Goal: Task Accomplishment & Management: Manage account settings

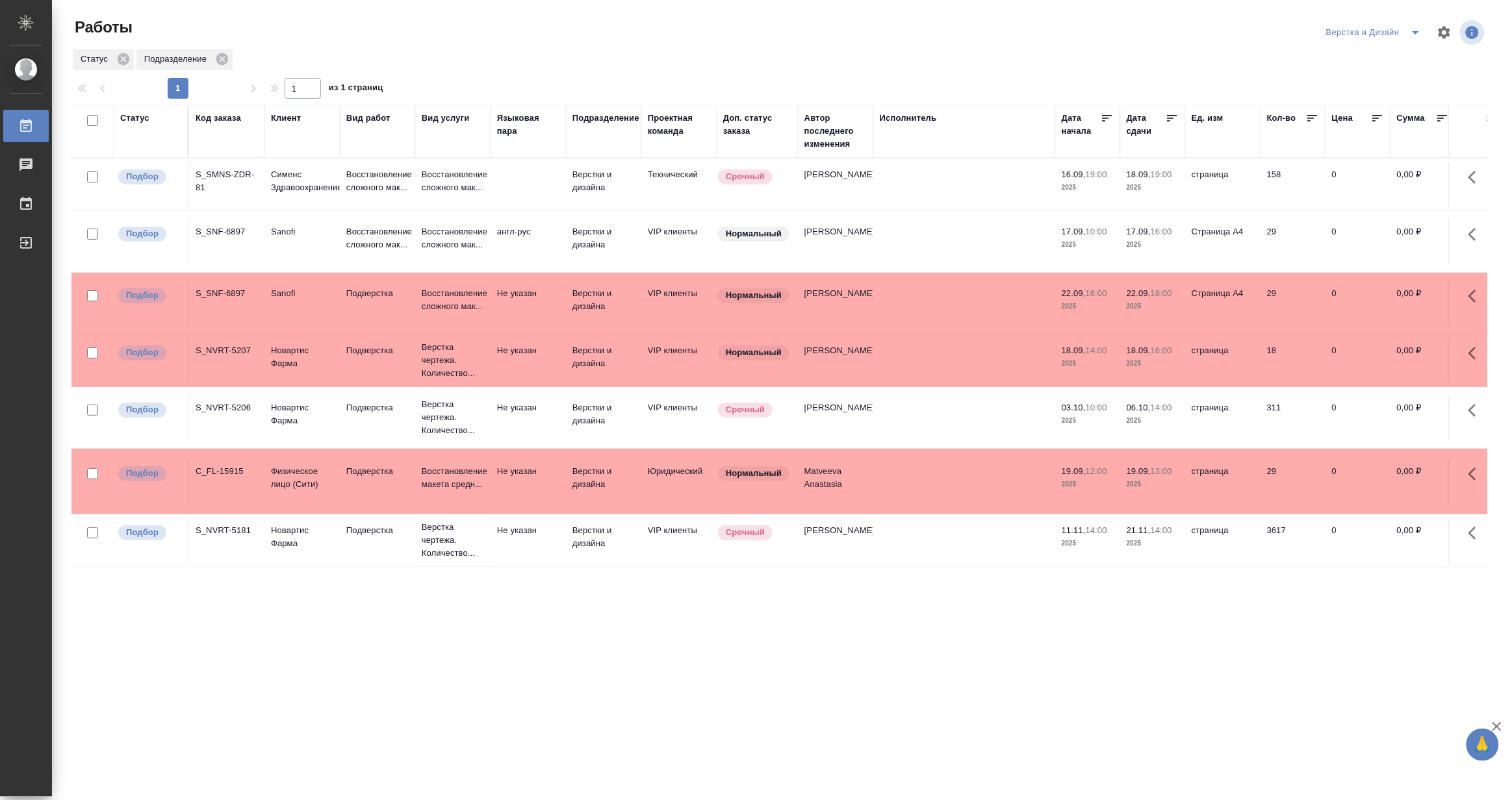
click at [1413, 34] on icon "split button" at bounding box center [1416, 32] width 15 height 15
drag, startPoint x: 1401, startPoint y: 90, endPoint x: 1421, endPoint y: 92, distance: 20.1
click at [1401, 91] on li "[PERSON_NAME]" at bounding box center [1381, 100] width 125 height 21
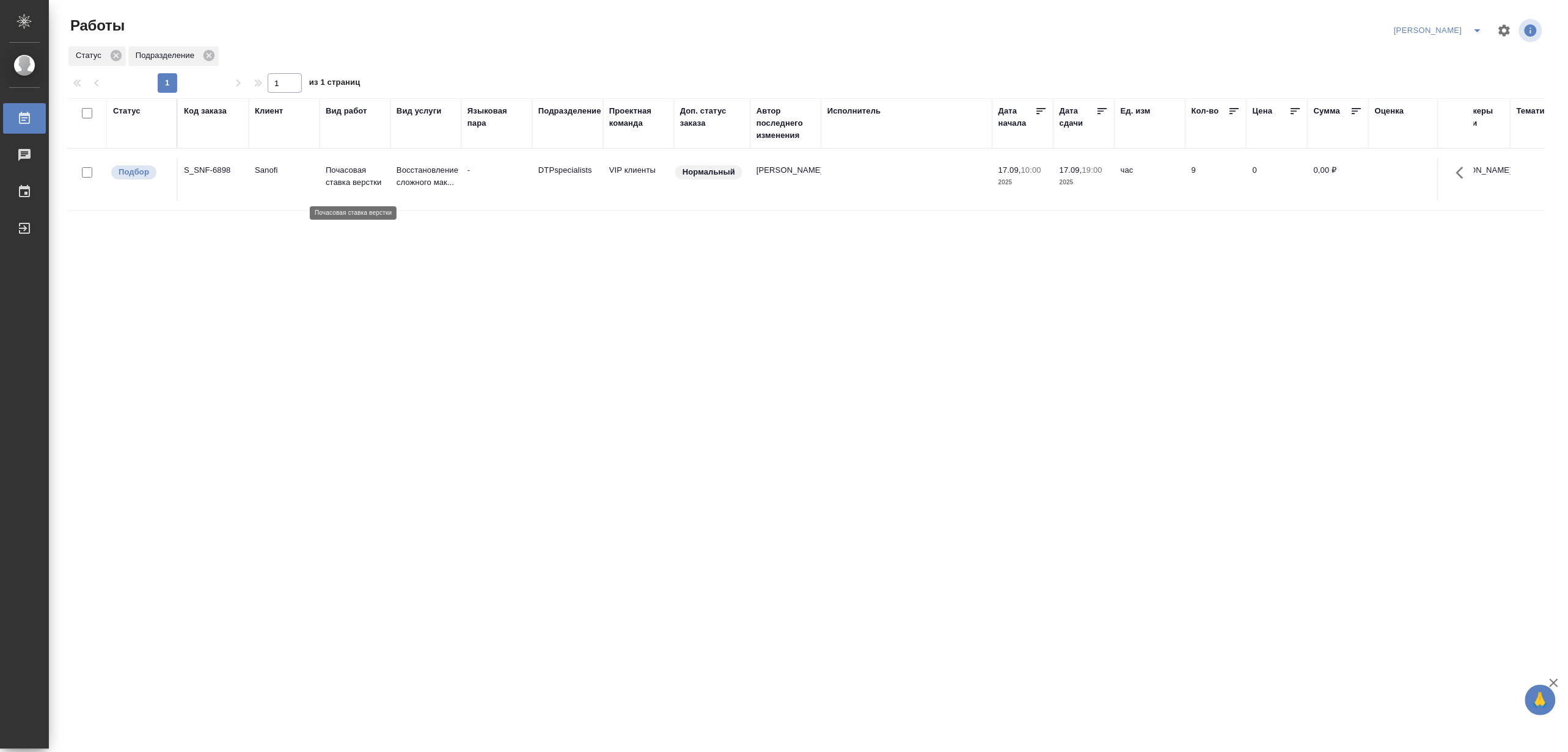
click at [381, 187] on p "Почасовая ставка верстки" at bounding box center [355, 176] width 59 height 25
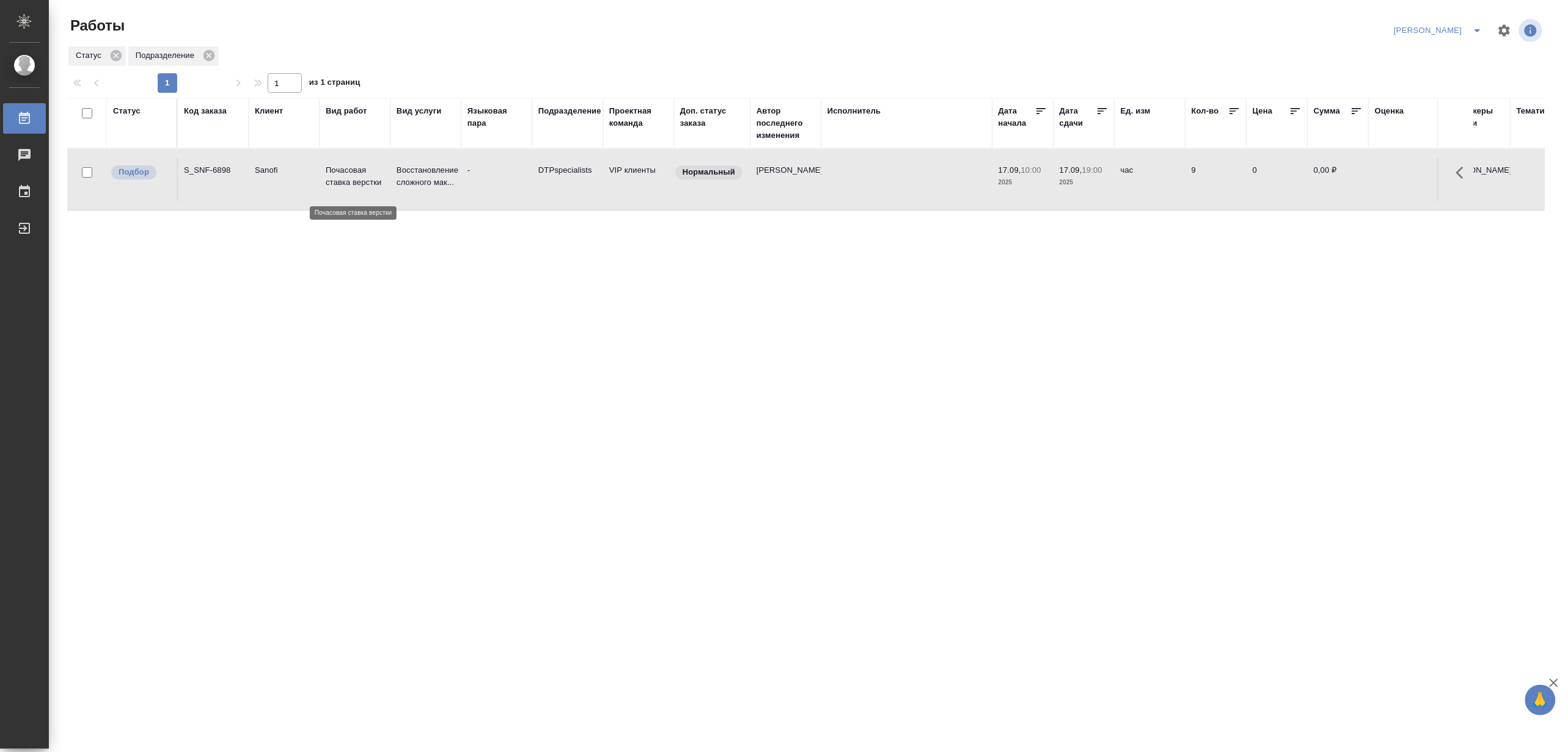
click at [381, 187] on p "Почасовая ставка верстки" at bounding box center [355, 176] width 59 height 25
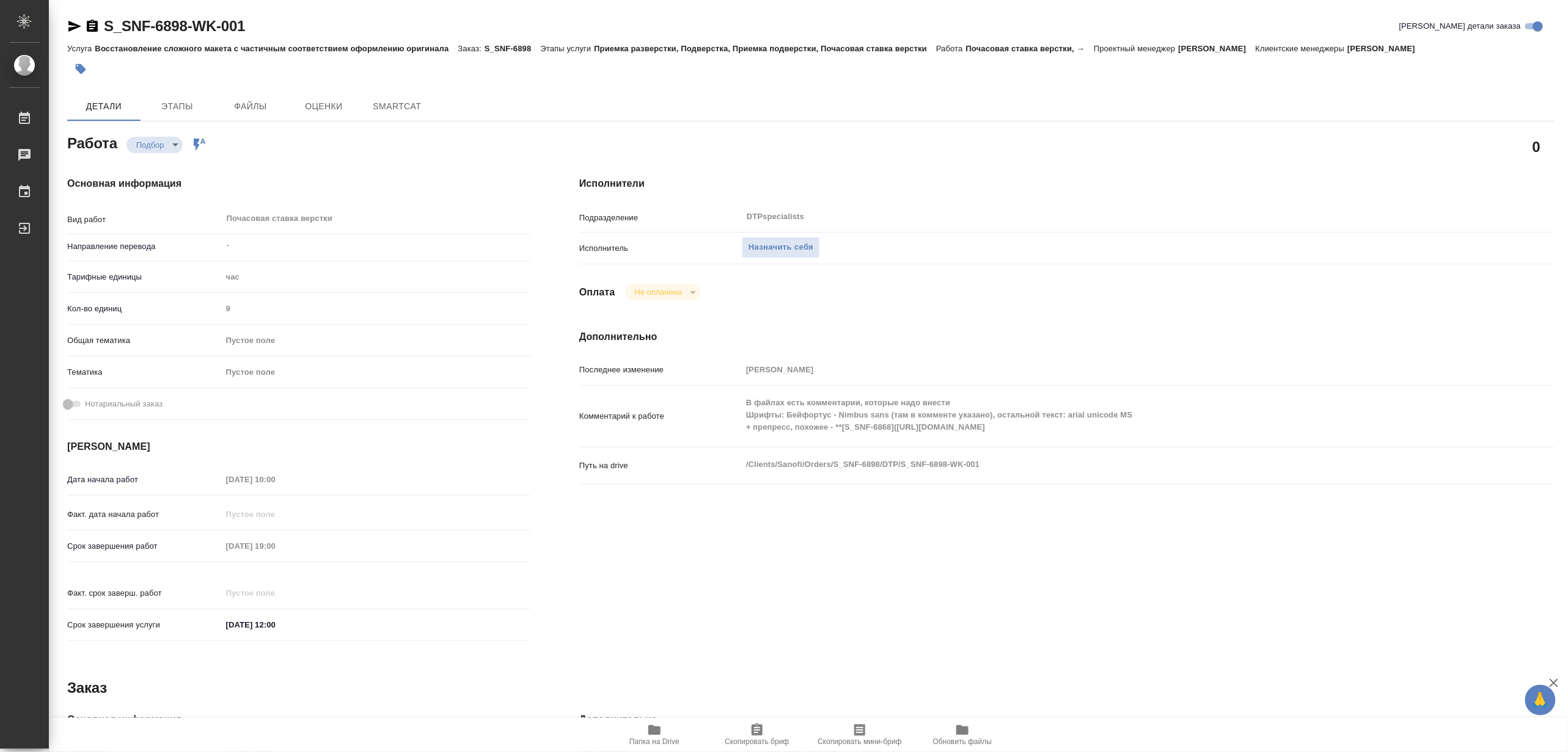
type textarea "x"
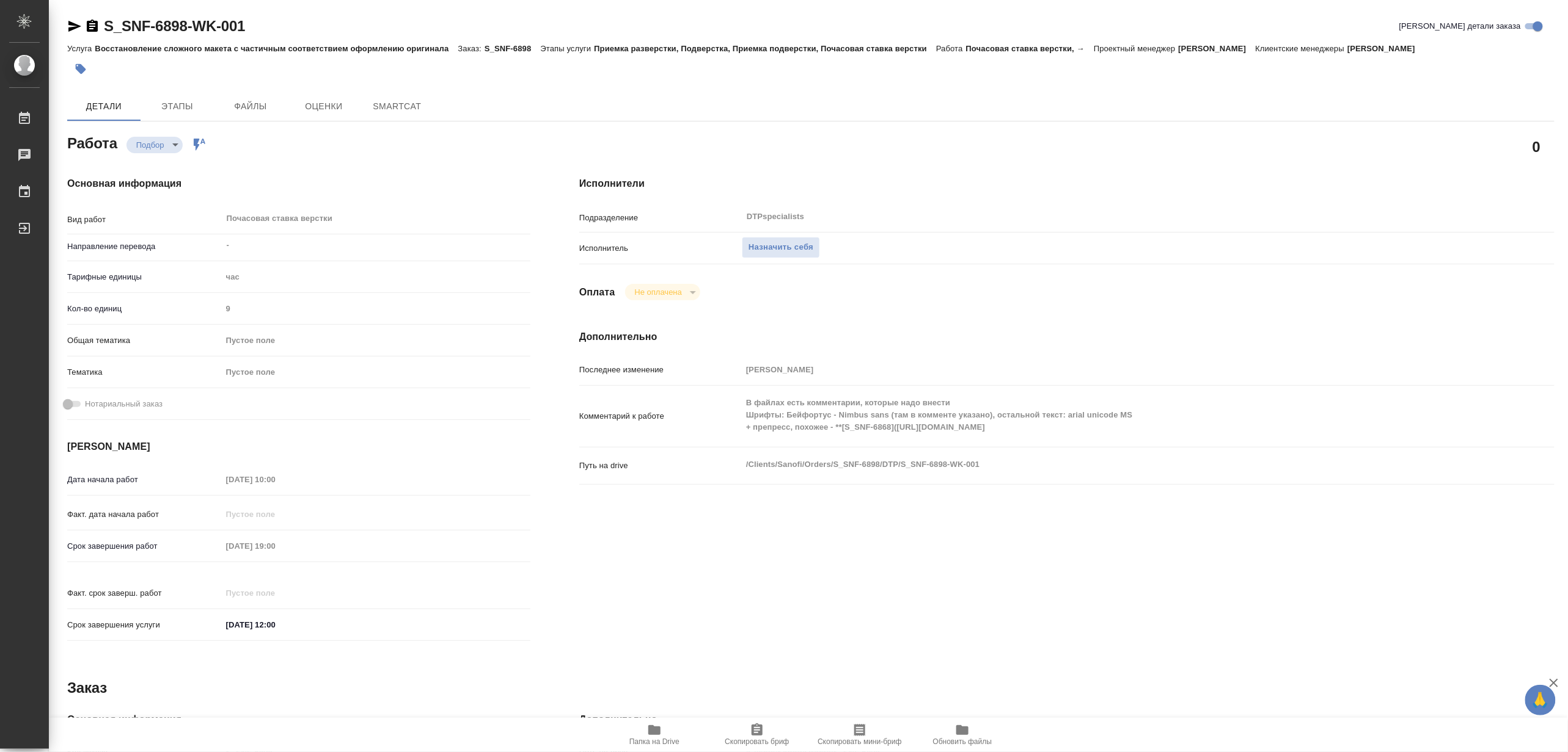
type textarea "x"
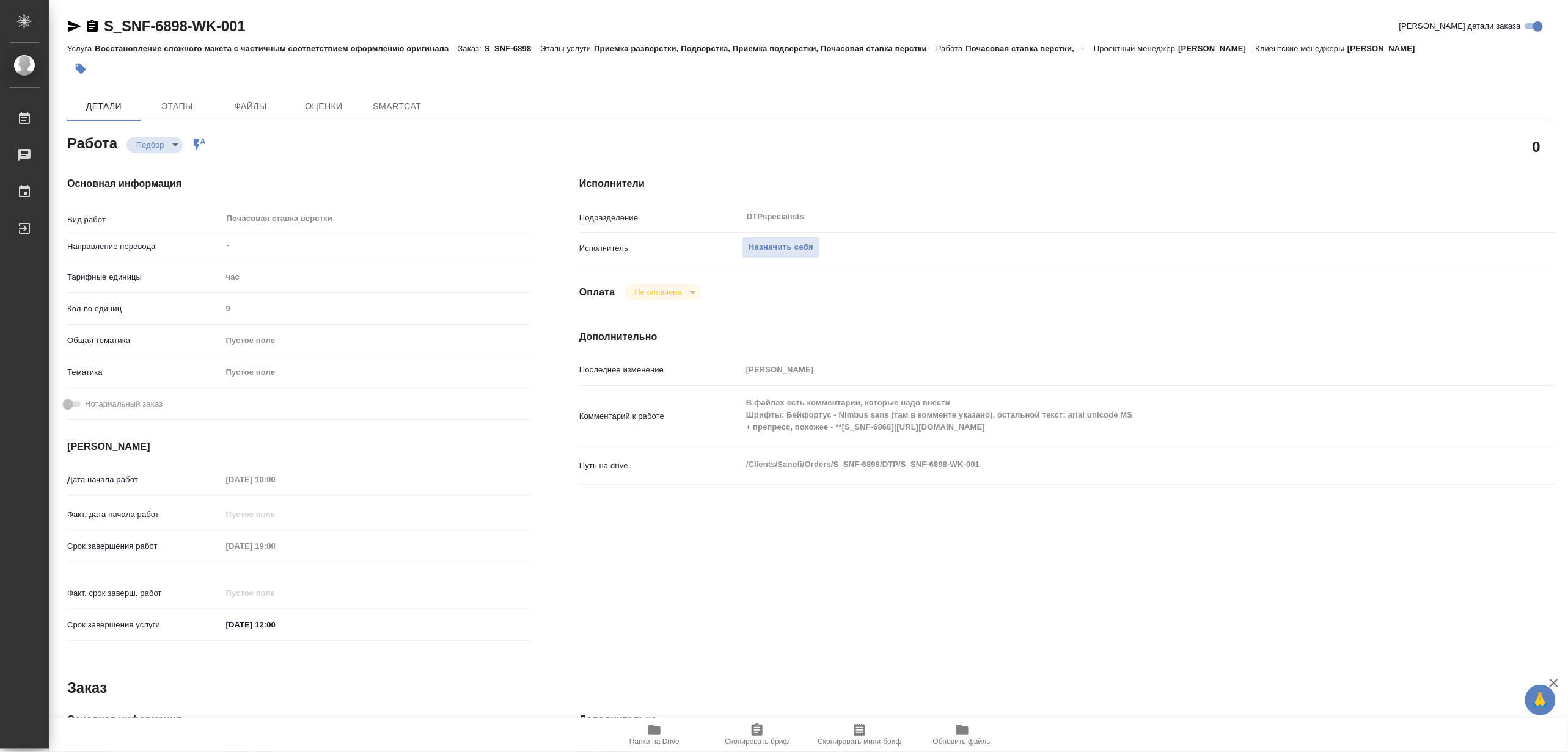
type textarea "x"
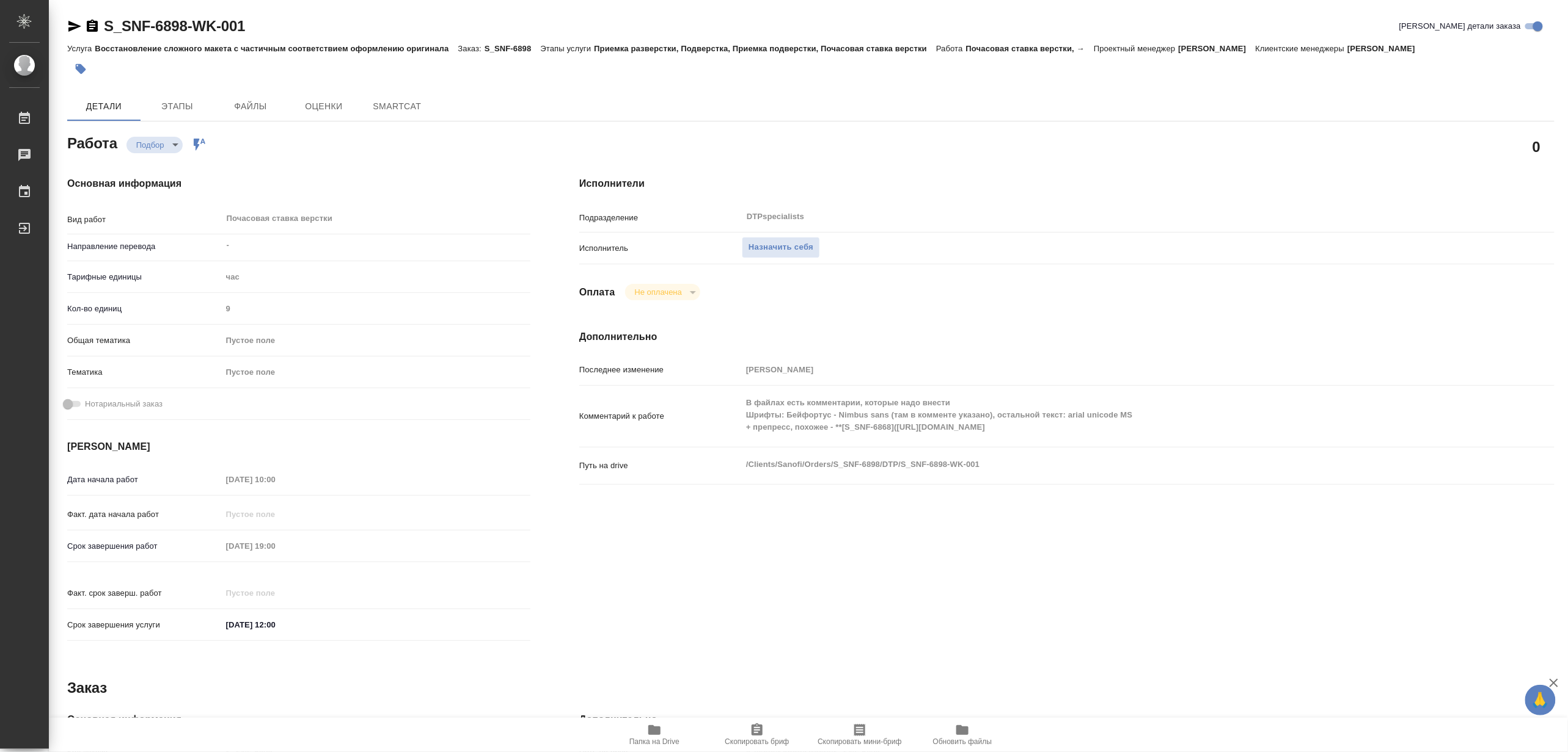
type textarea "x"
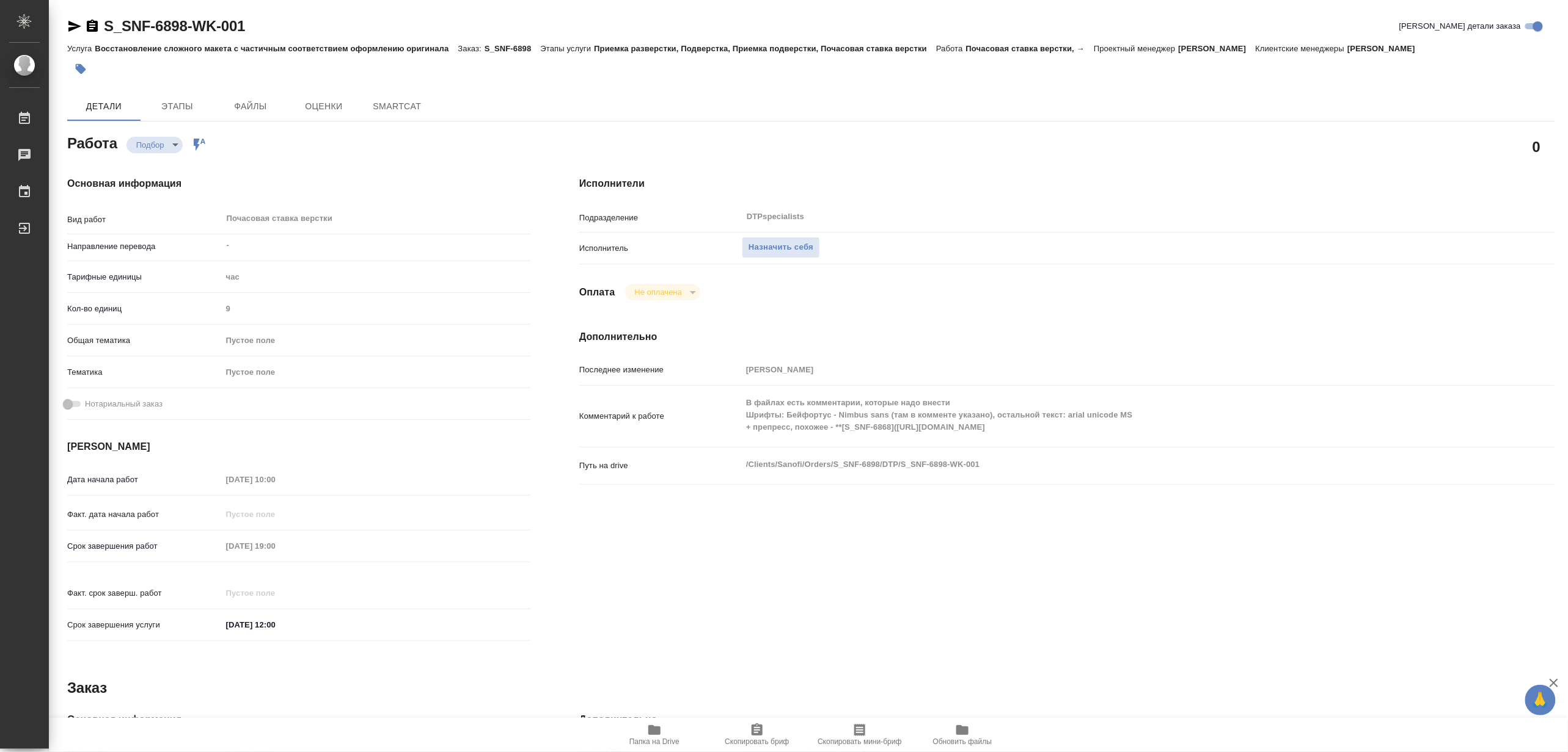
type textarea "x"
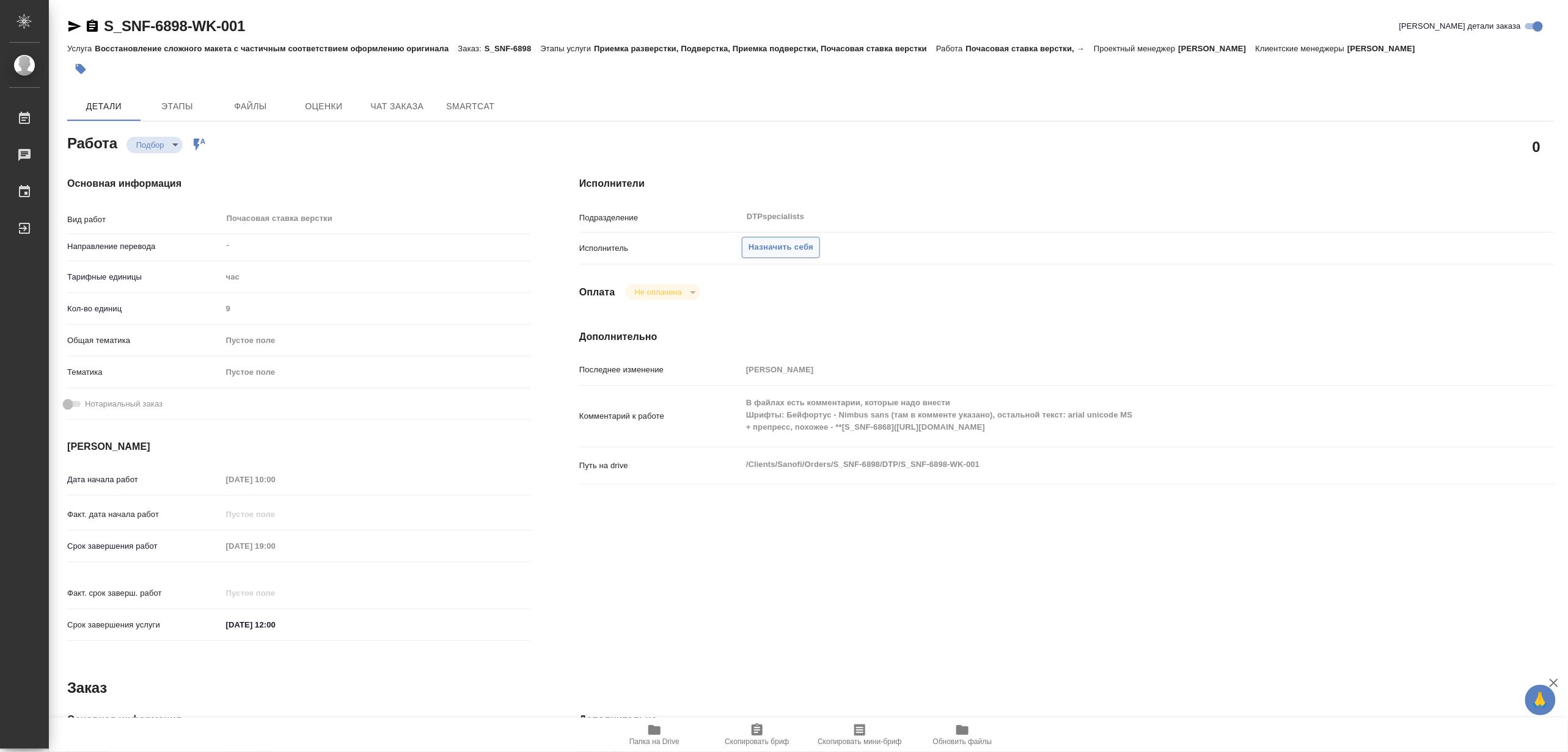
type textarea "x"
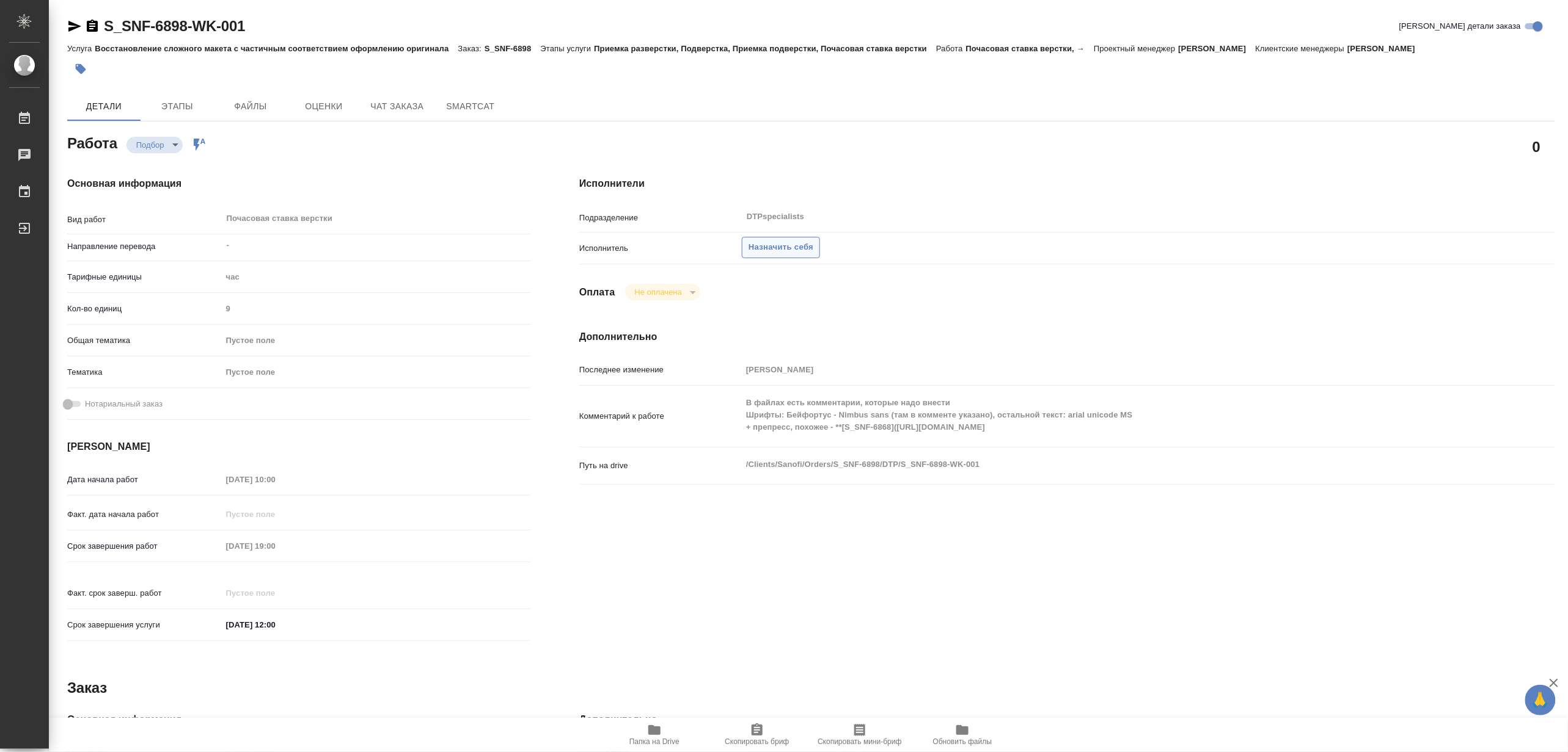
type textarea "x"
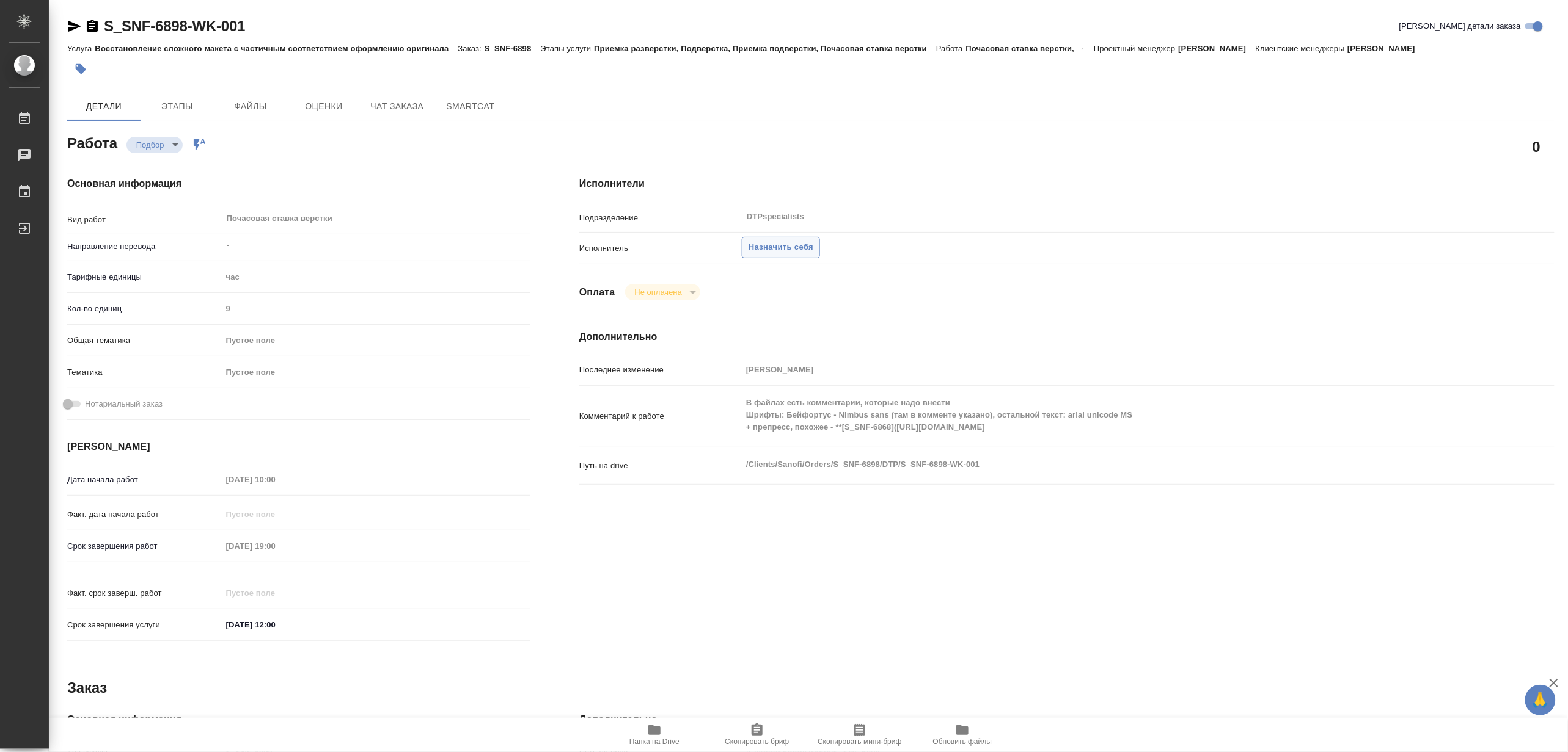
click at [770, 242] on span "Назначить себя" at bounding box center [781, 247] width 65 height 14
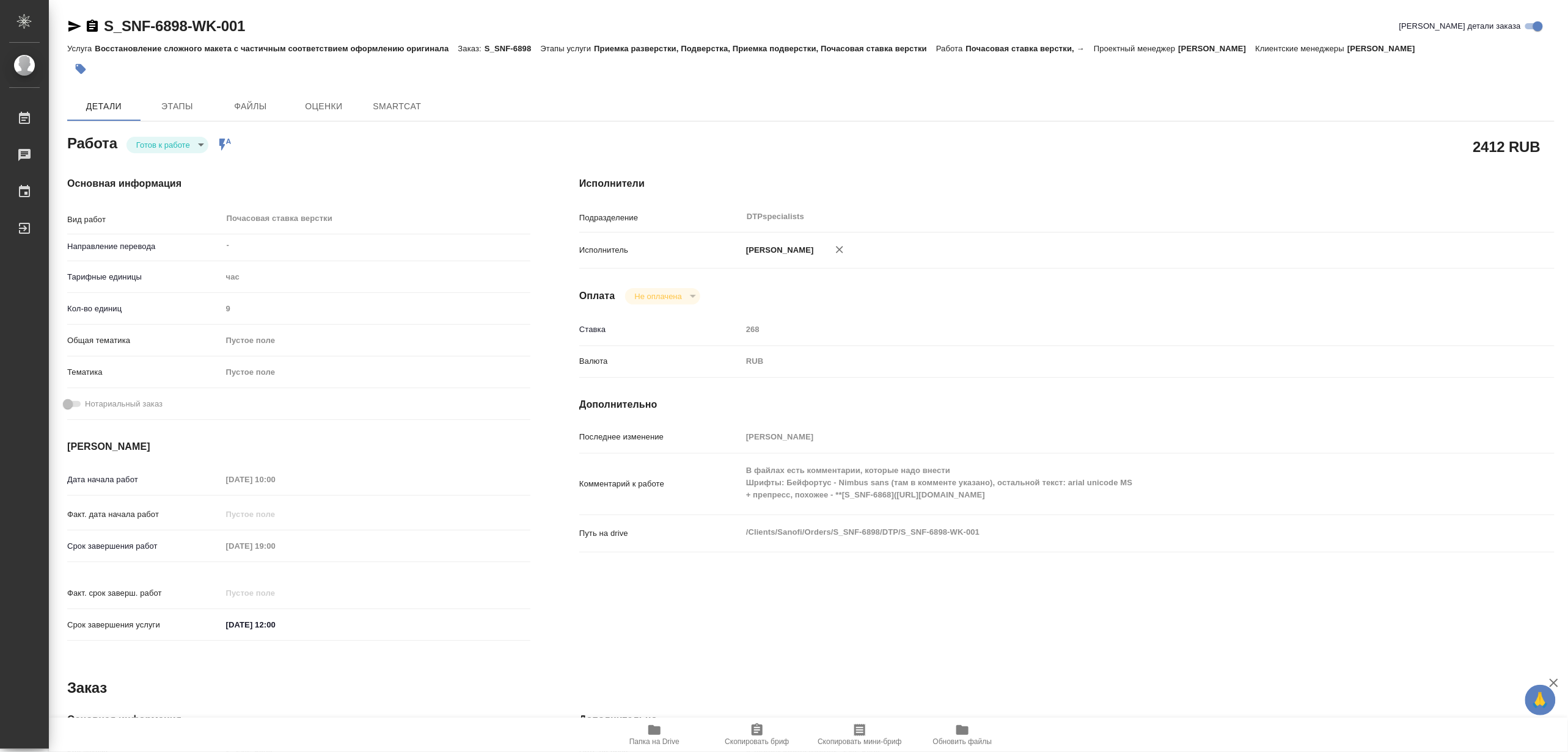
type textarea "x"
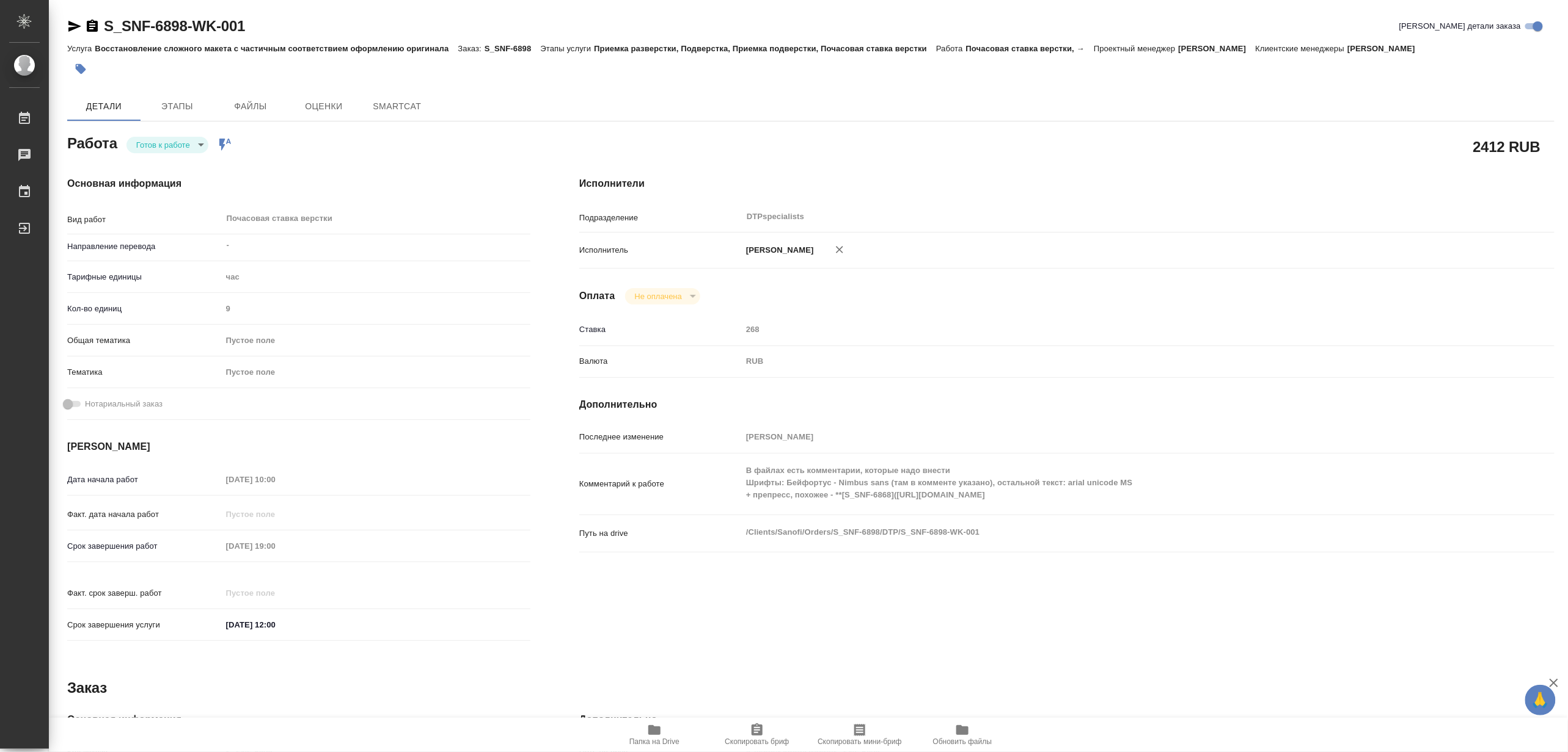
type textarea "x"
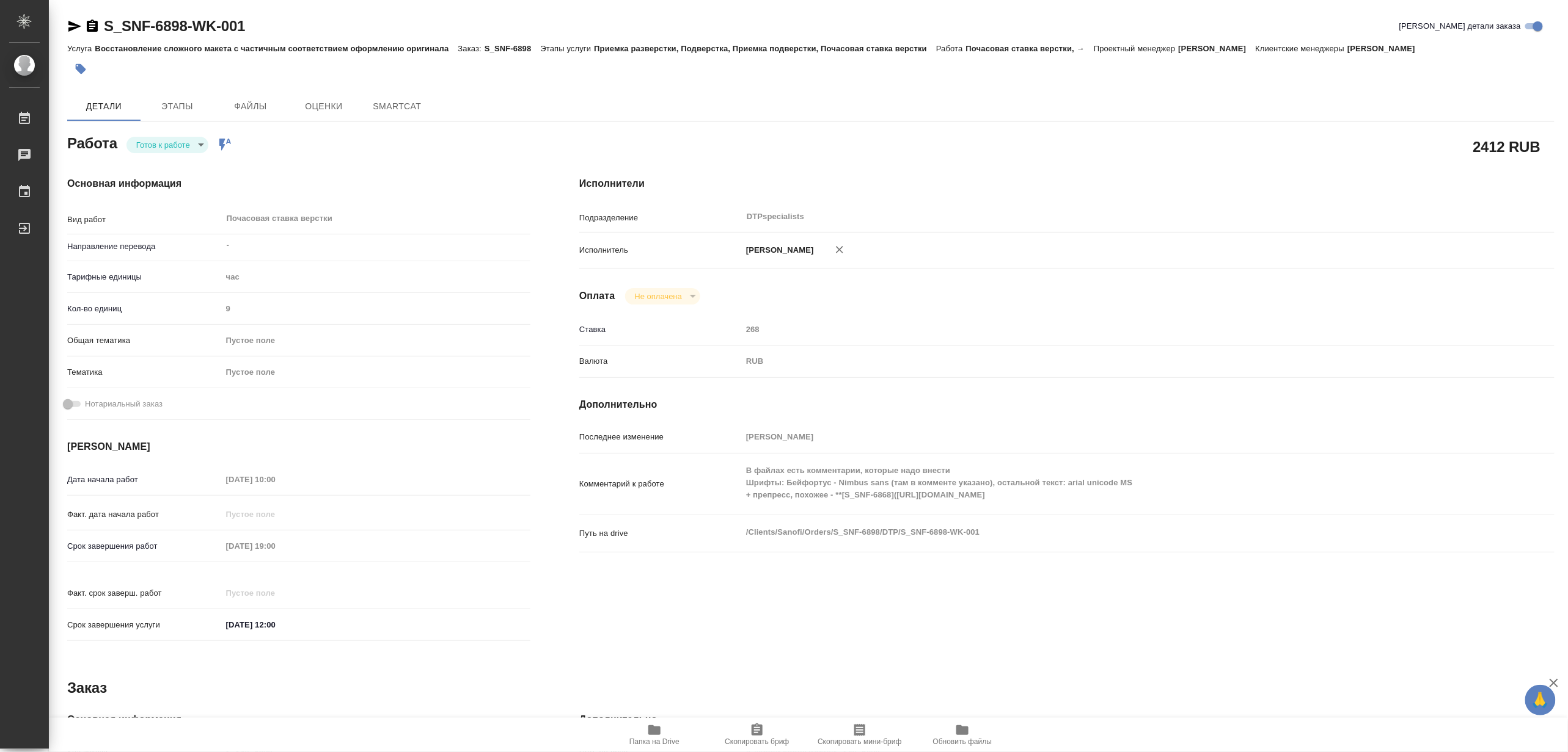
type textarea "x"
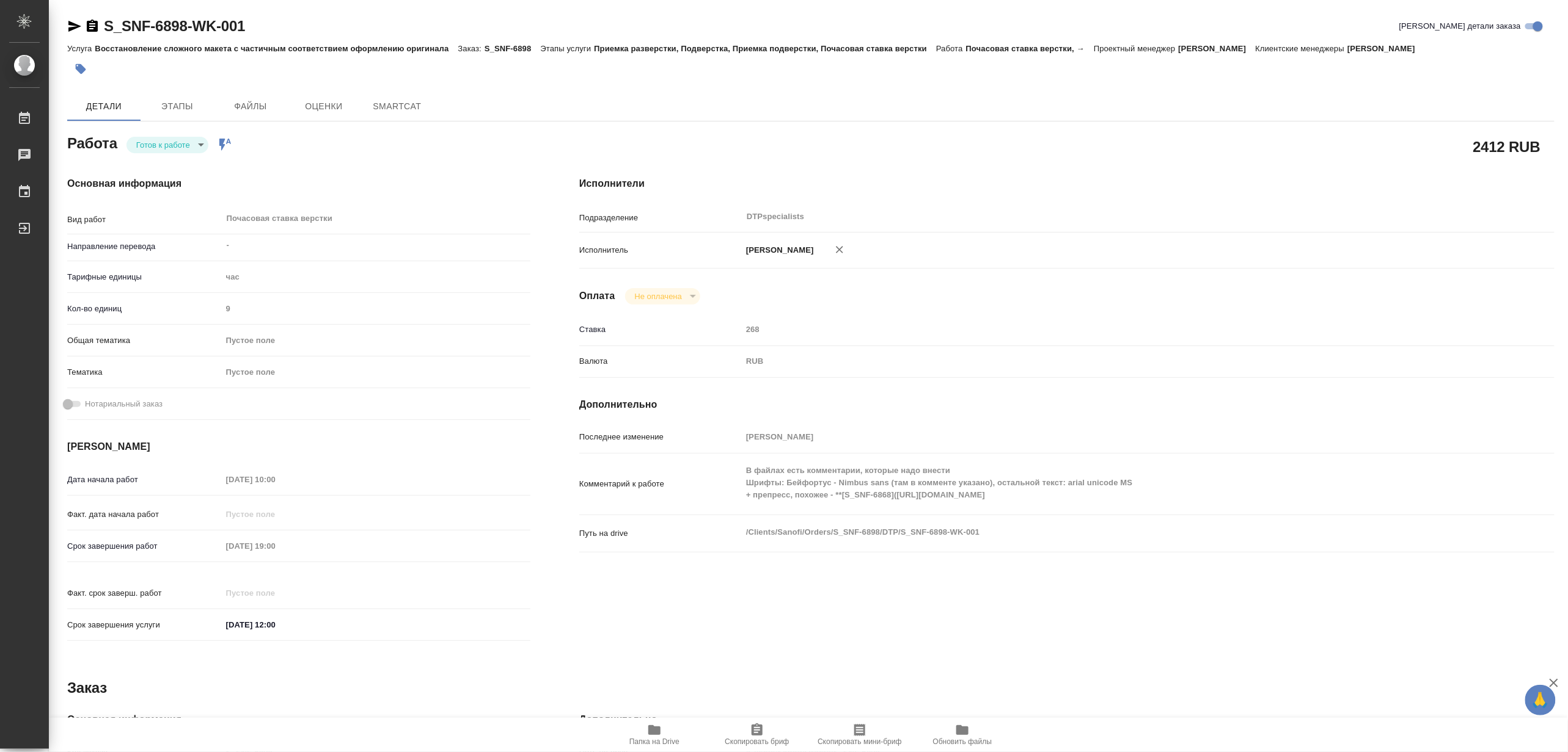
type textarea "x"
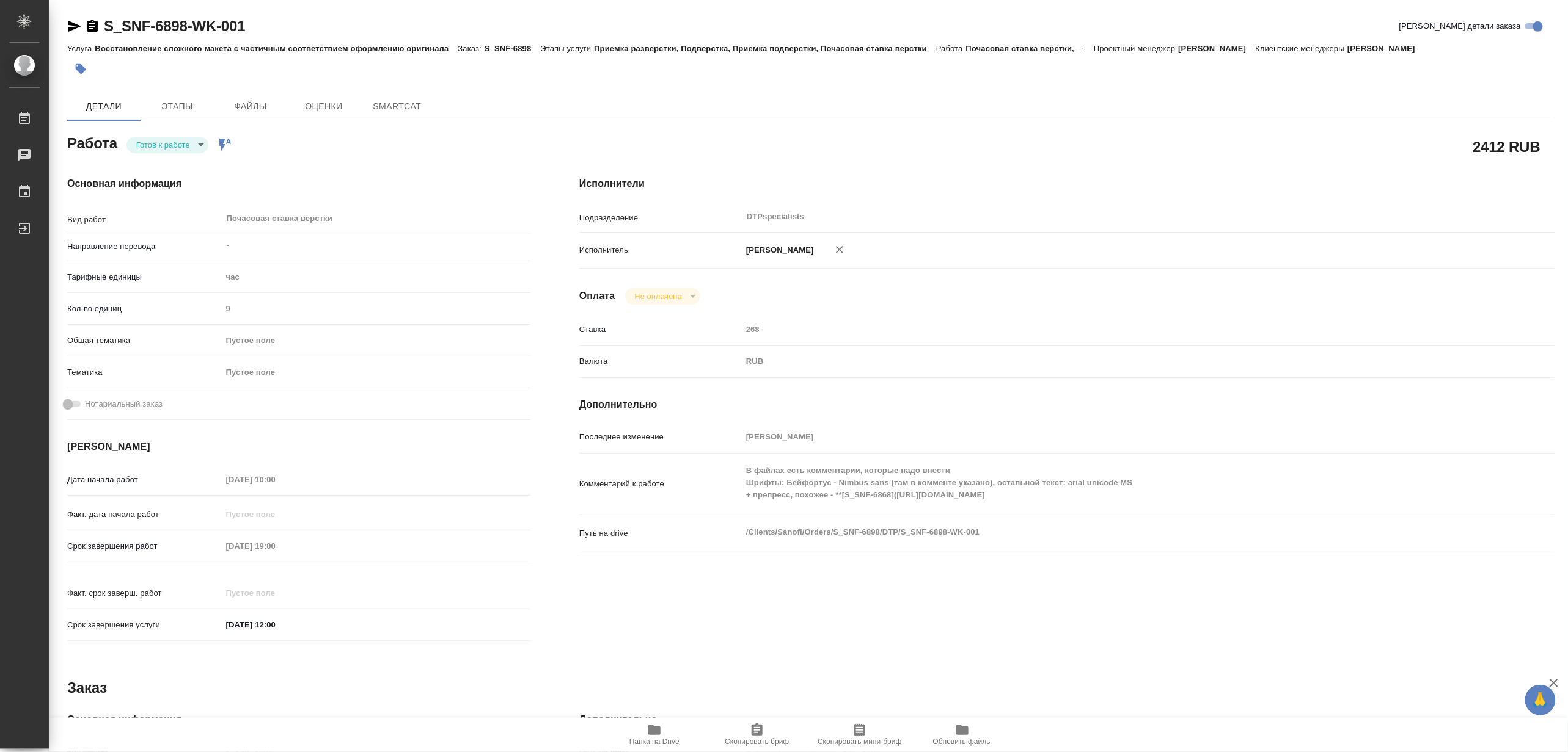
type textarea "x"
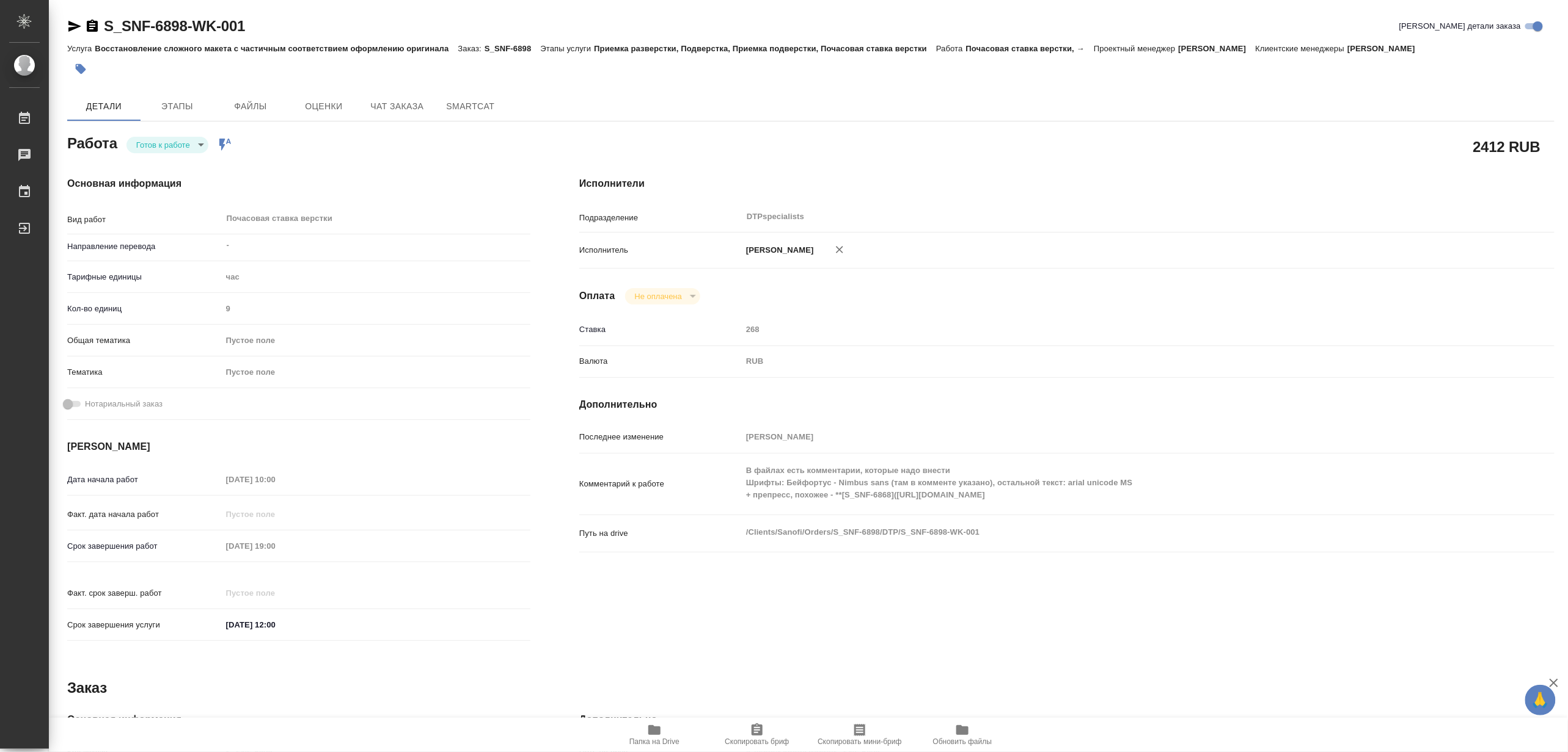
type textarea "x"
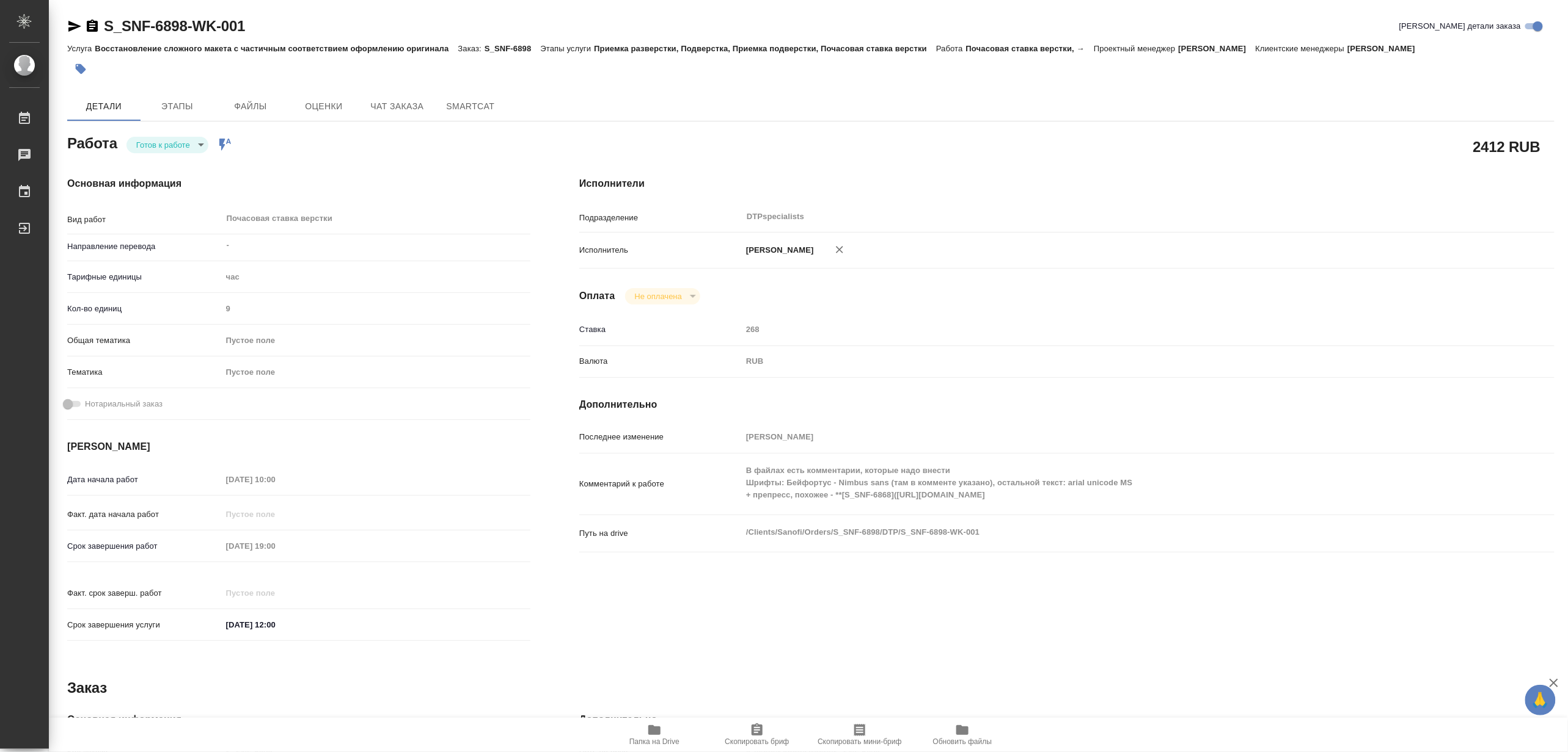
type textarea "x"
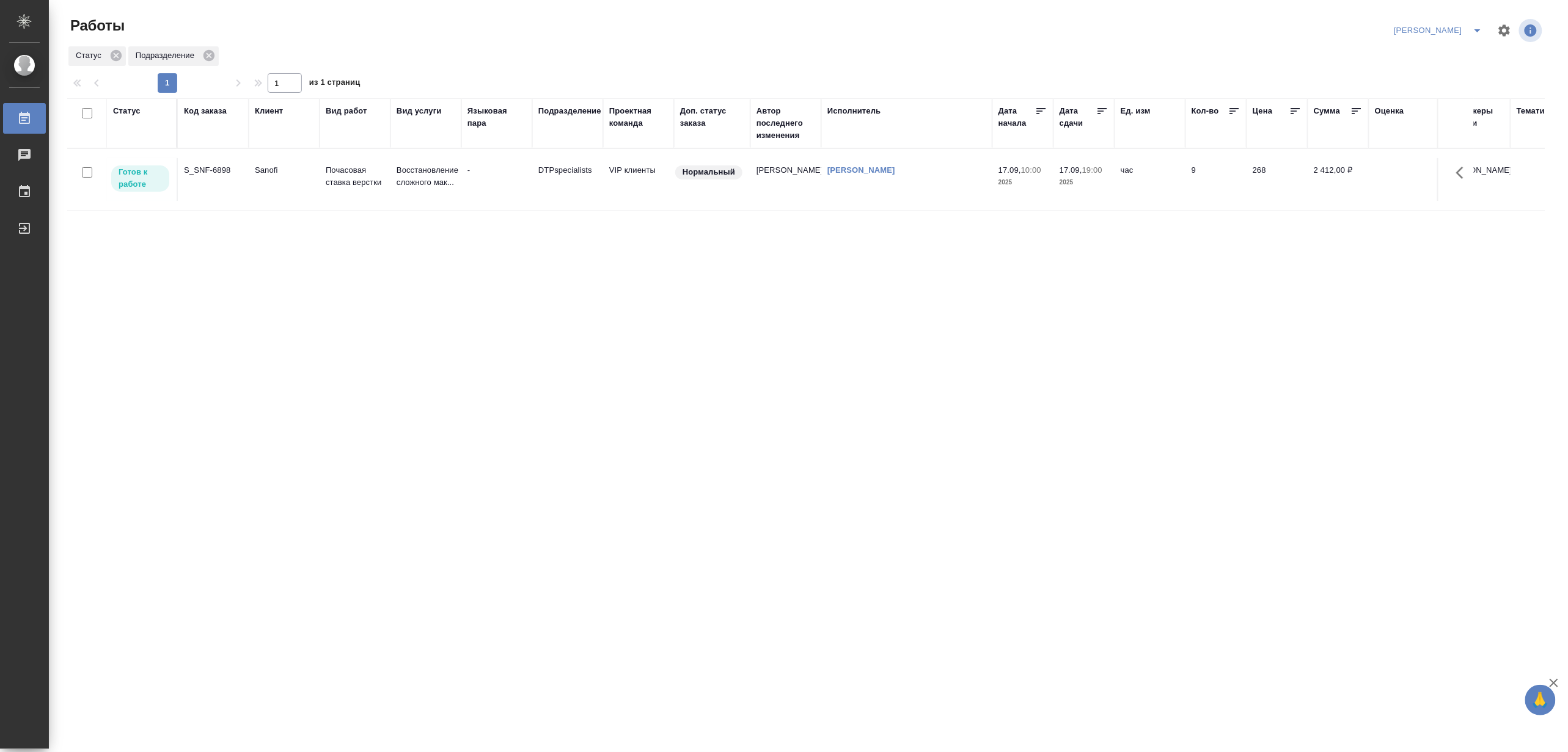
click at [393, 183] on td "Восстановление сложного мак..." at bounding box center [425, 180] width 71 height 43
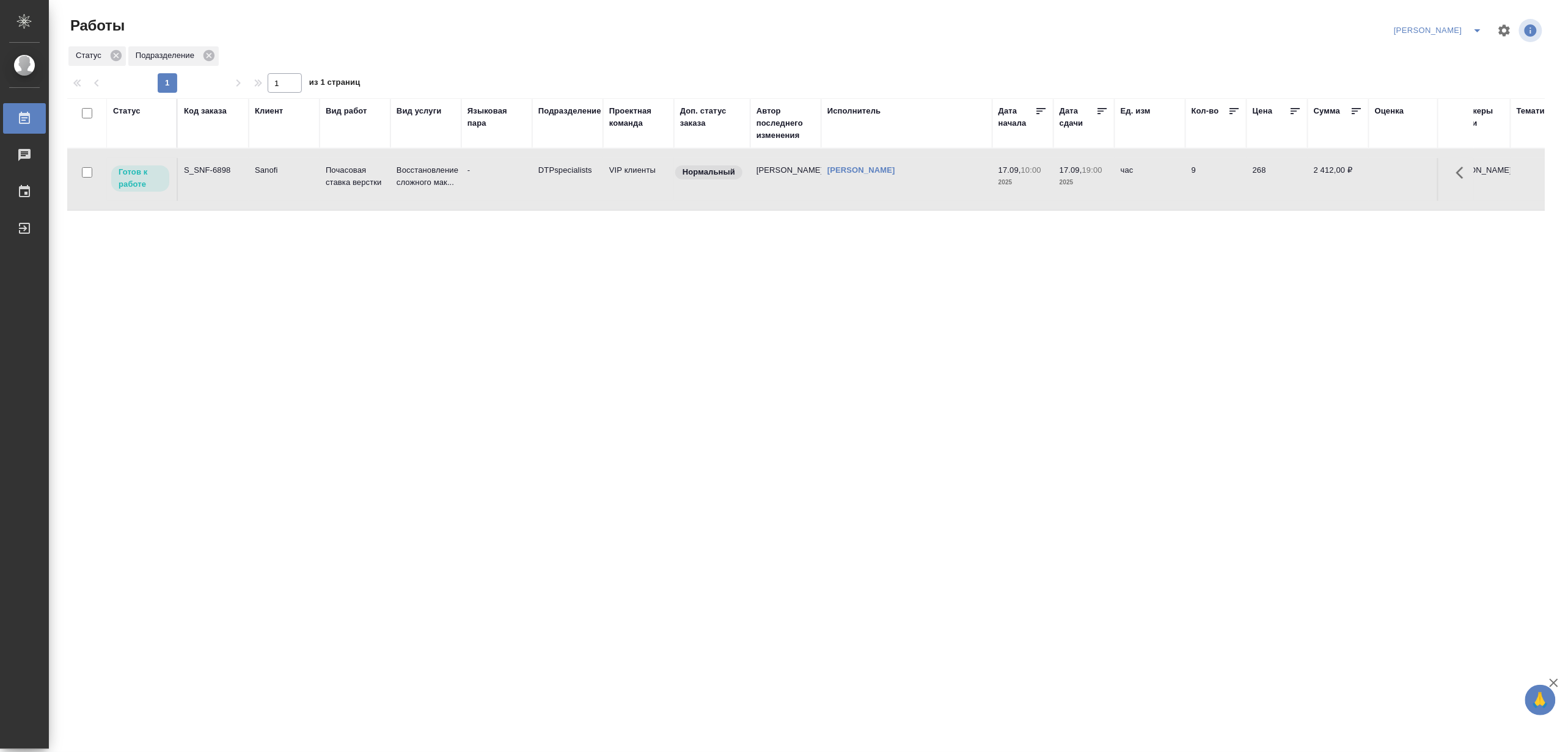
click at [393, 183] on td "Восстановление сложного мак..." at bounding box center [425, 180] width 71 height 43
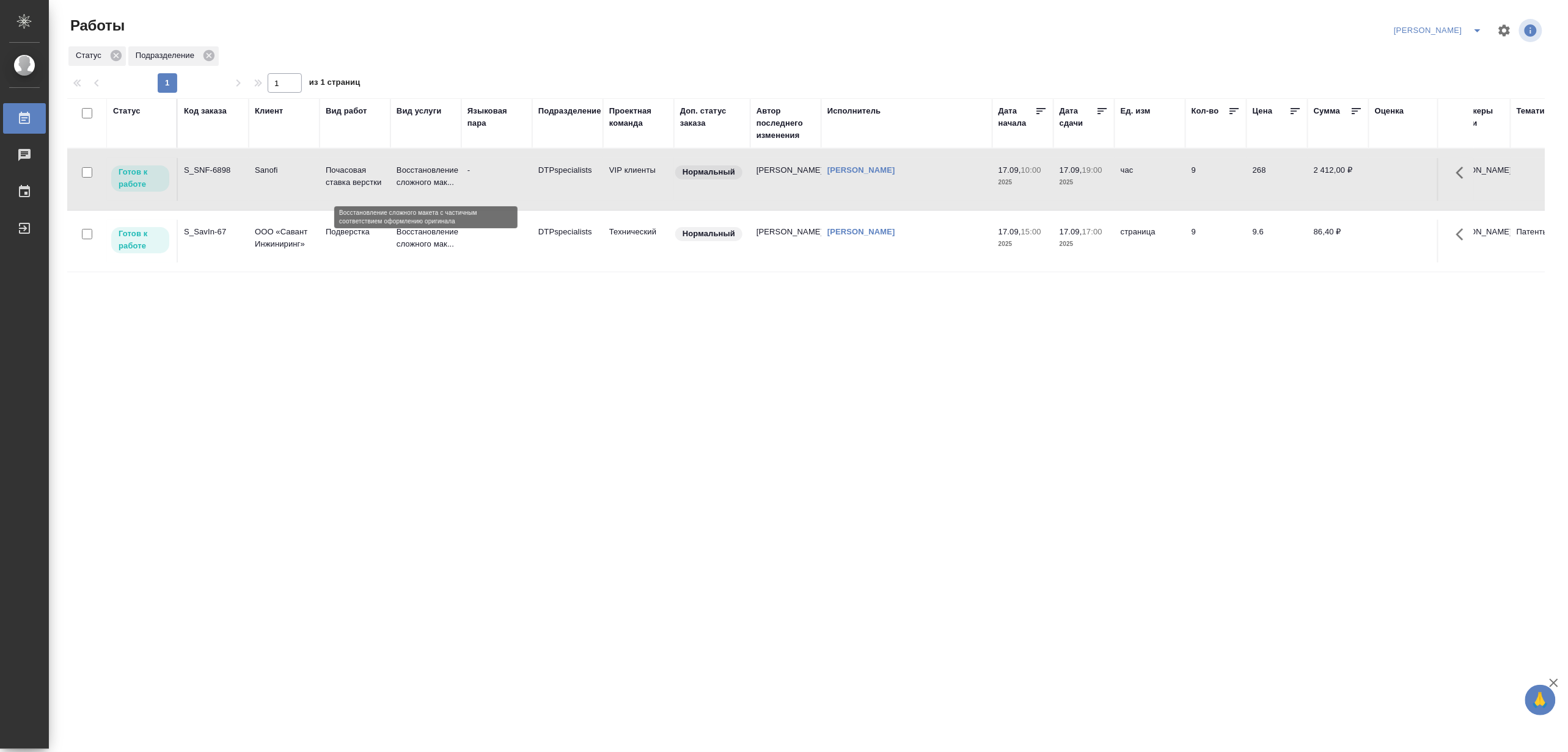
click at [413, 171] on p "Восстановление сложного мак..." at bounding box center [425, 176] width 59 height 25
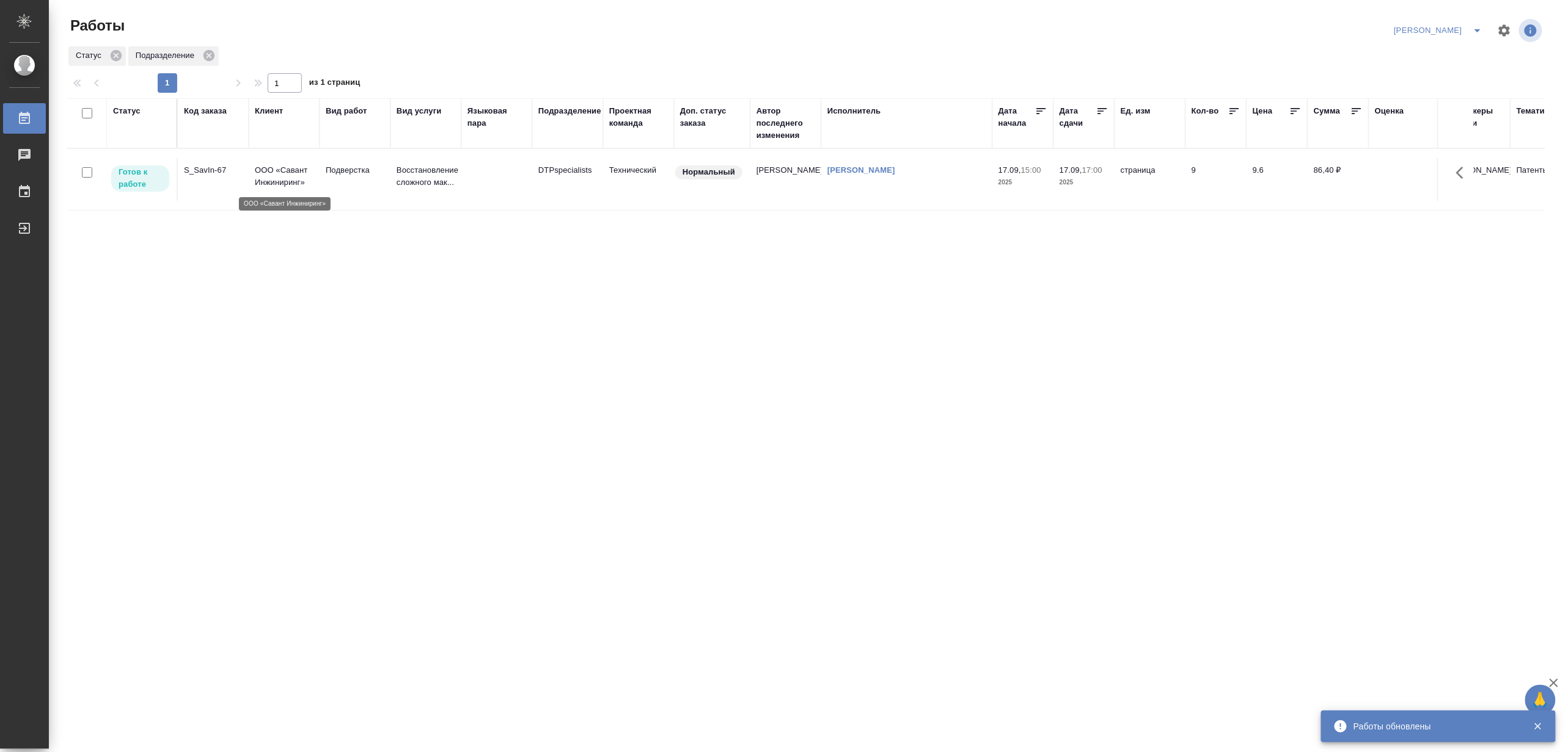
click at [297, 173] on p "ООО «Савант Инжиниринг»" at bounding box center [284, 176] width 59 height 25
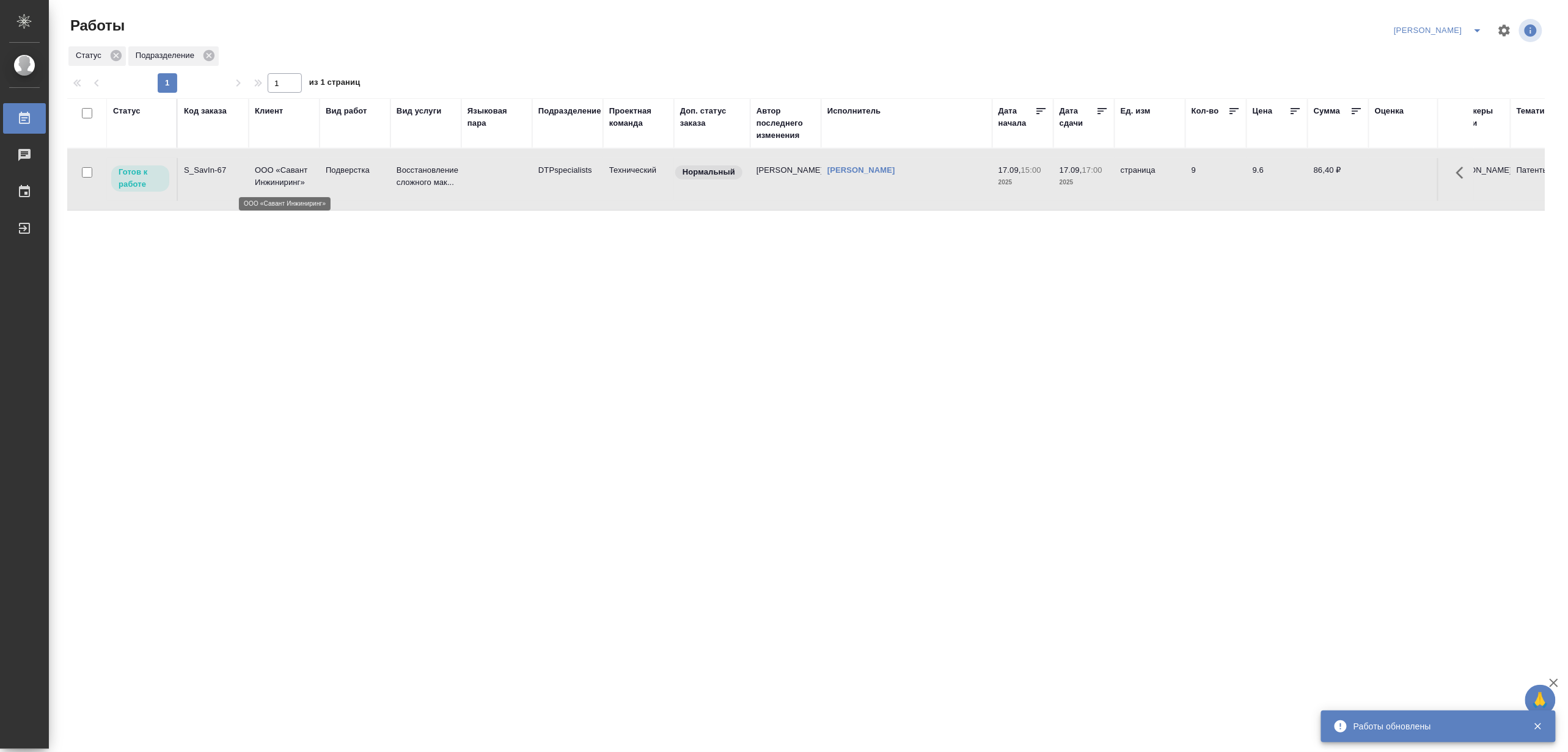
click at [296, 173] on p "ООО «Савант Инжиниринг»" at bounding box center [284, 176] width 59 height 25
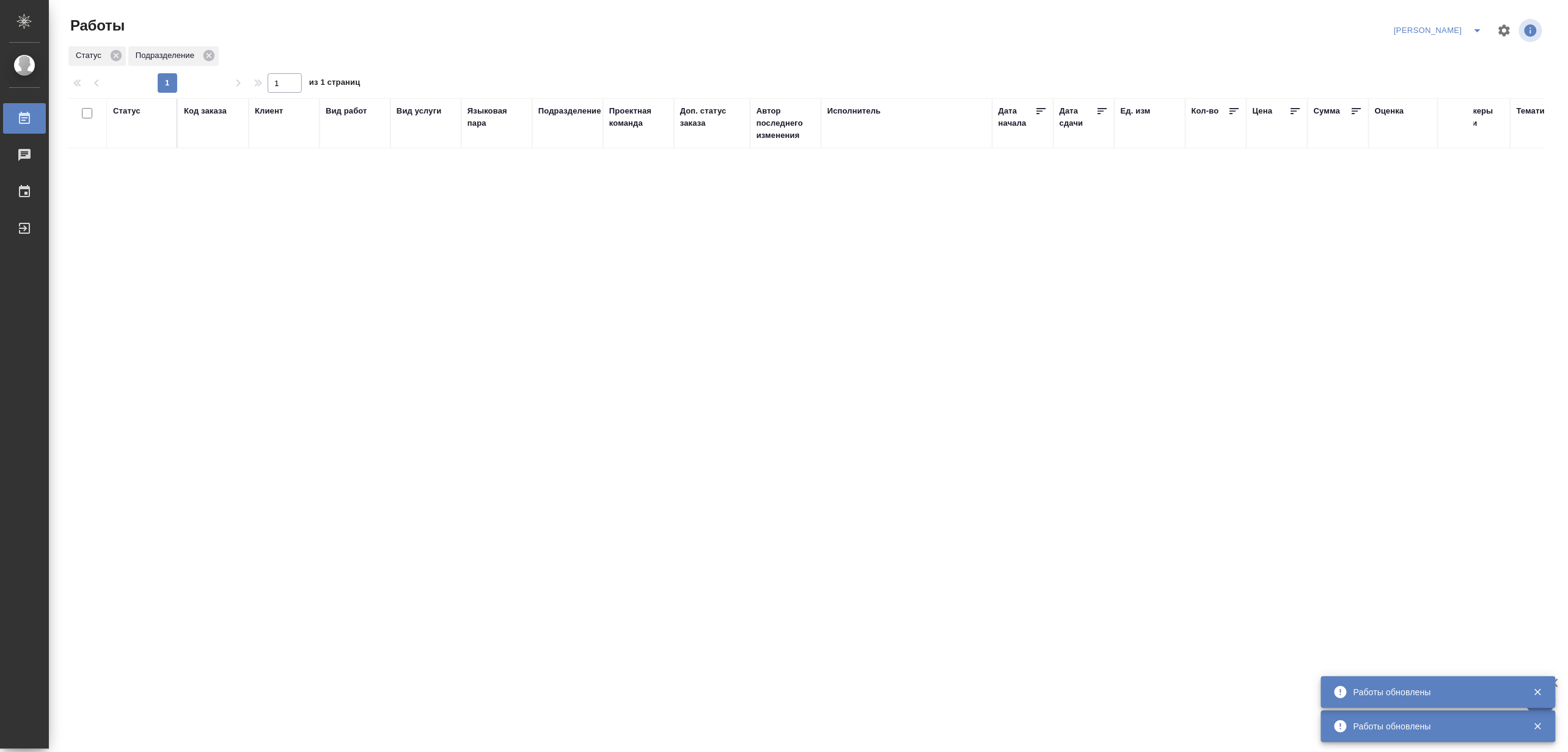
click at [1477, 23] on icon "split button" at bounding box center [1477, 30] width 14 height 14
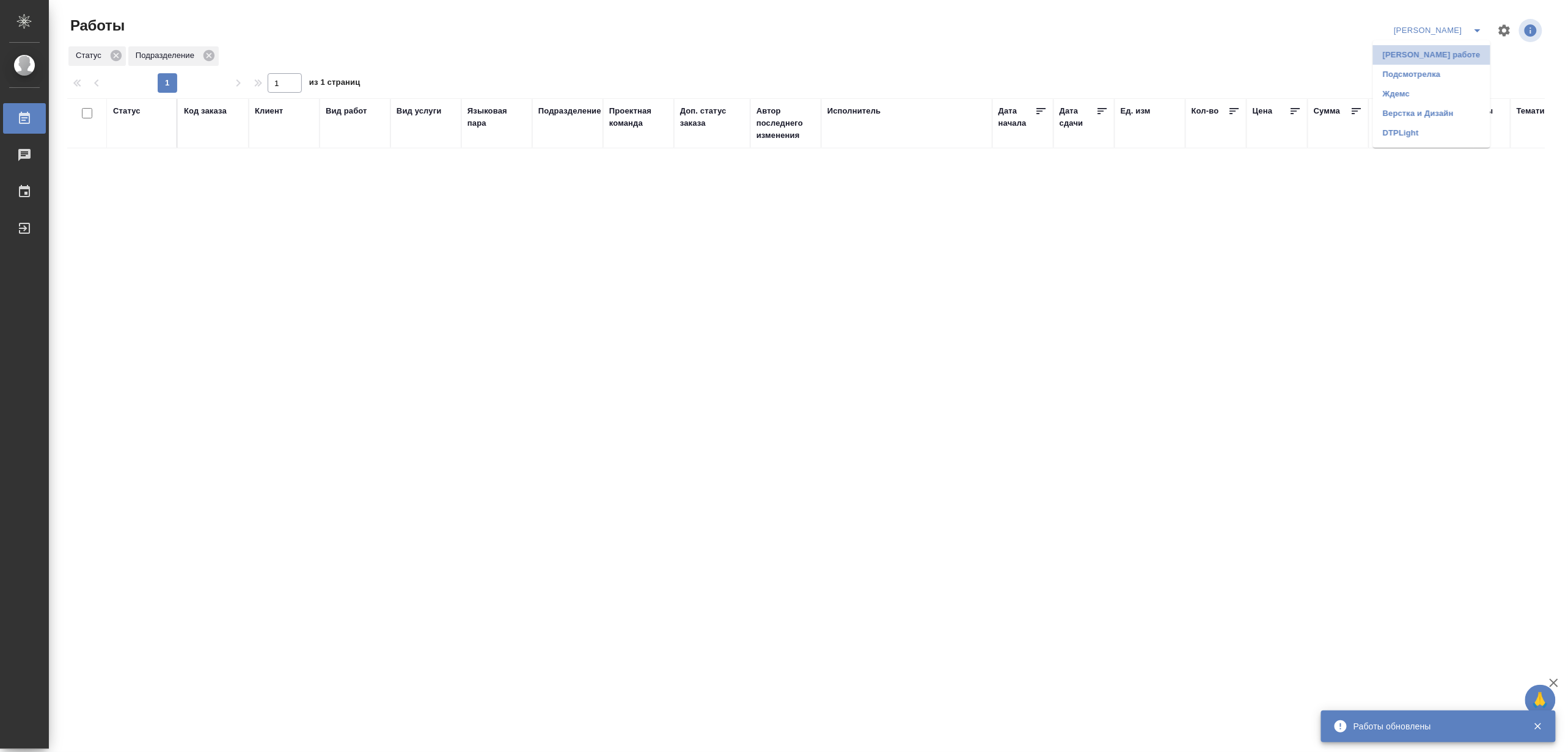
click at [1454, 49] on li "Матвеева_В работе" at bounding box center [1432, 55] width 118 height 20
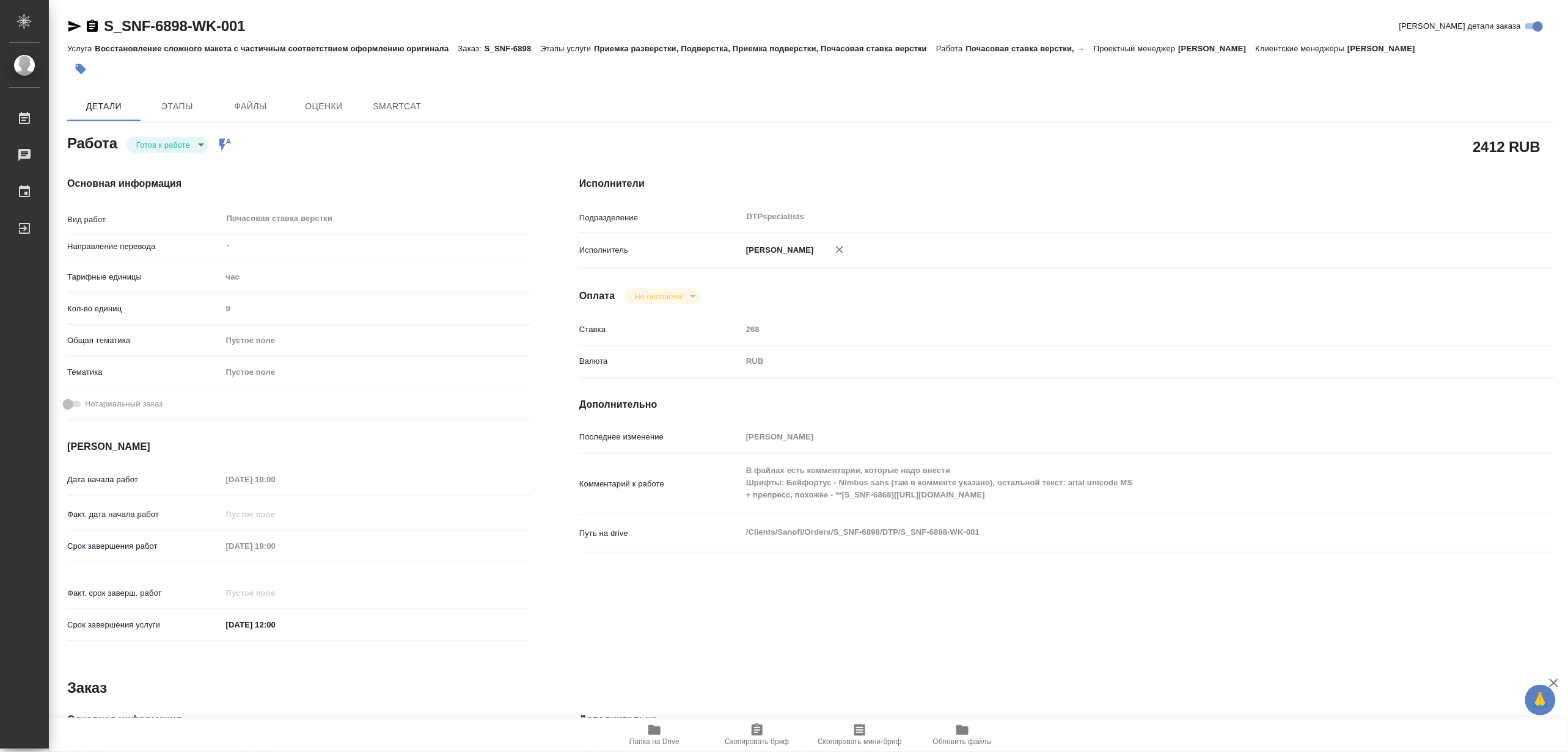
type textarea "x"
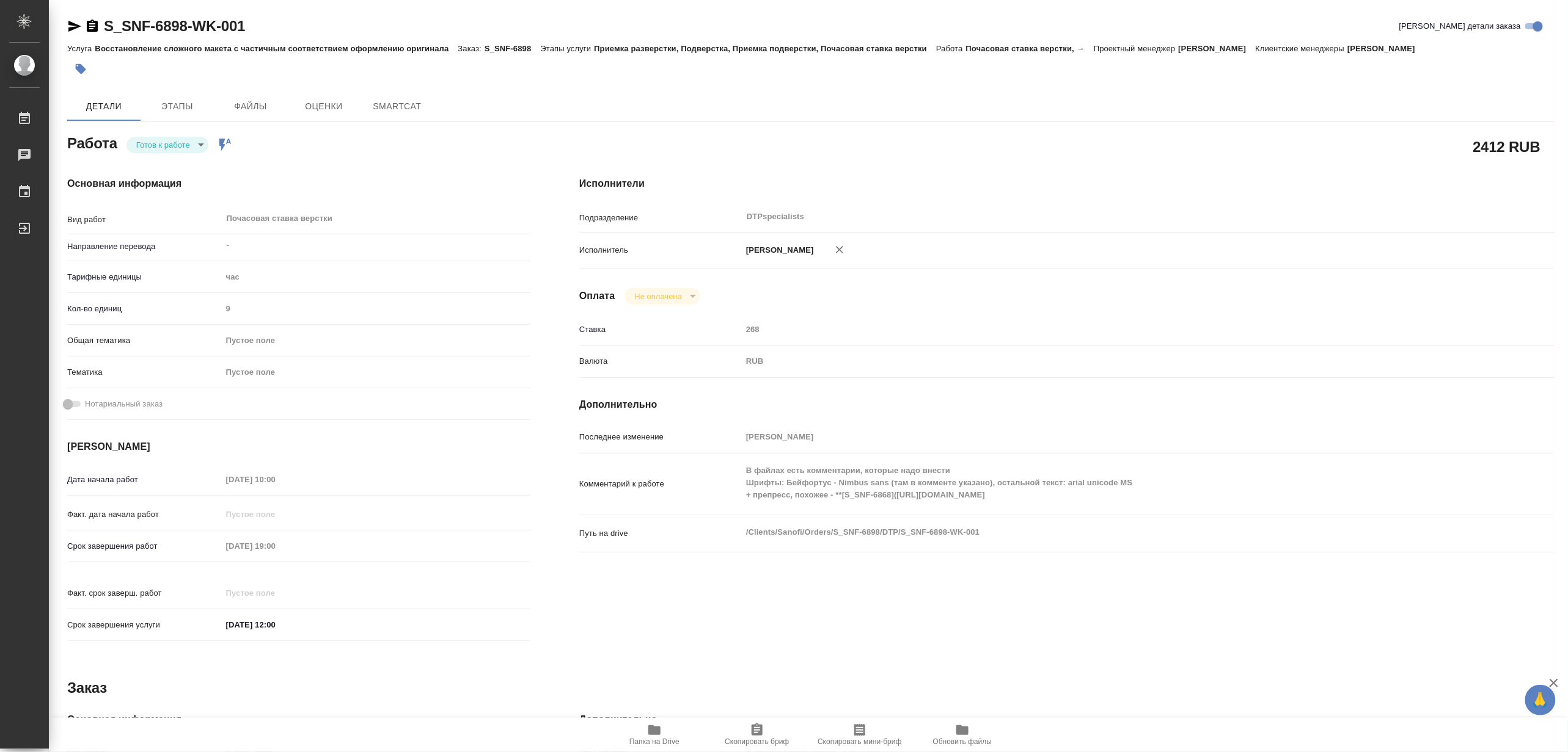
type textarea "x"
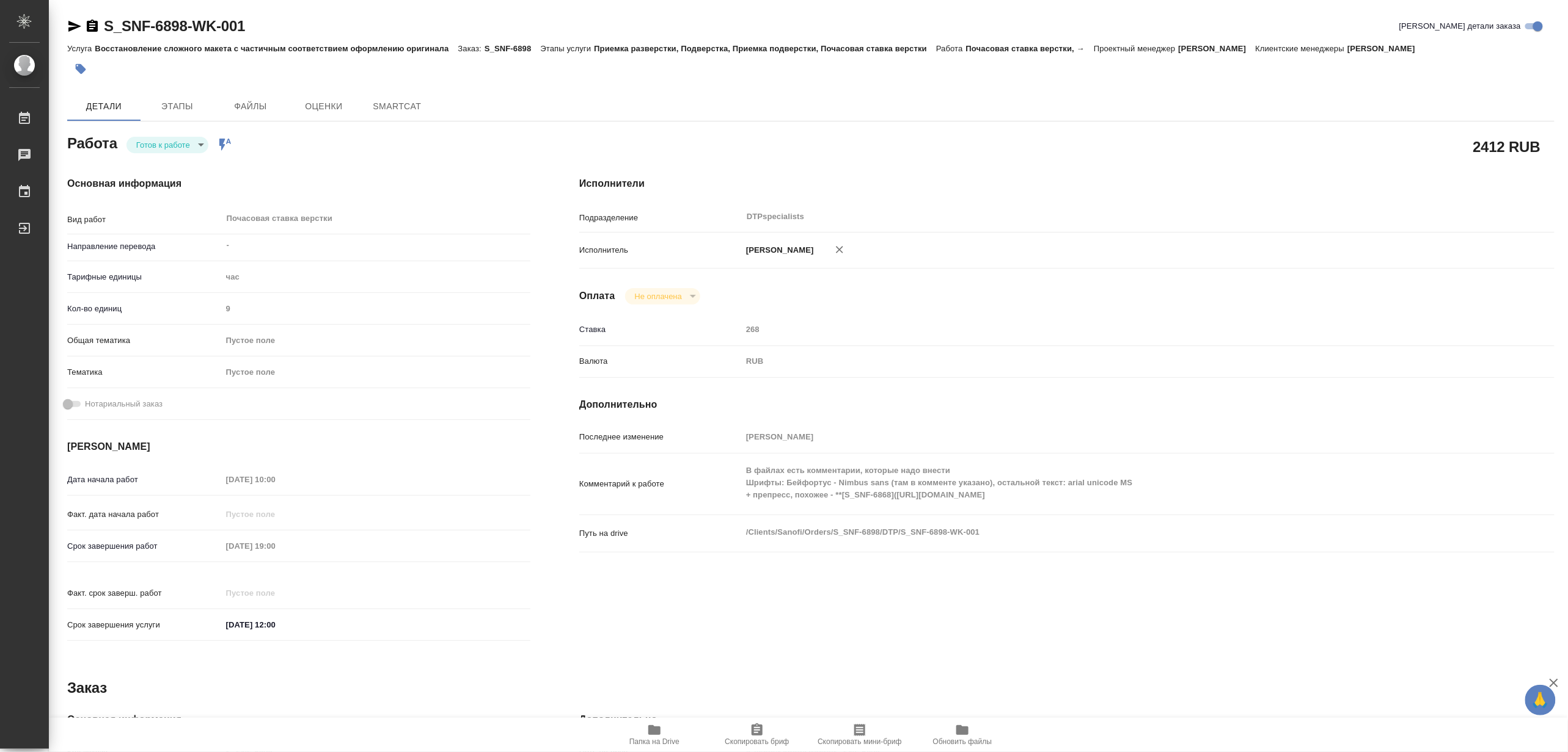
type textarea "x"
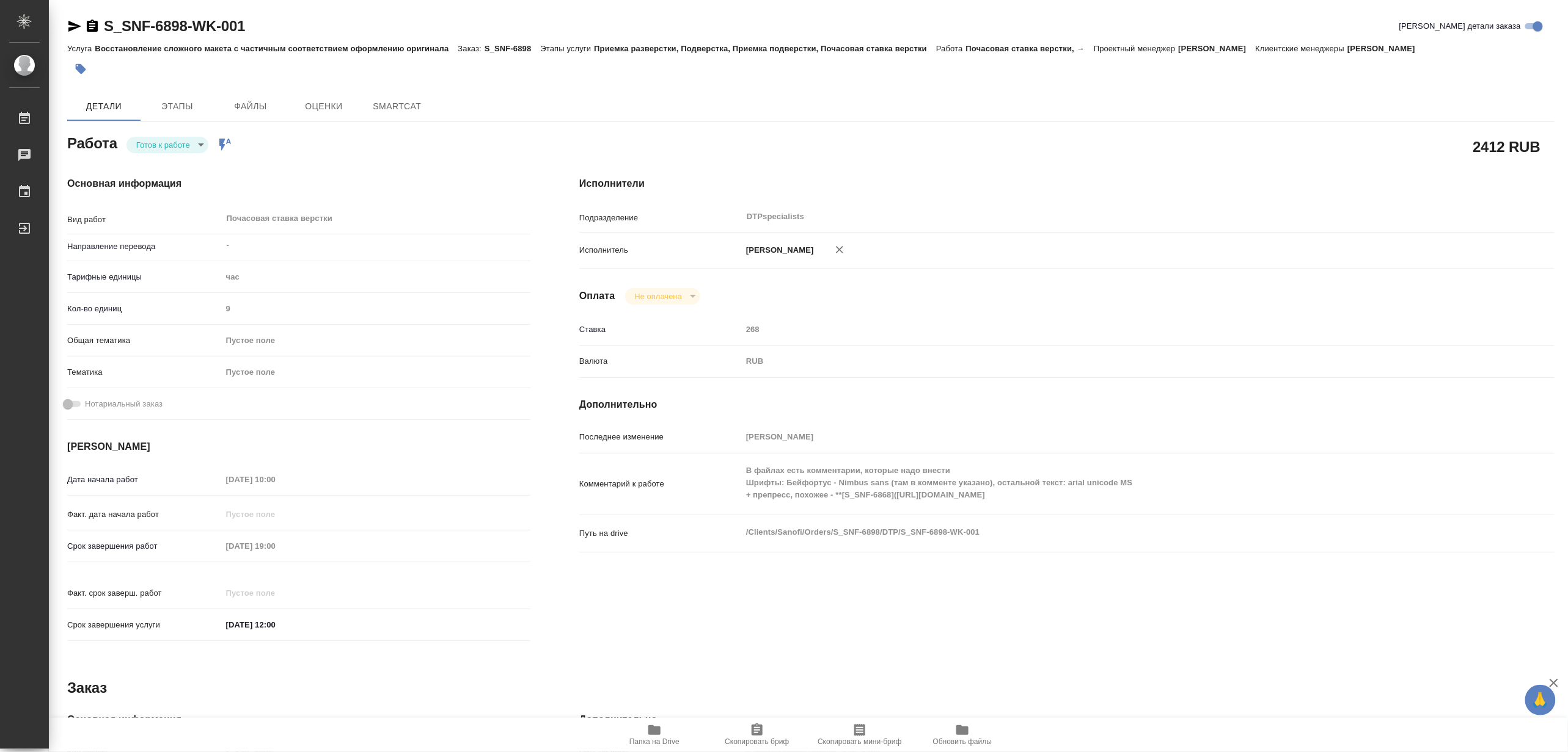
type textarea "x"
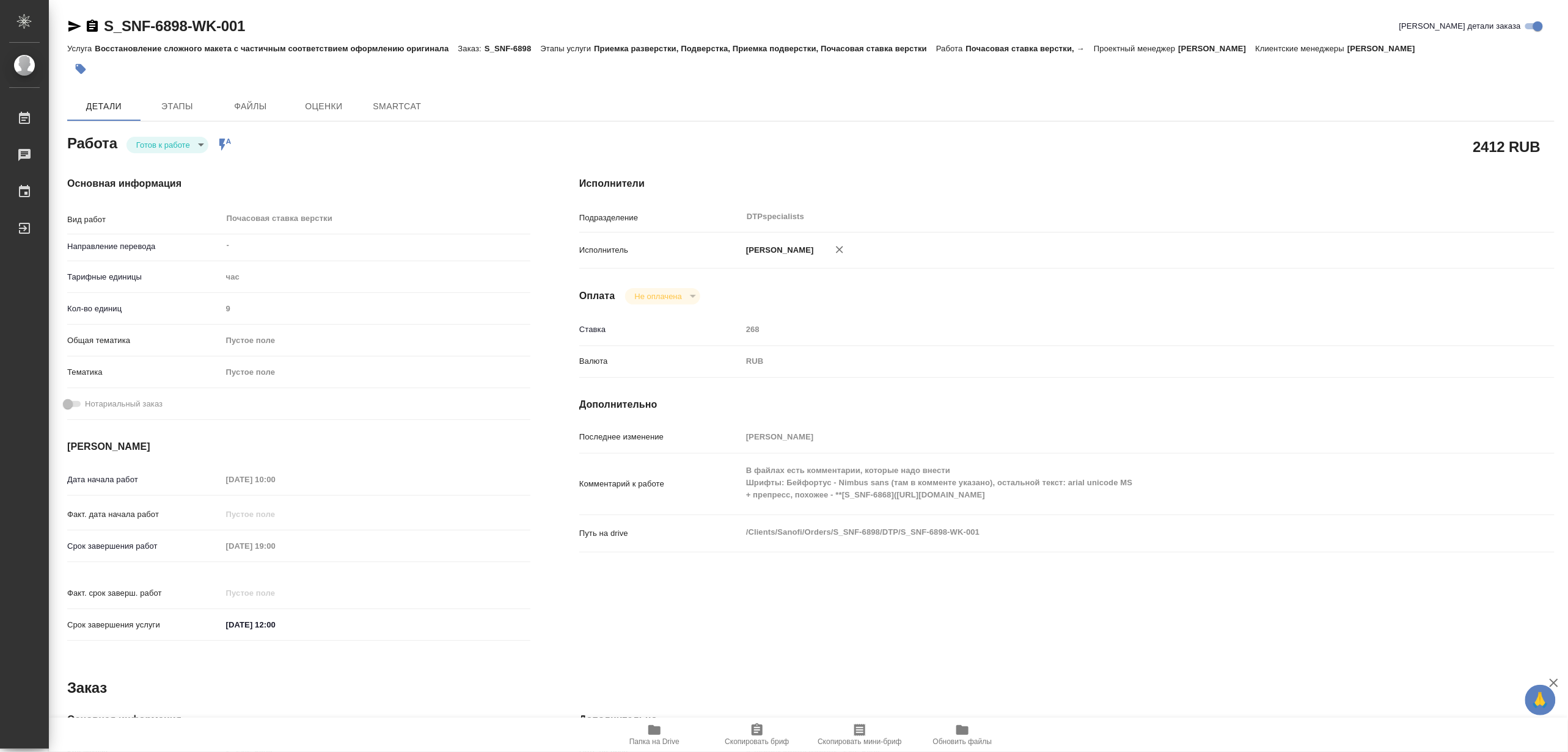
type textarea "x"
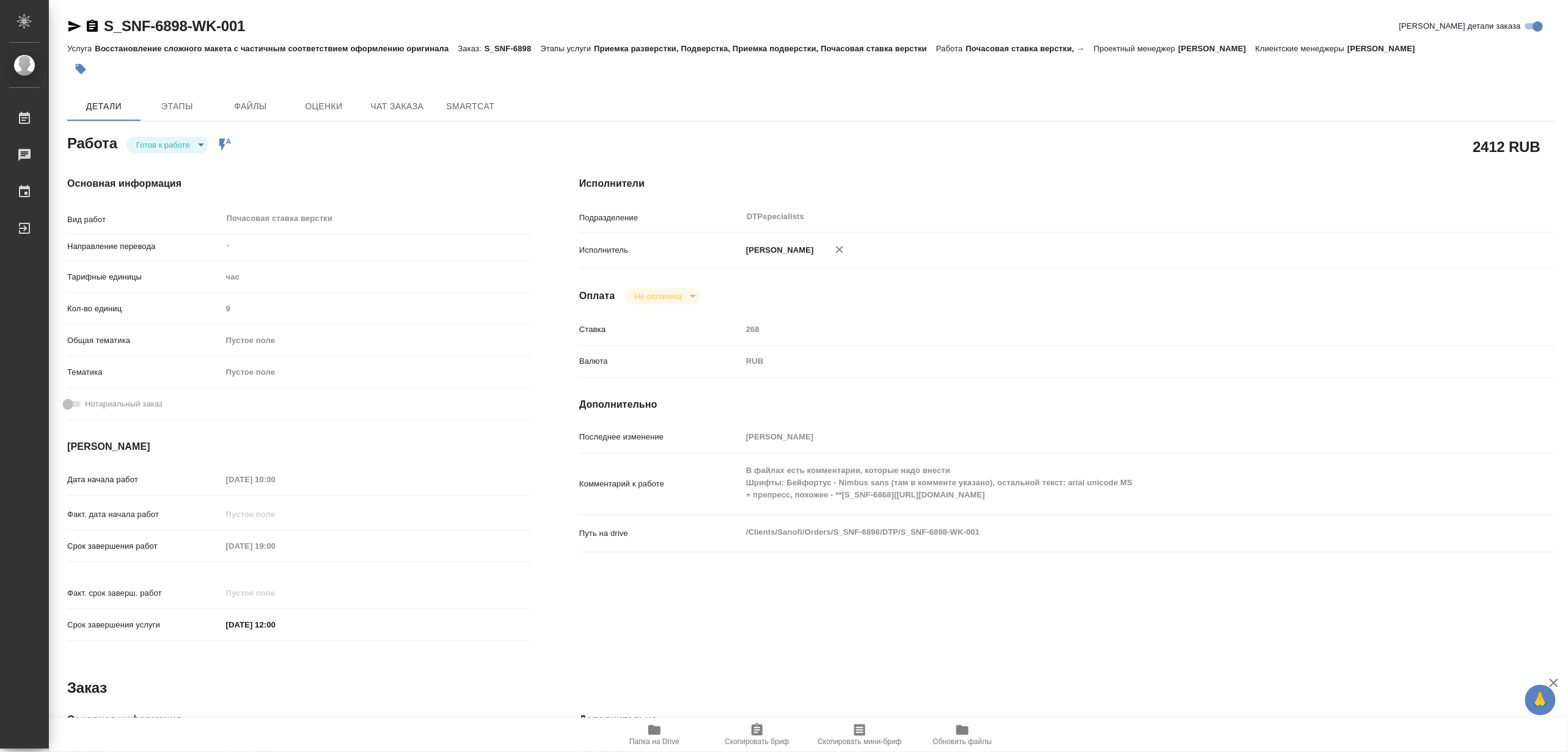
type textarea "x"
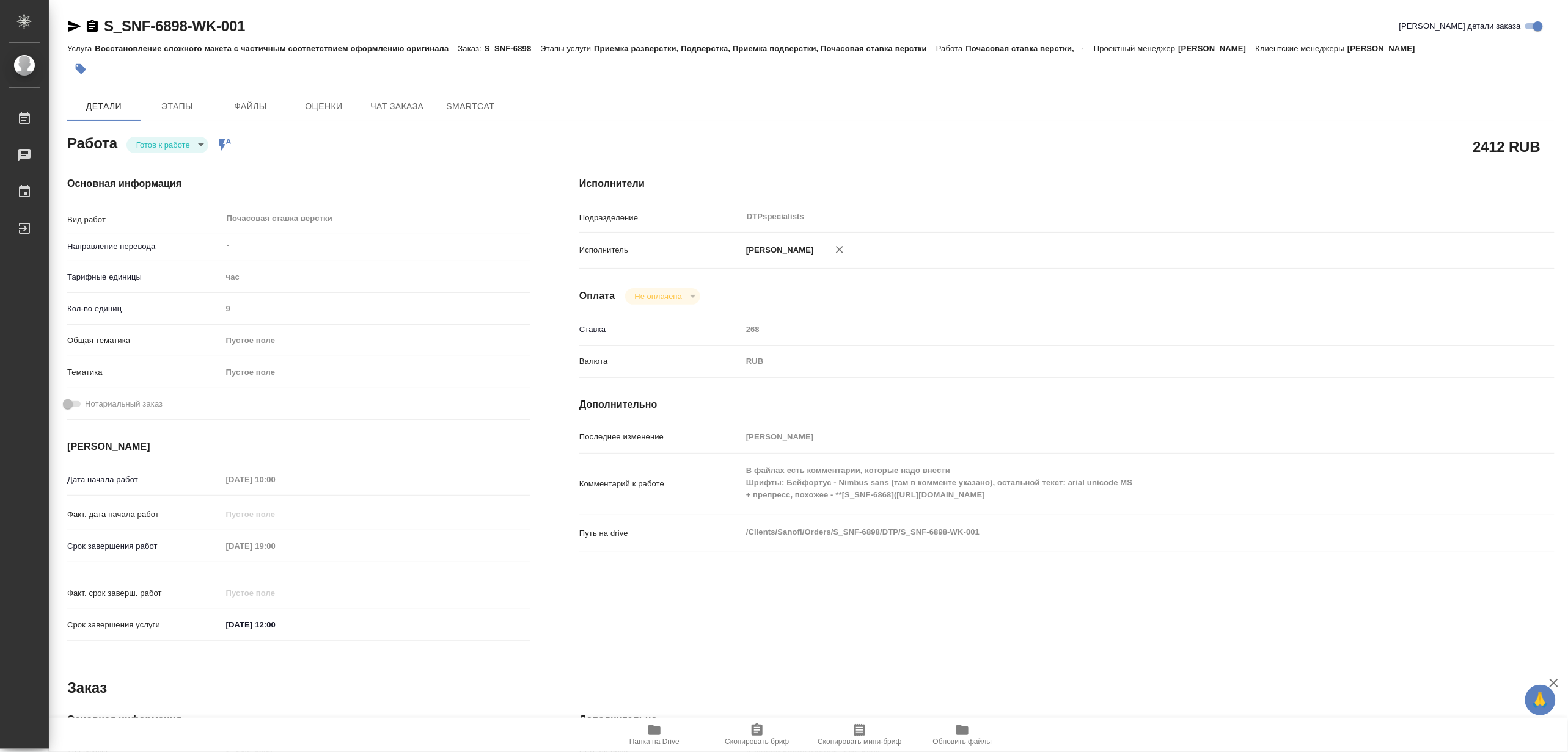
type textarea "x"
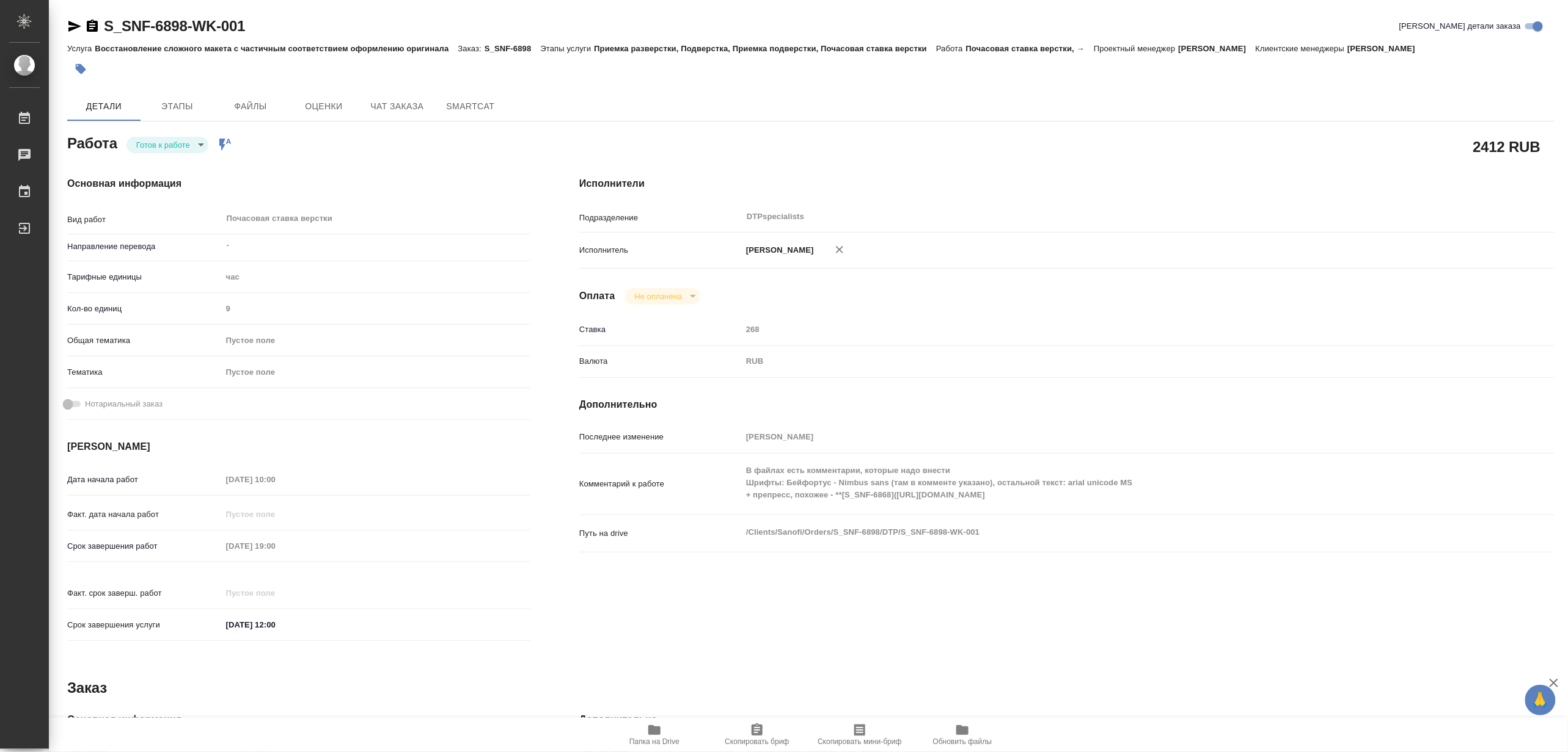
click at [649, 736] on icon "button" at bounding box center [654, 730] width 14 height 14
type textarea "x"
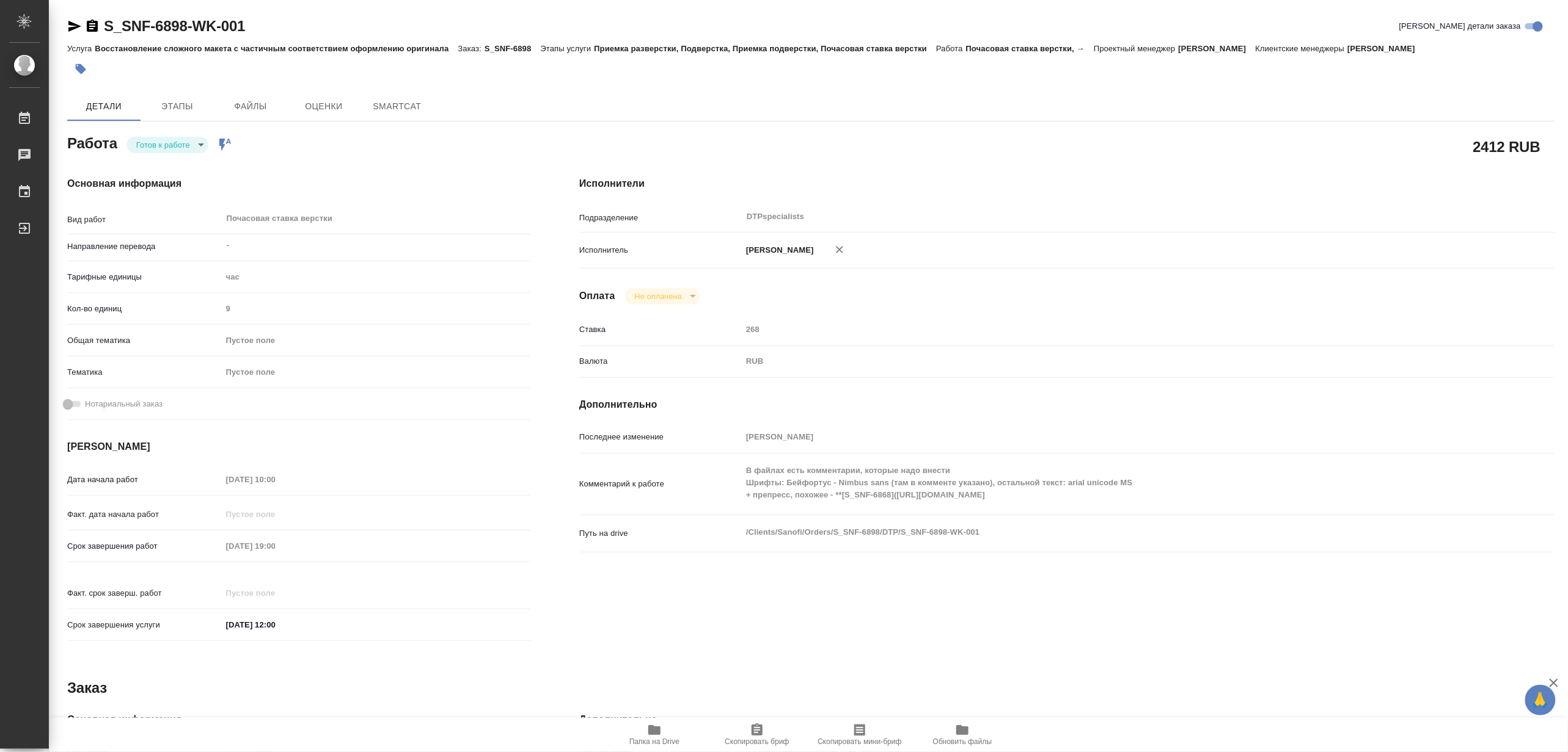
type textarea "x"
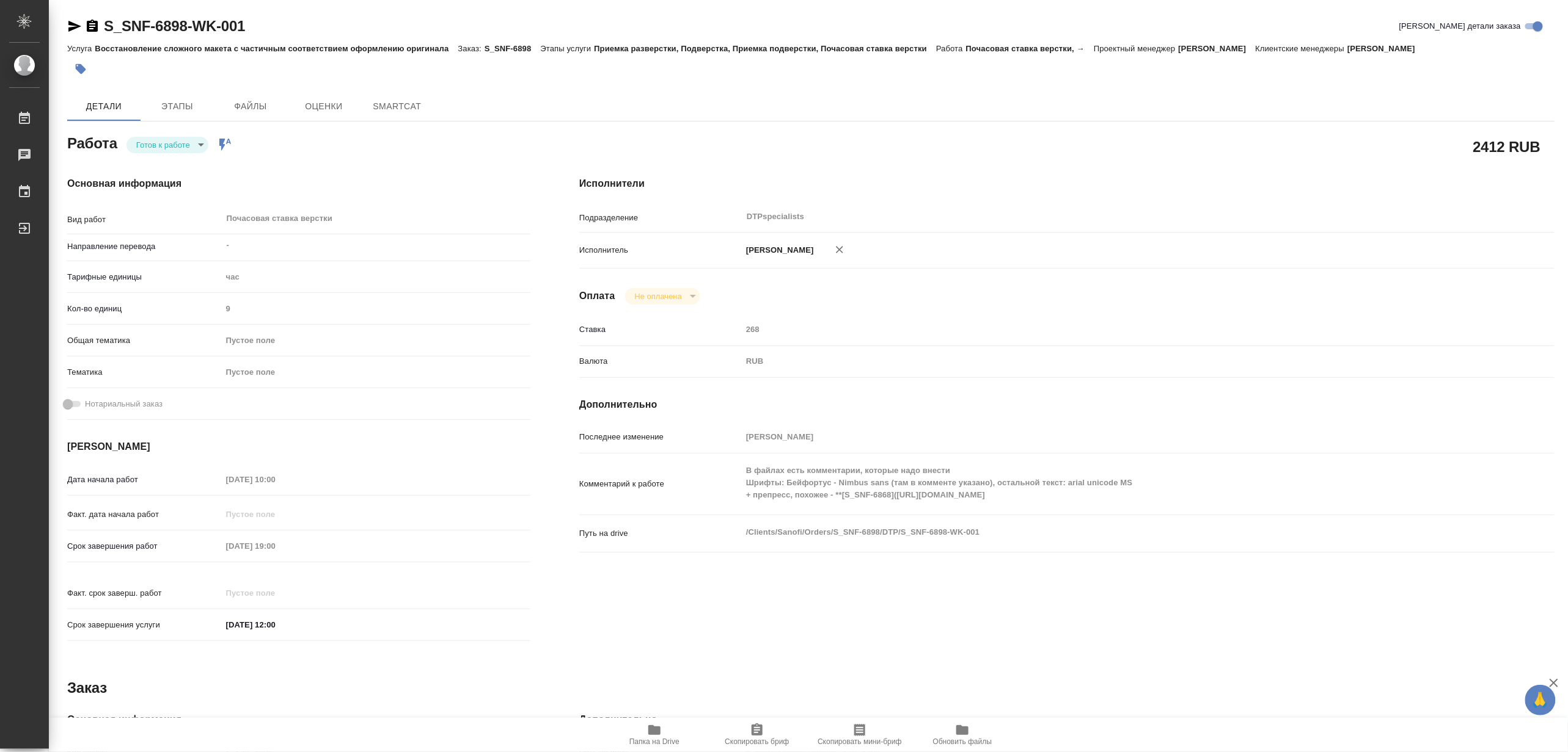
type textarea "x"
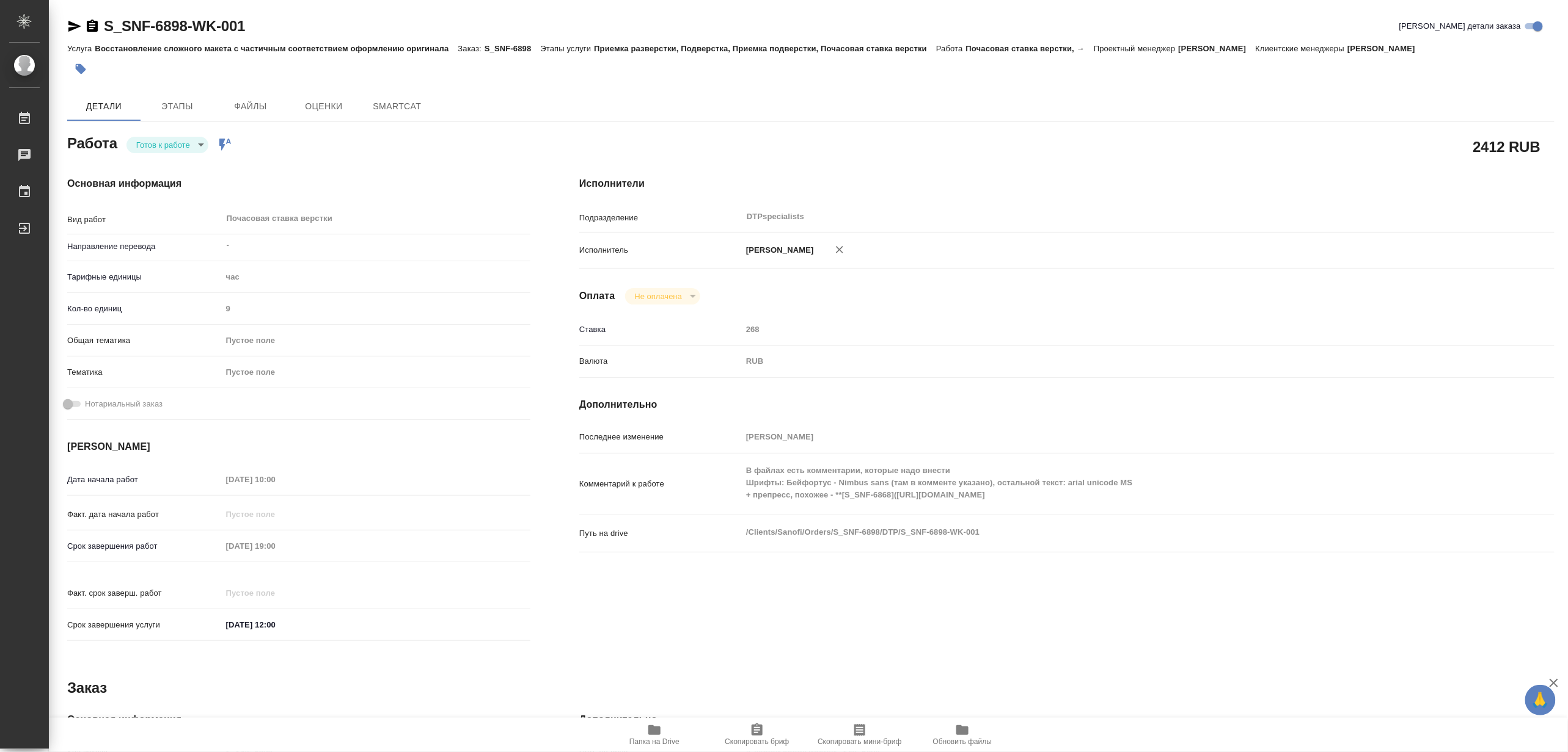
type textarea "x"
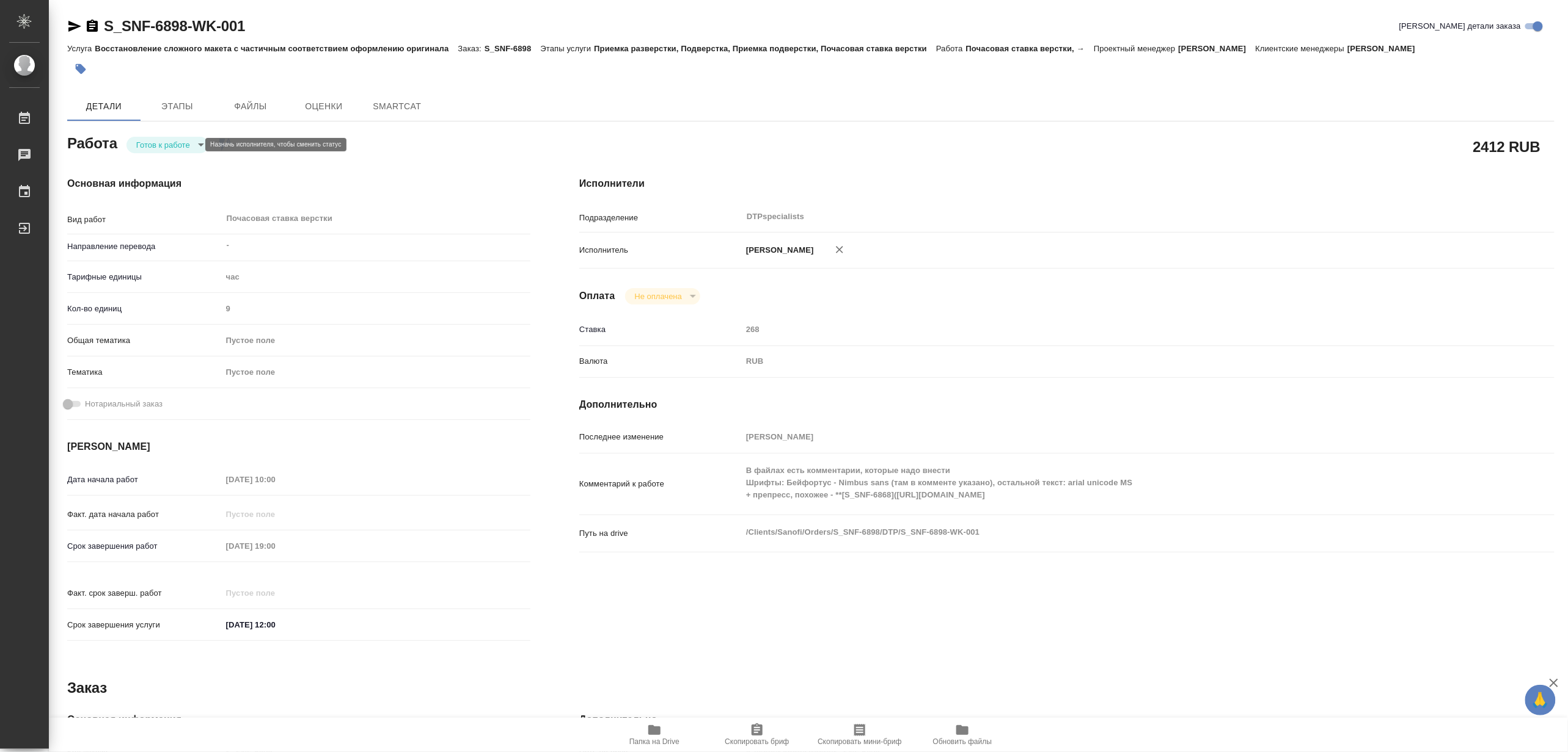
type textarea "x"
click at [152, 147] on body "🙏 .cls-1 fill:#fff; AWATERA Matveeva Maria Работы Чаты График Выйти S_SNF-6898-…" at bounding box center [784, 376] width 1568 height 752
type textarea "x"
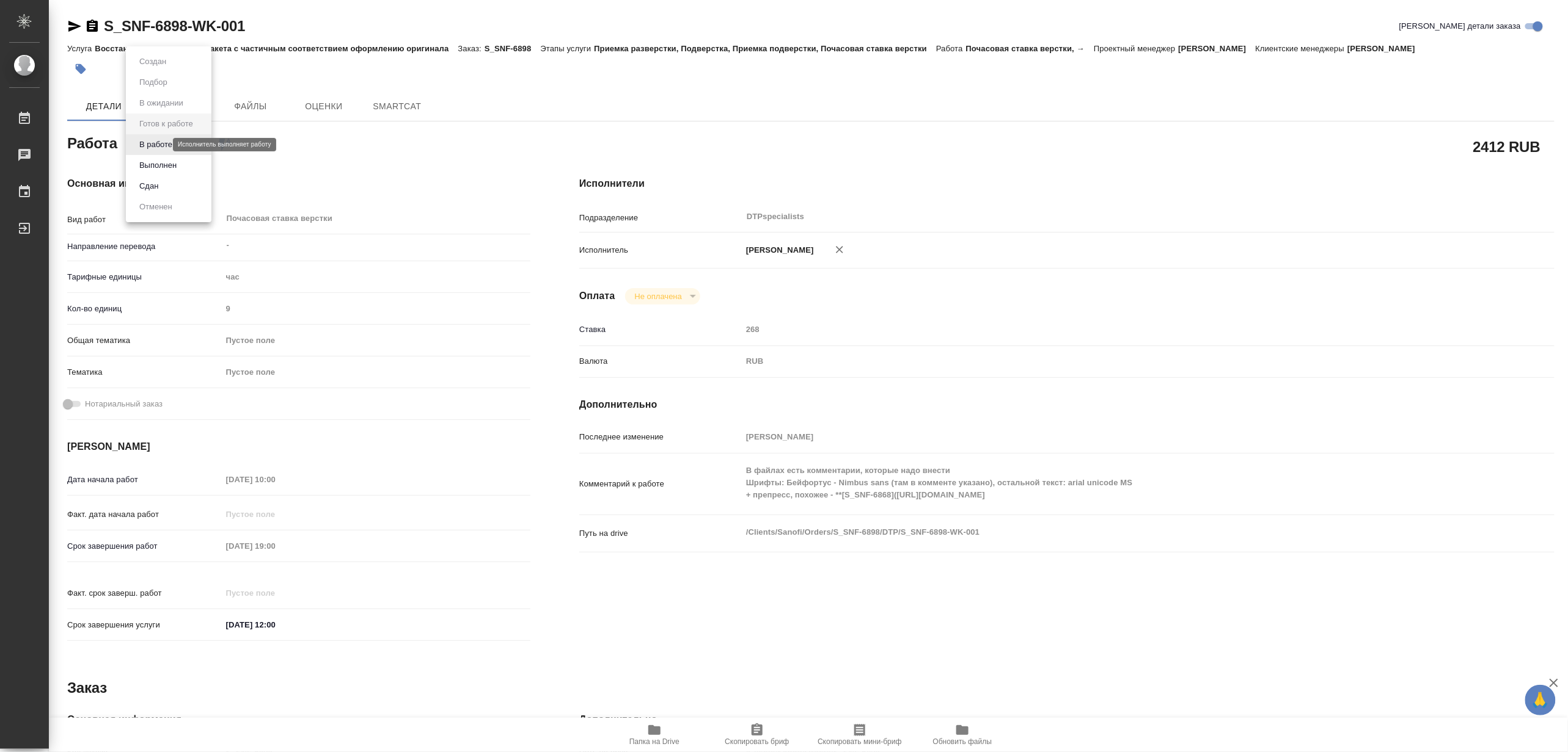
type textarea "x"
click at [148, 147] on button "В работе" at bounding box center [155, 145] width 40 height 14
type textarea "x"
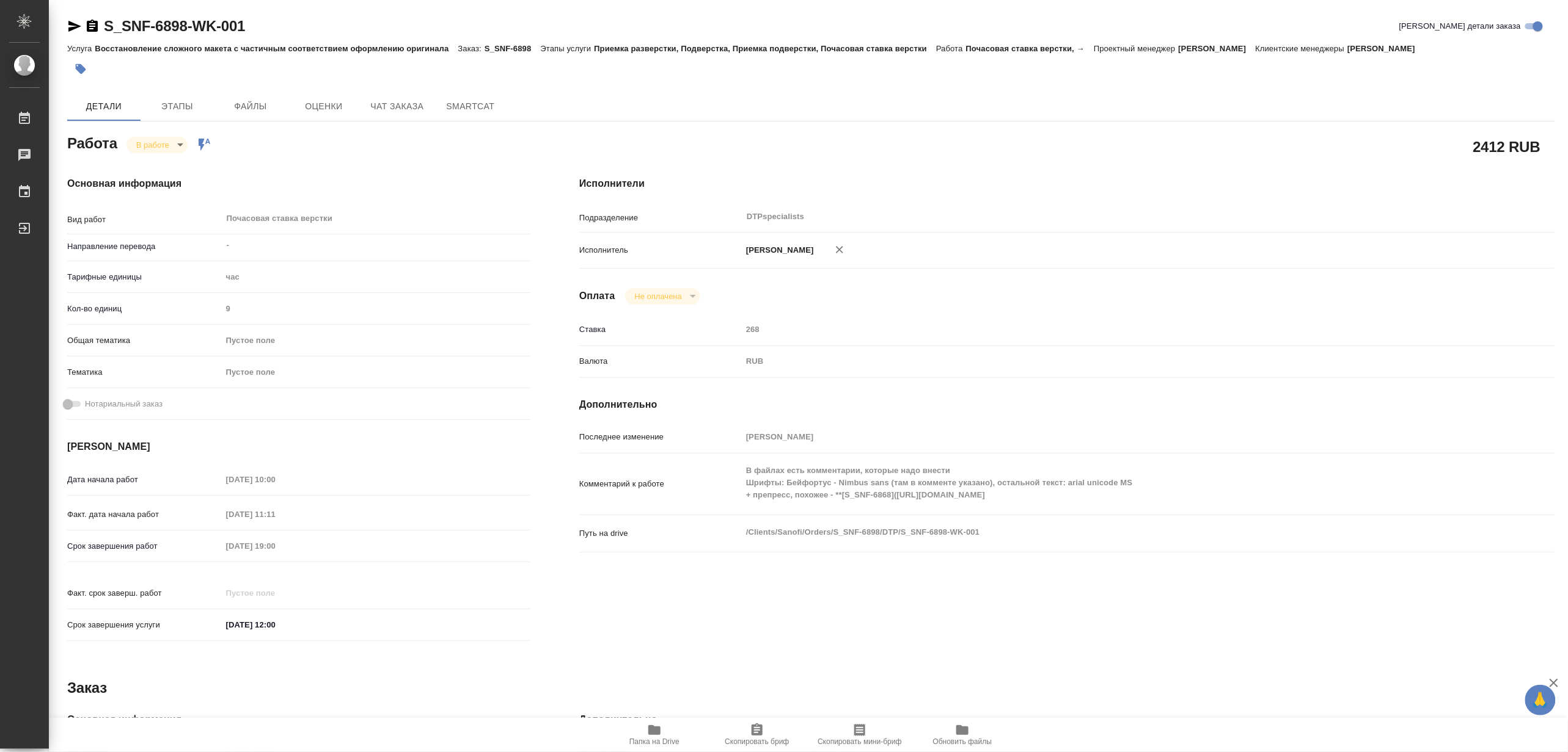
type textarea "x"
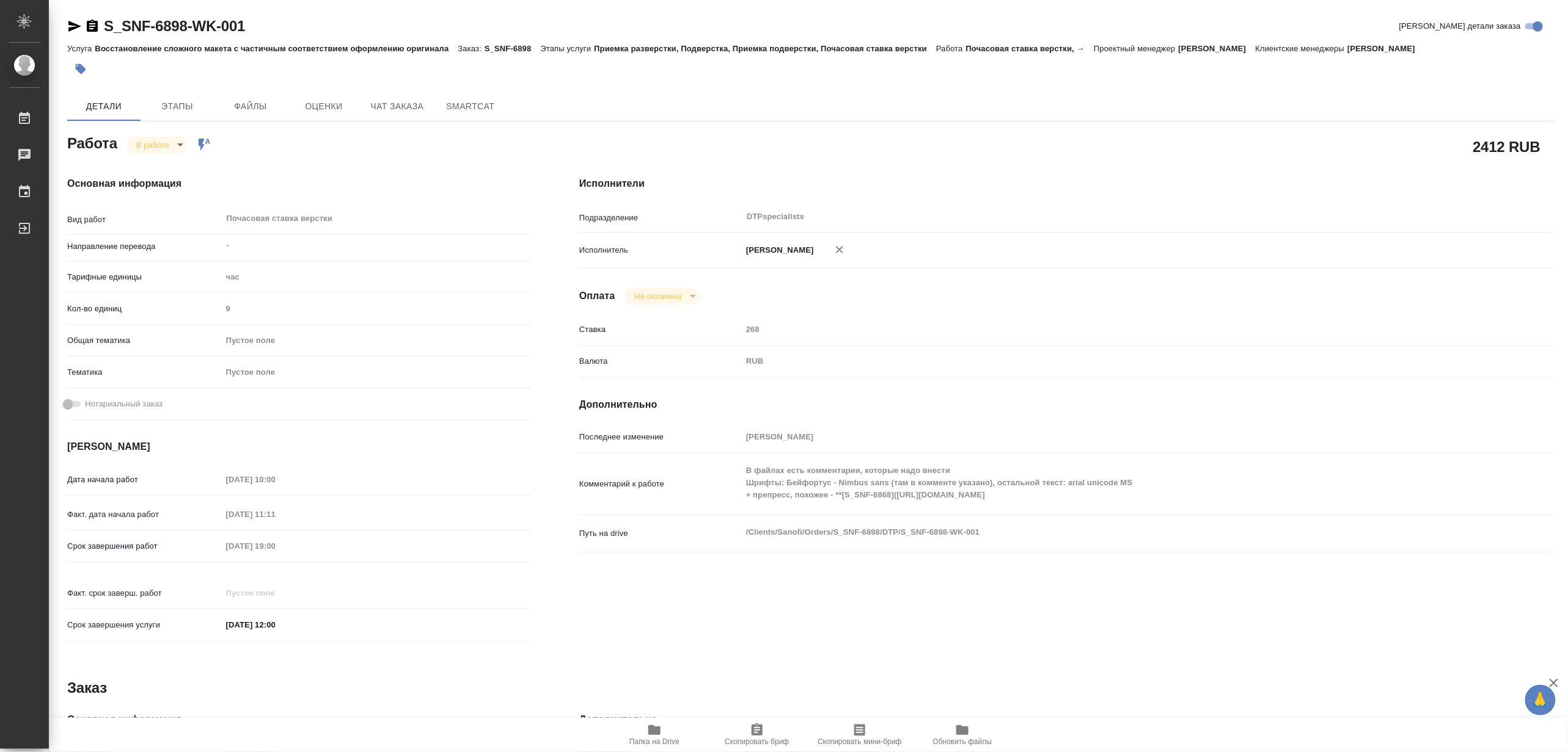
type textarea "x"
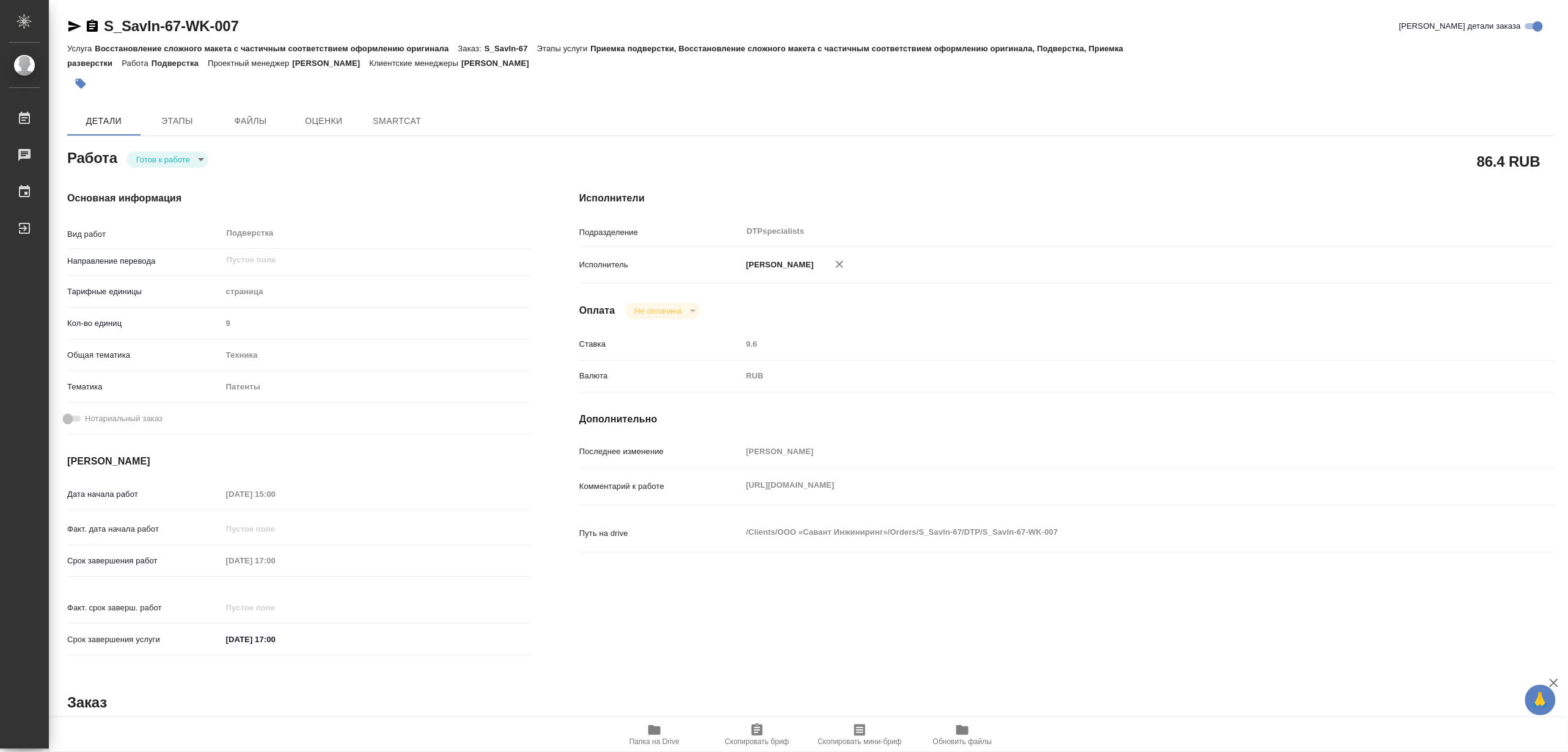
type textarea "x"
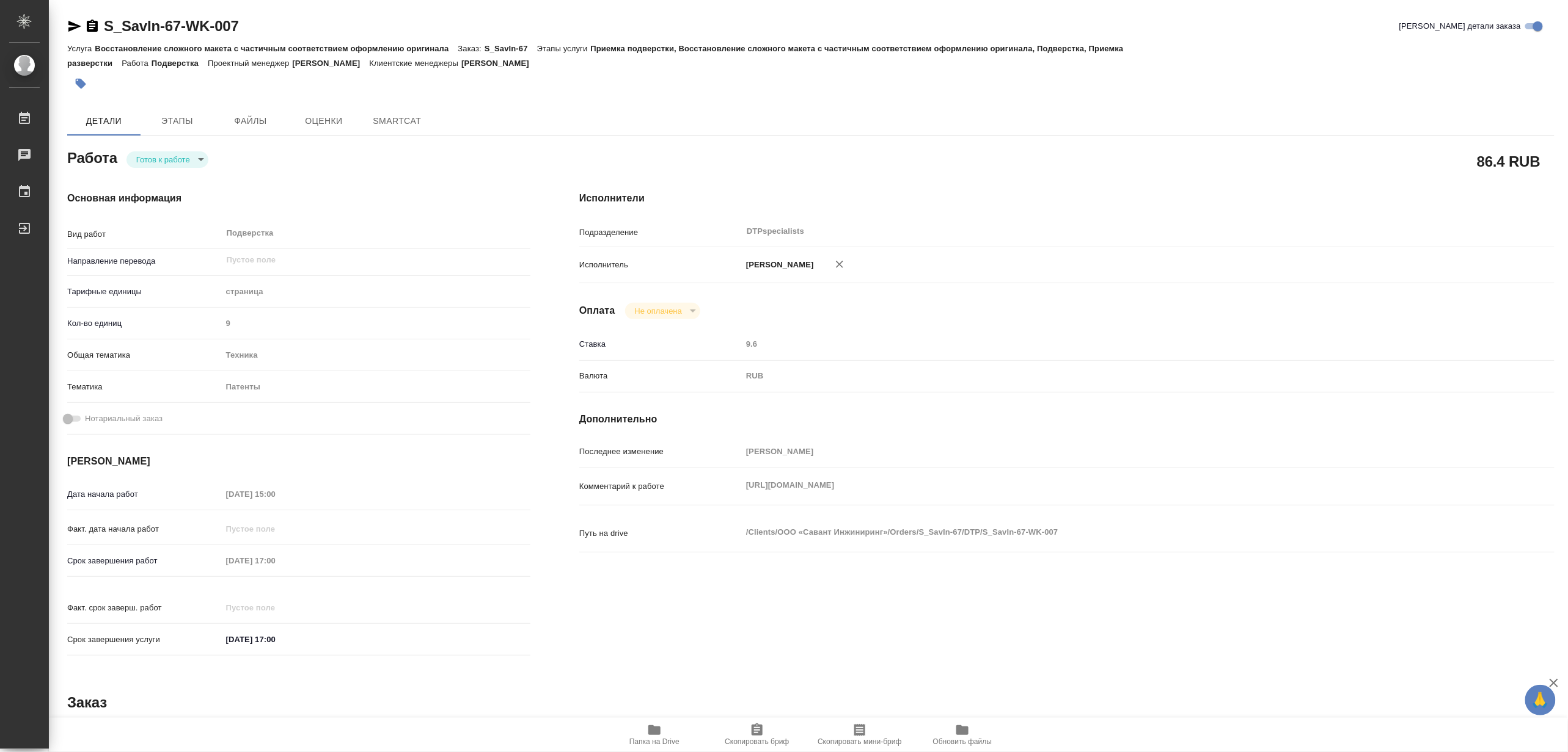
type textarea "x"
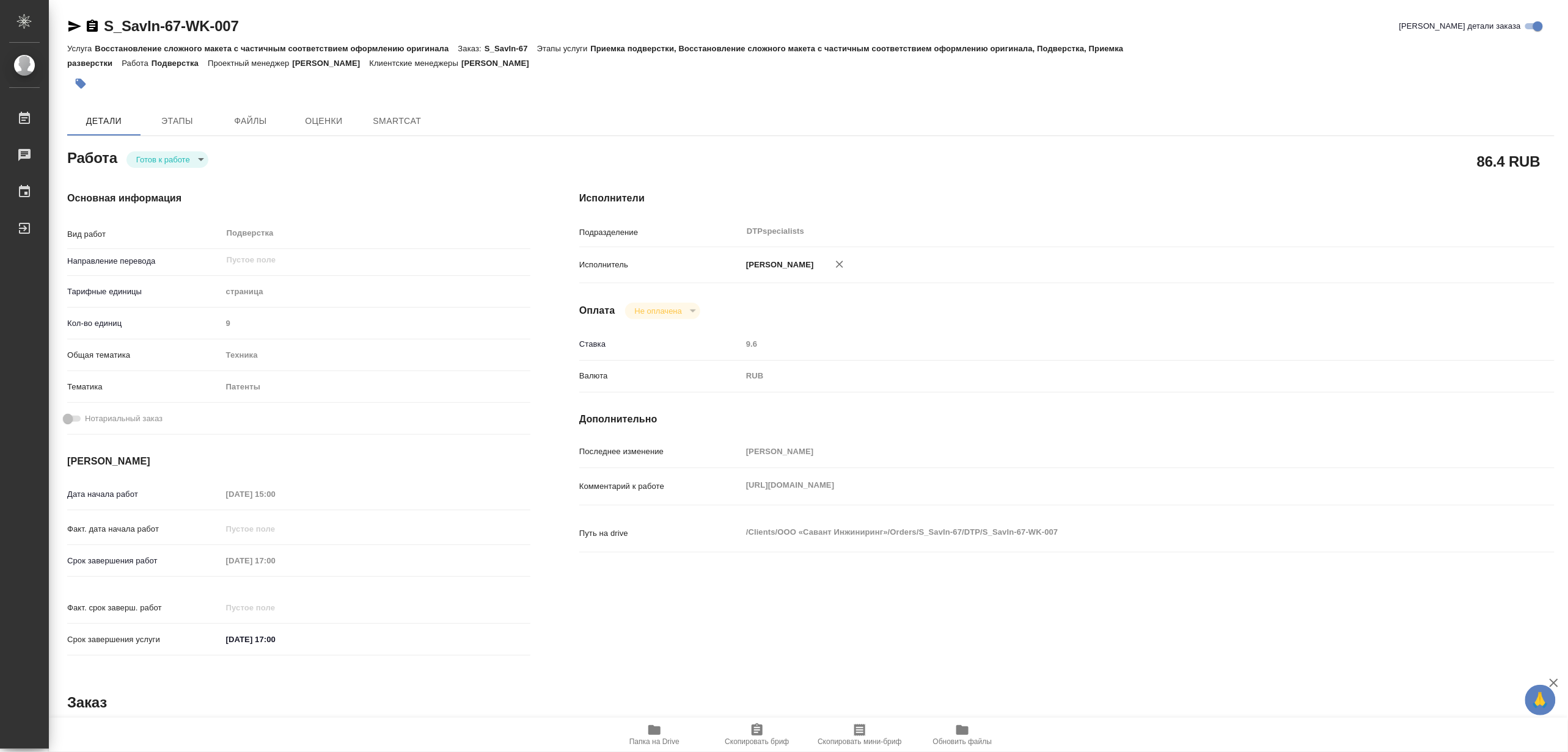
type textarea "x"
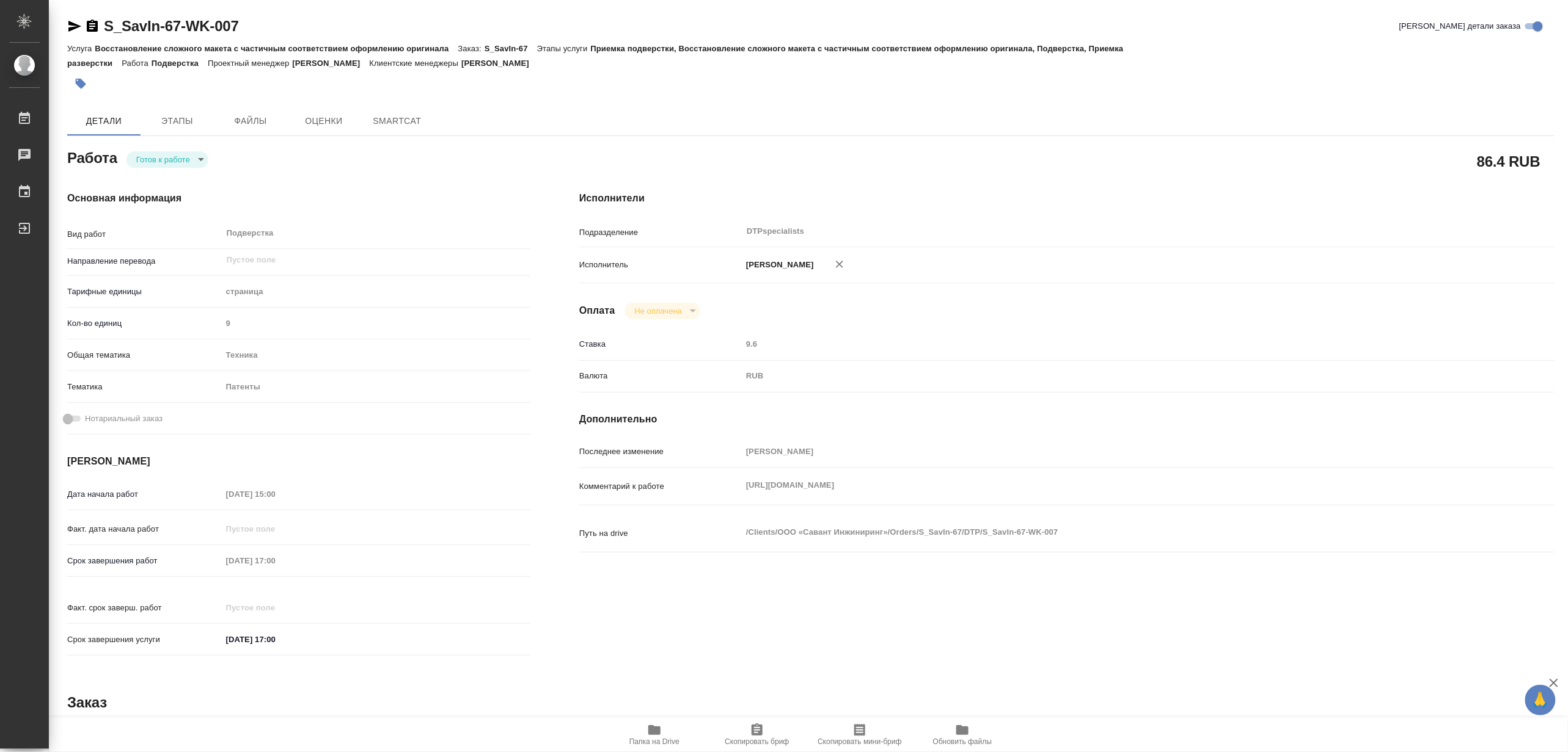
type textarea "x"
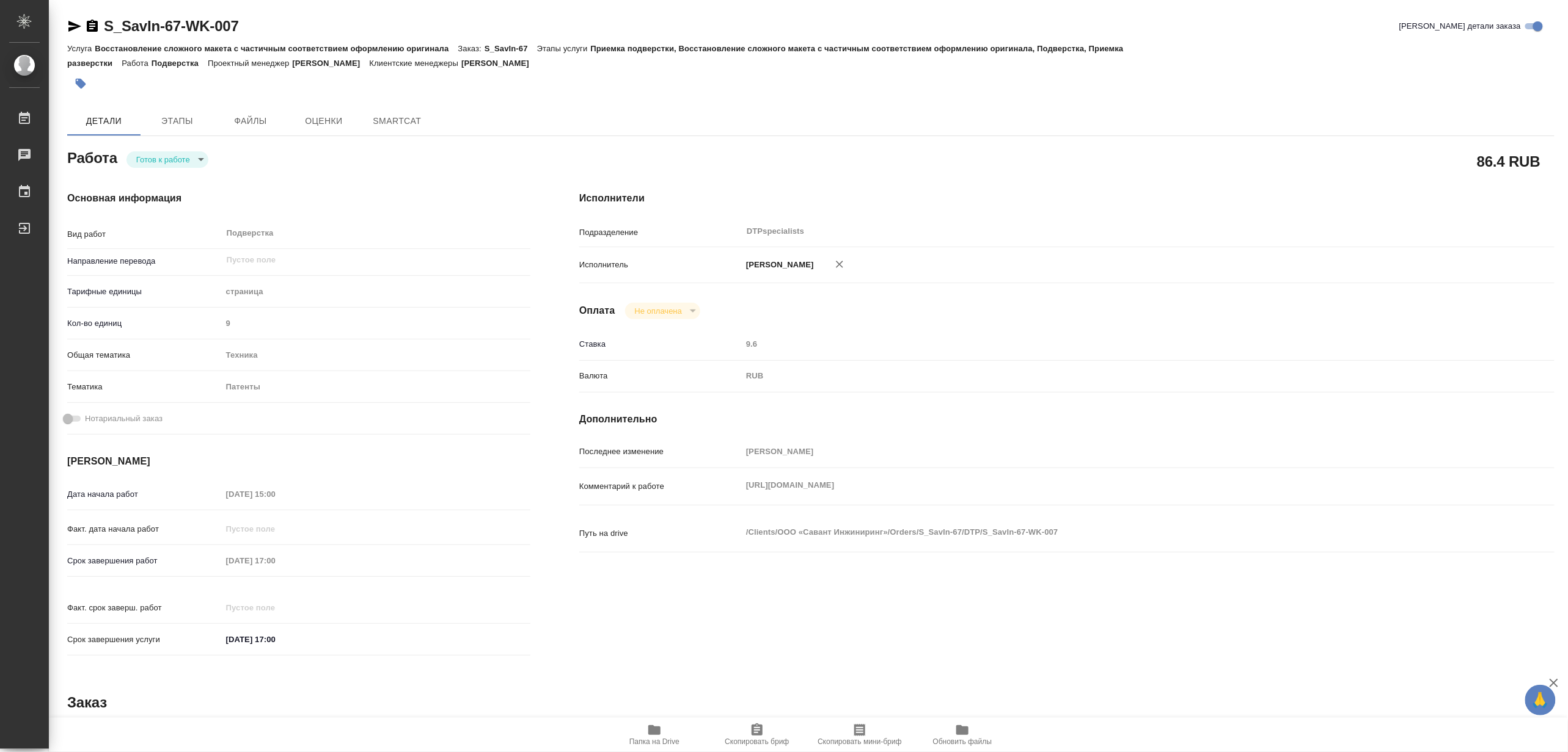
type textarea "x"
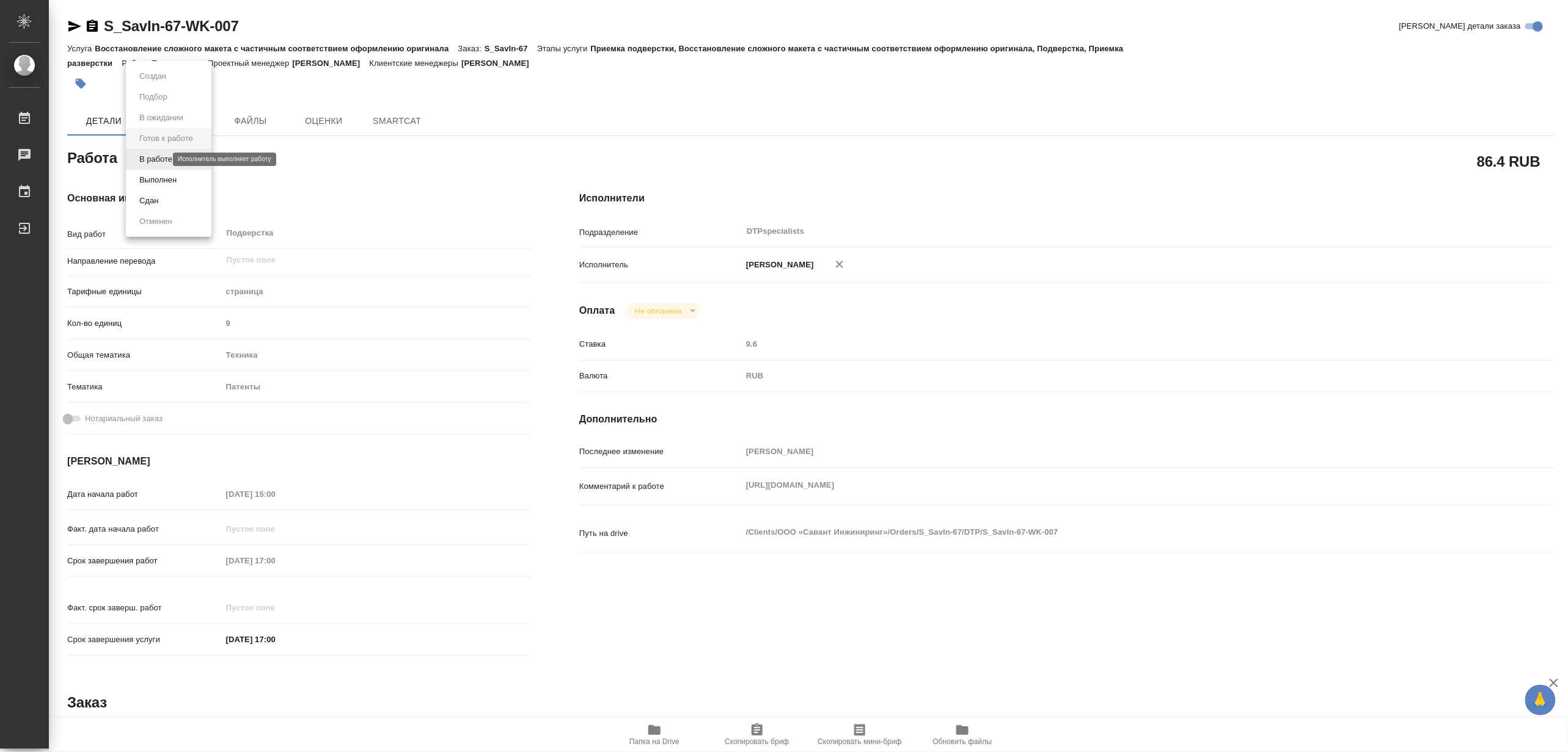
click at [160, 160] on body "🙏 .cls-1 fill:#fff; AWATERA Matveeva Maria Работы Чаты График Выйти S_SavIn-67-…" at bounding box center [784, 376] width 1568 height 752
type textarea "x"
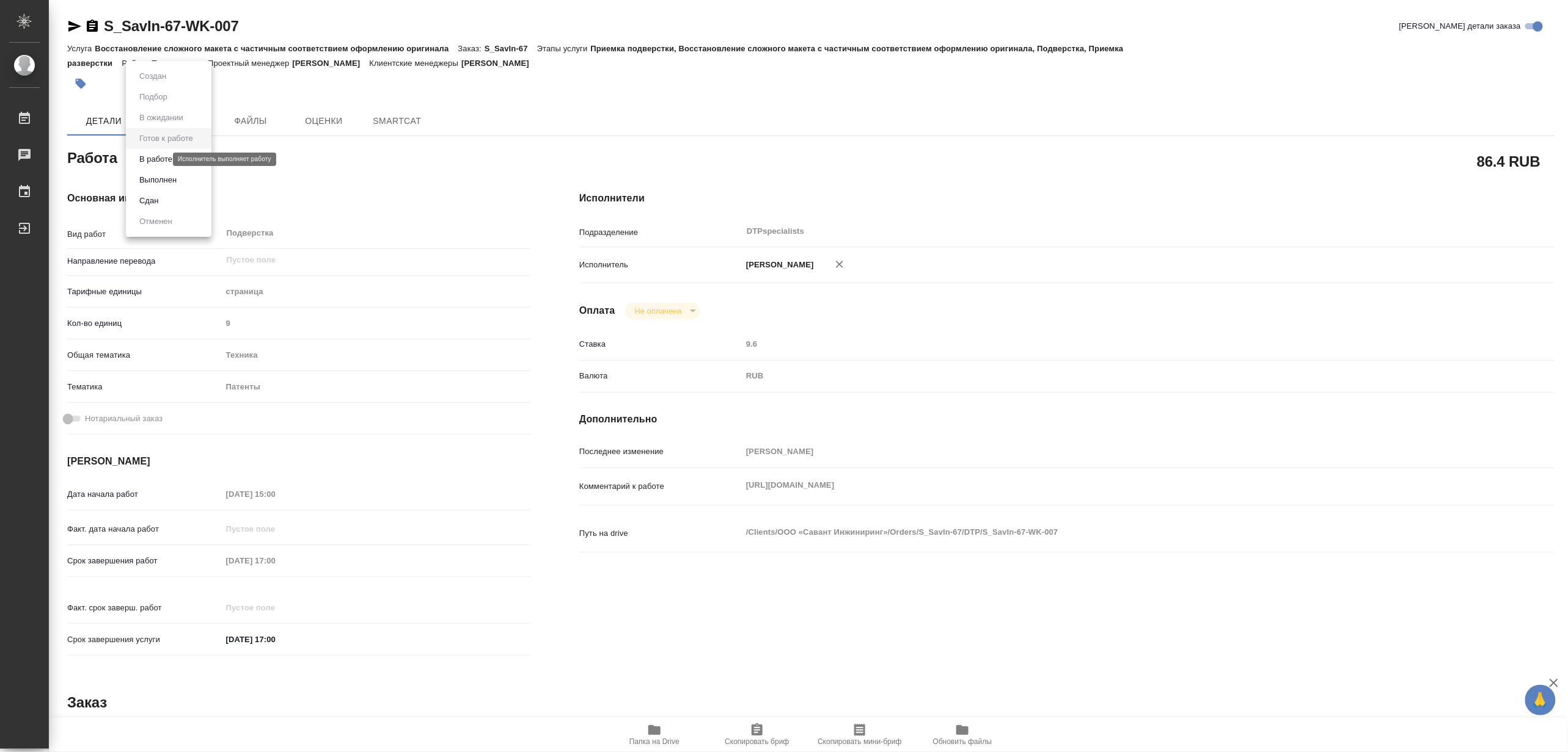
type textarea "x"
click at [155, 160] on button "В работе" at bounding box center [155, 159] width 40 height 14
type textarea "x"
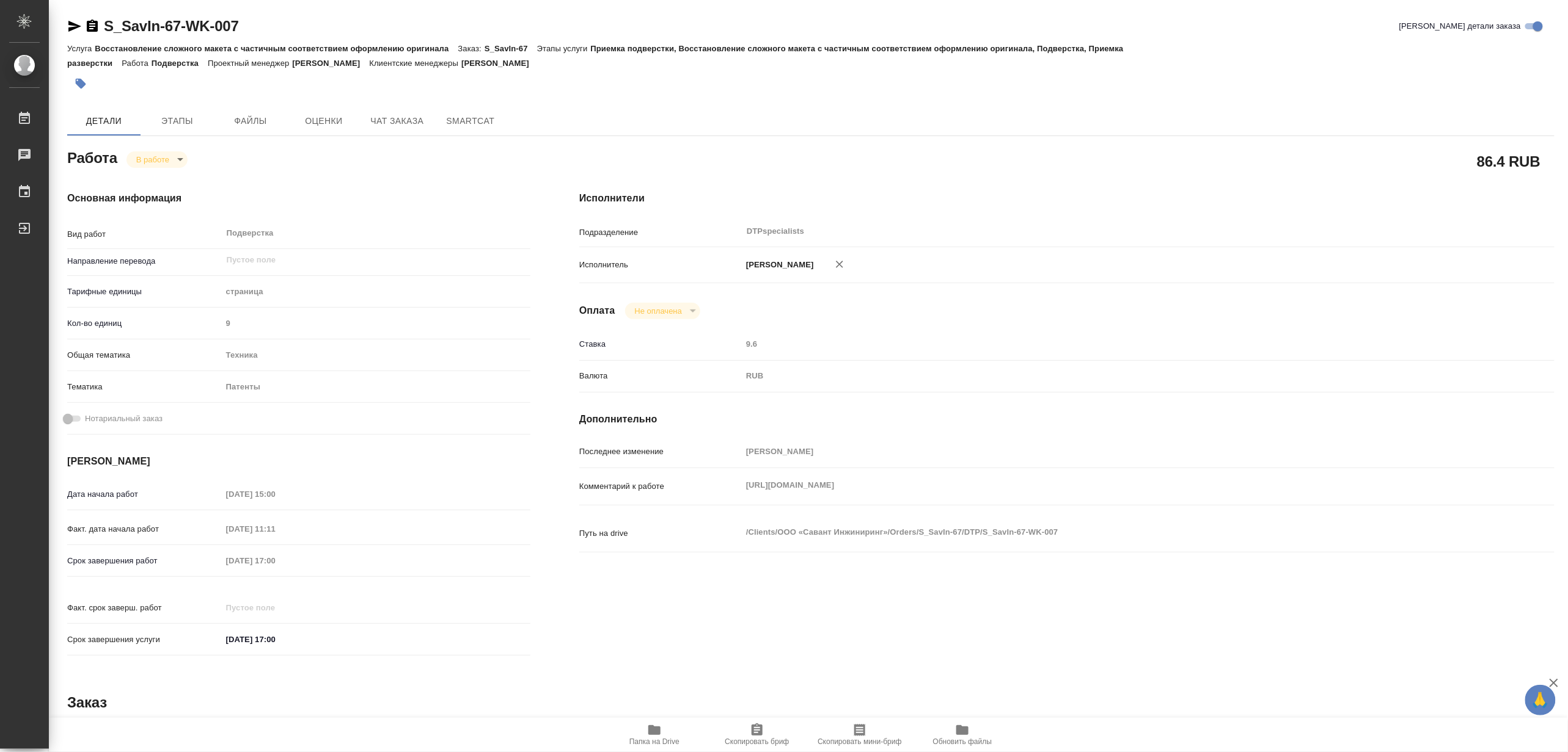
type textarea "x"
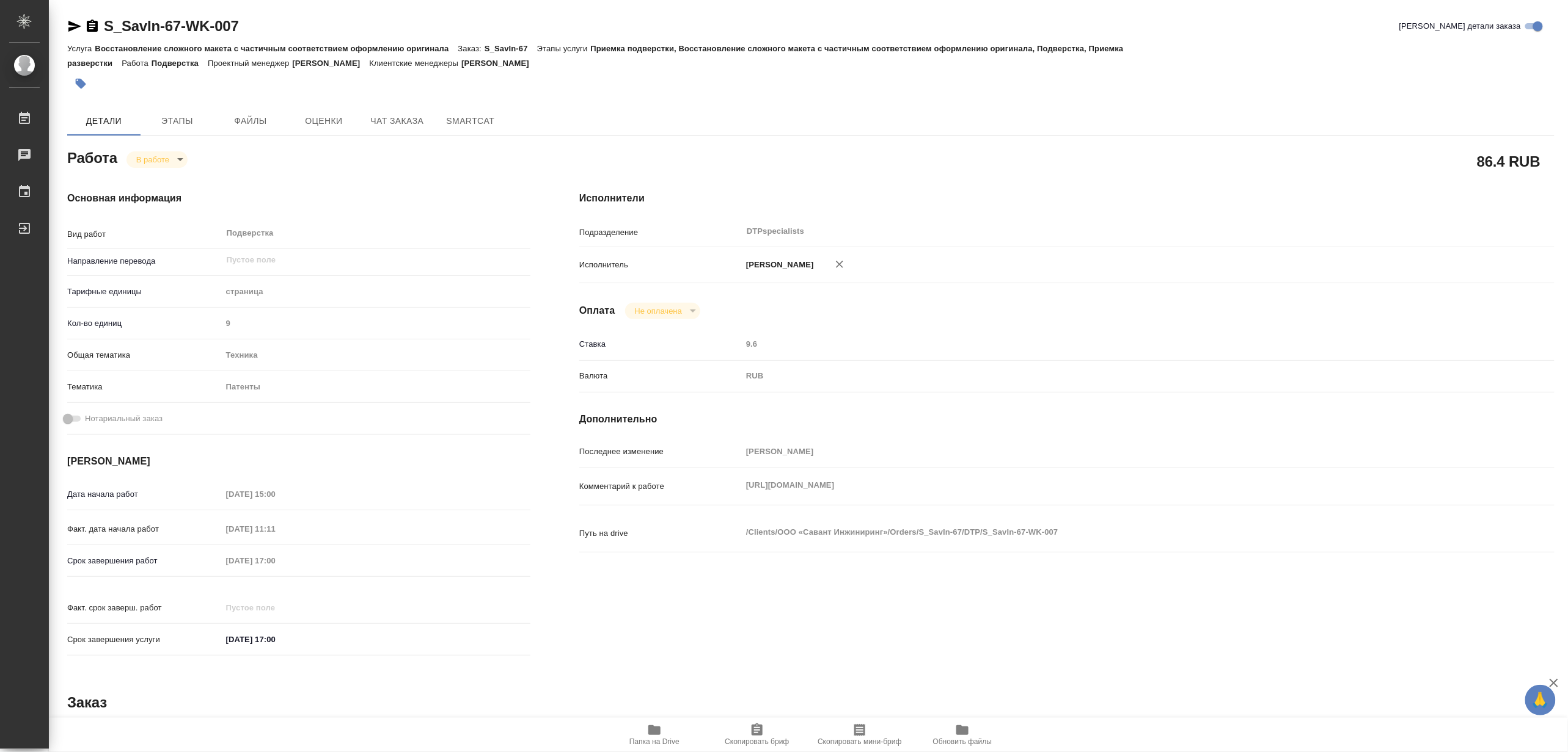
type textarea "x"
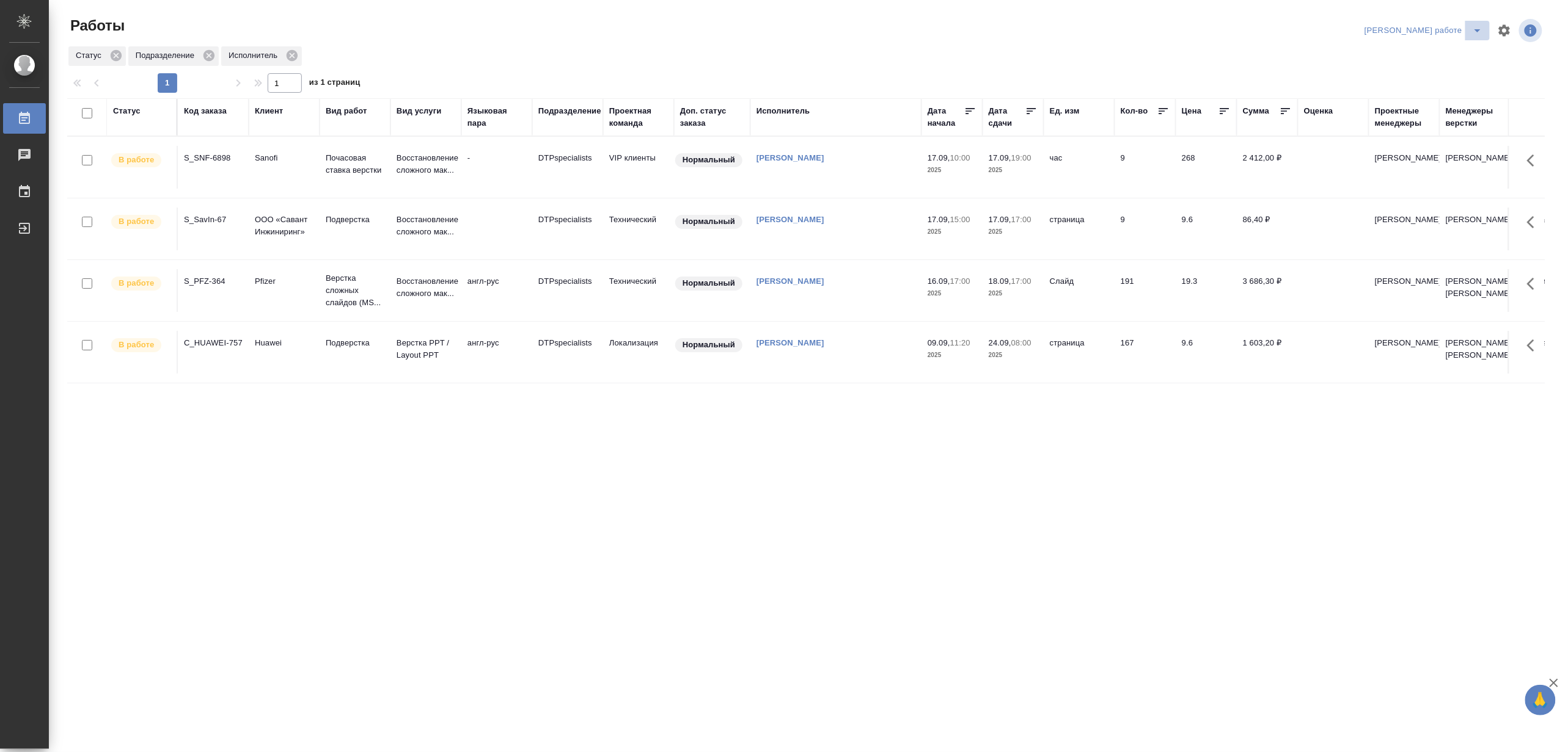
click at [1479, 27] on icon "split button" at bounding box center [1477, 30] width 14 height 14
click at [1439, 74] on li "[PERSON_NAME]" at bounding box center [1434, 74] width 111 height 20
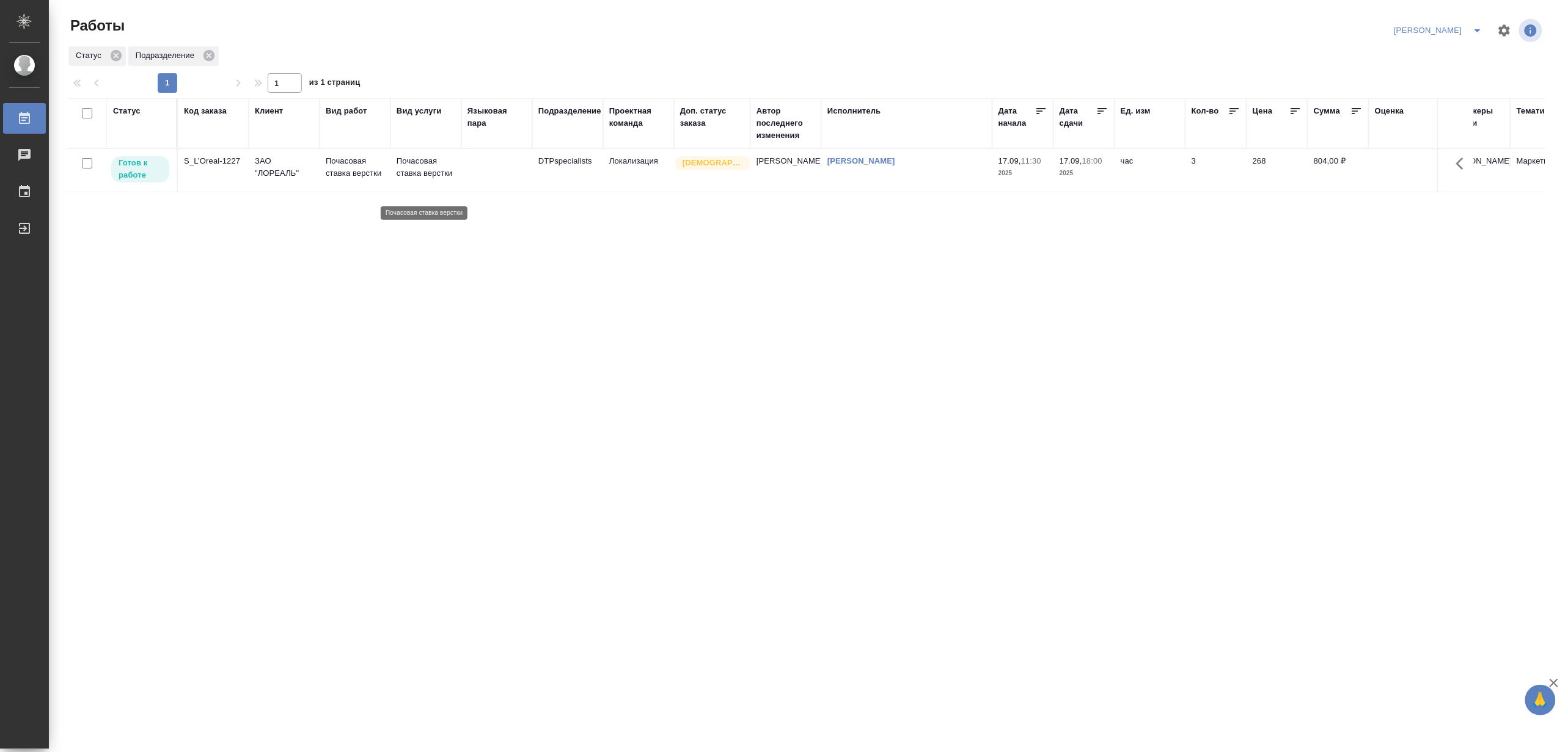
click at [406, 175] on p "Почасовая ставка верстки" at bounding box center [425, 167] width 59 height 25
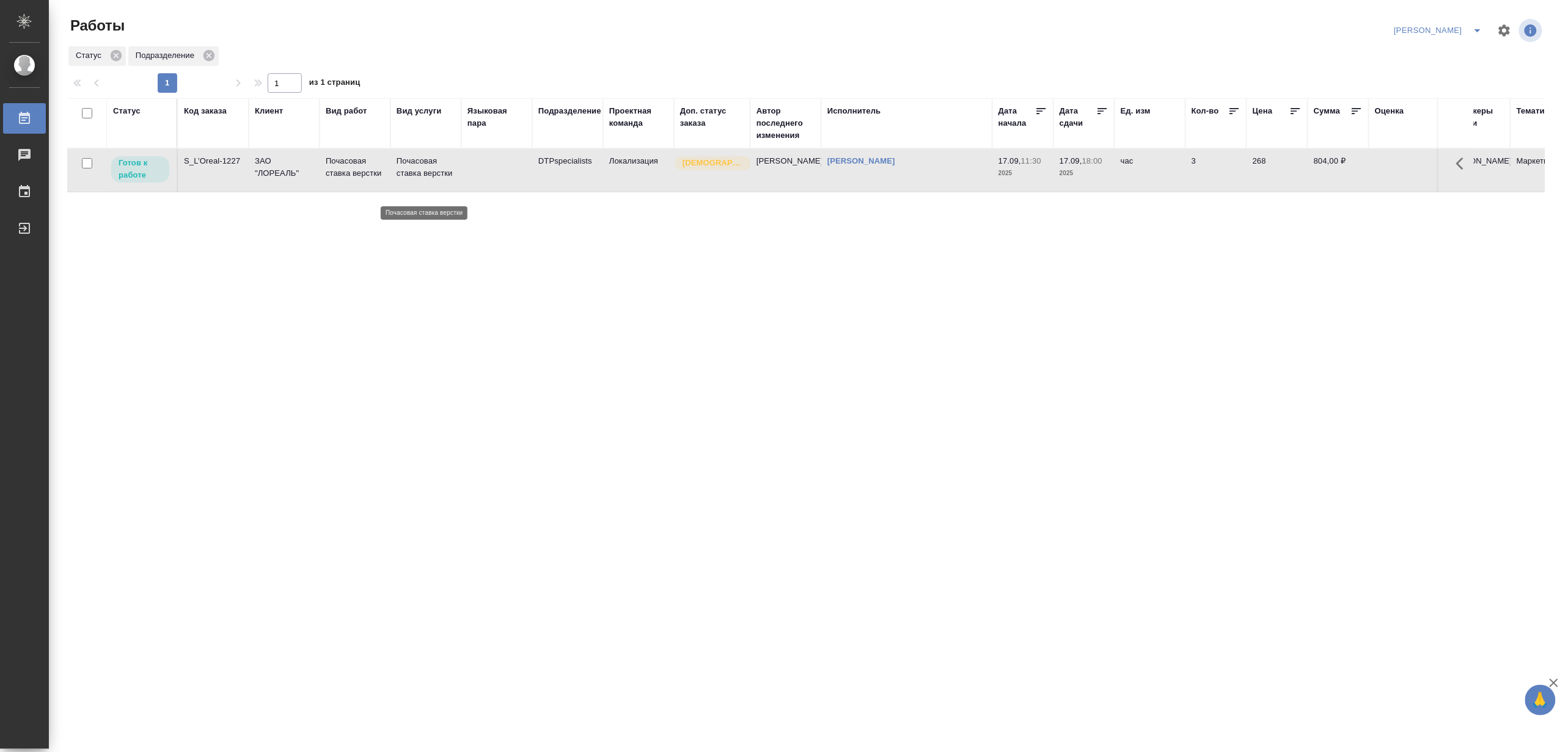
click at [406, 175] on p "Почасовая ставка верстки" at bounding box center [425, 167] width 59 height 25
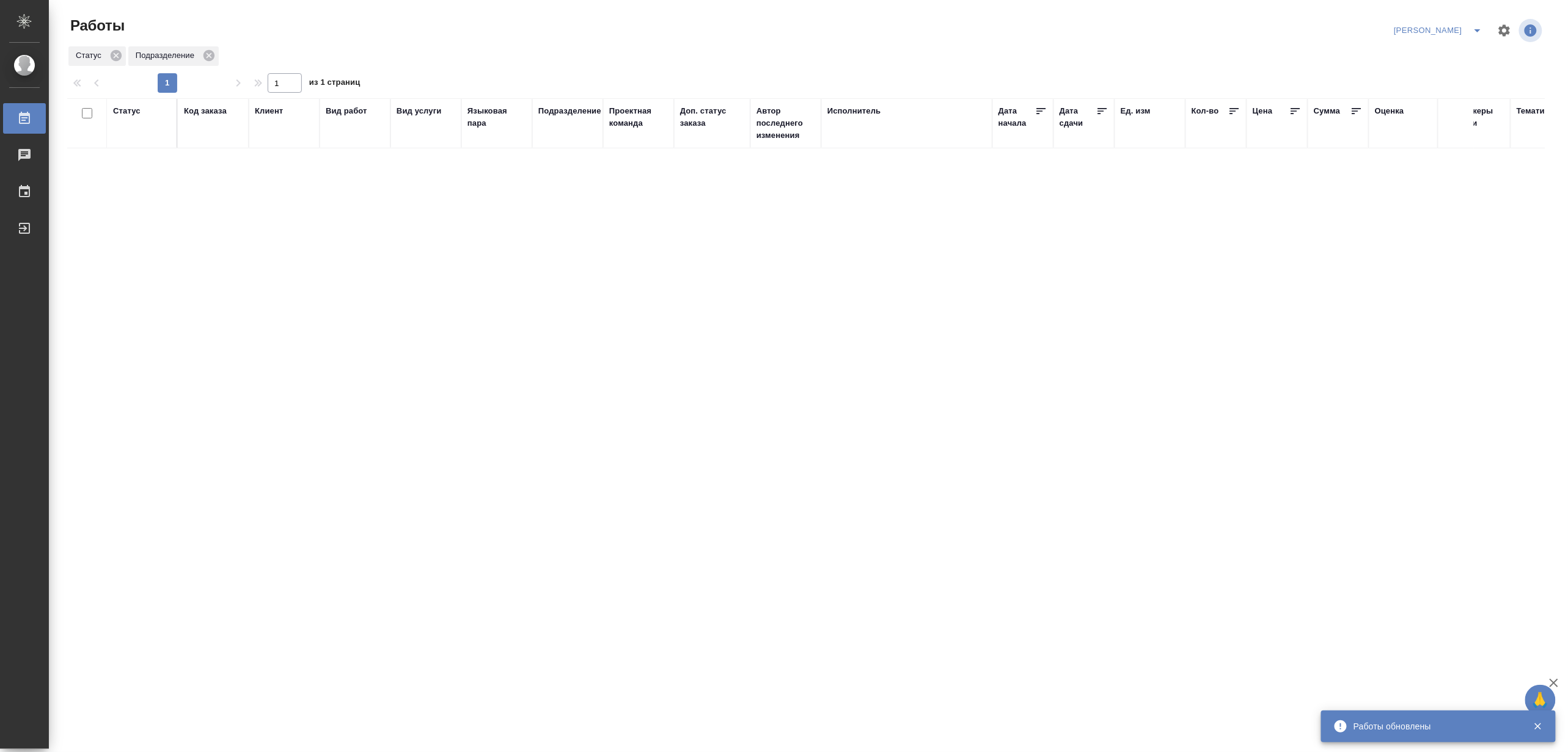
click at [1479, 25] on icon "split button" at bounding box center [1477, 30] width 14 height 14
click at [1464, 51] on li "[PERSON_NAME] работе" at bounding box center [1432, 55] width 118 height 20
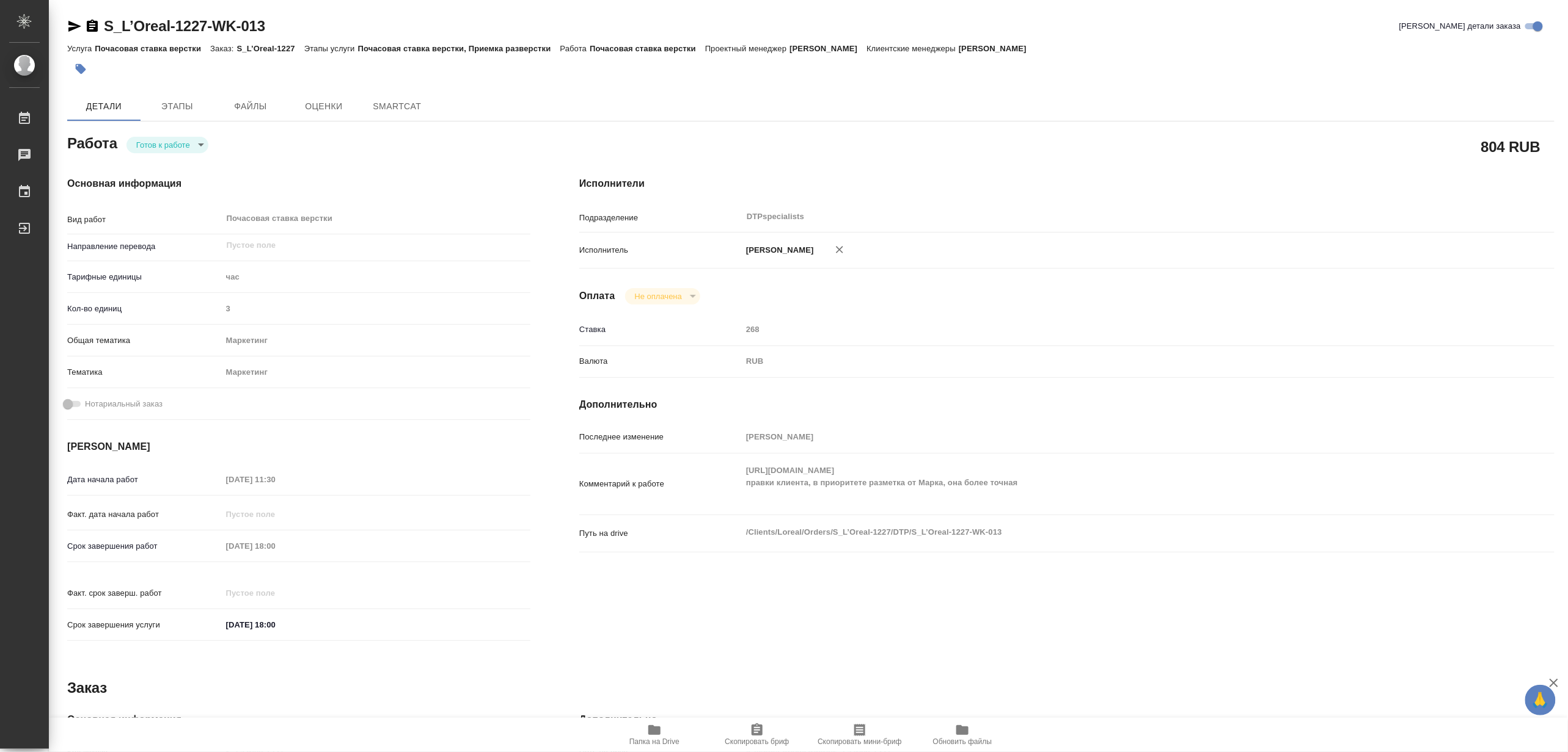
type textarea "x"
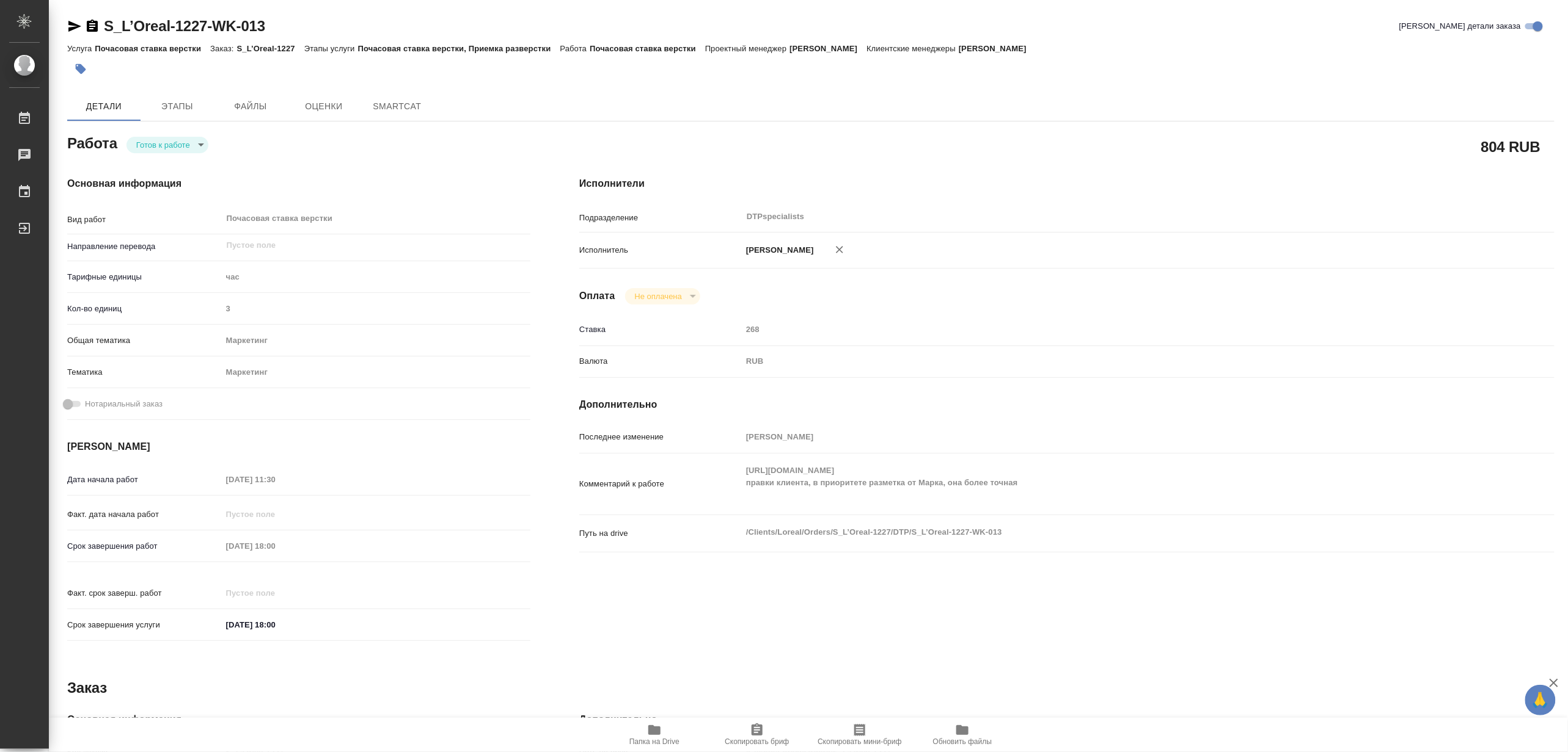
type textarea "x"
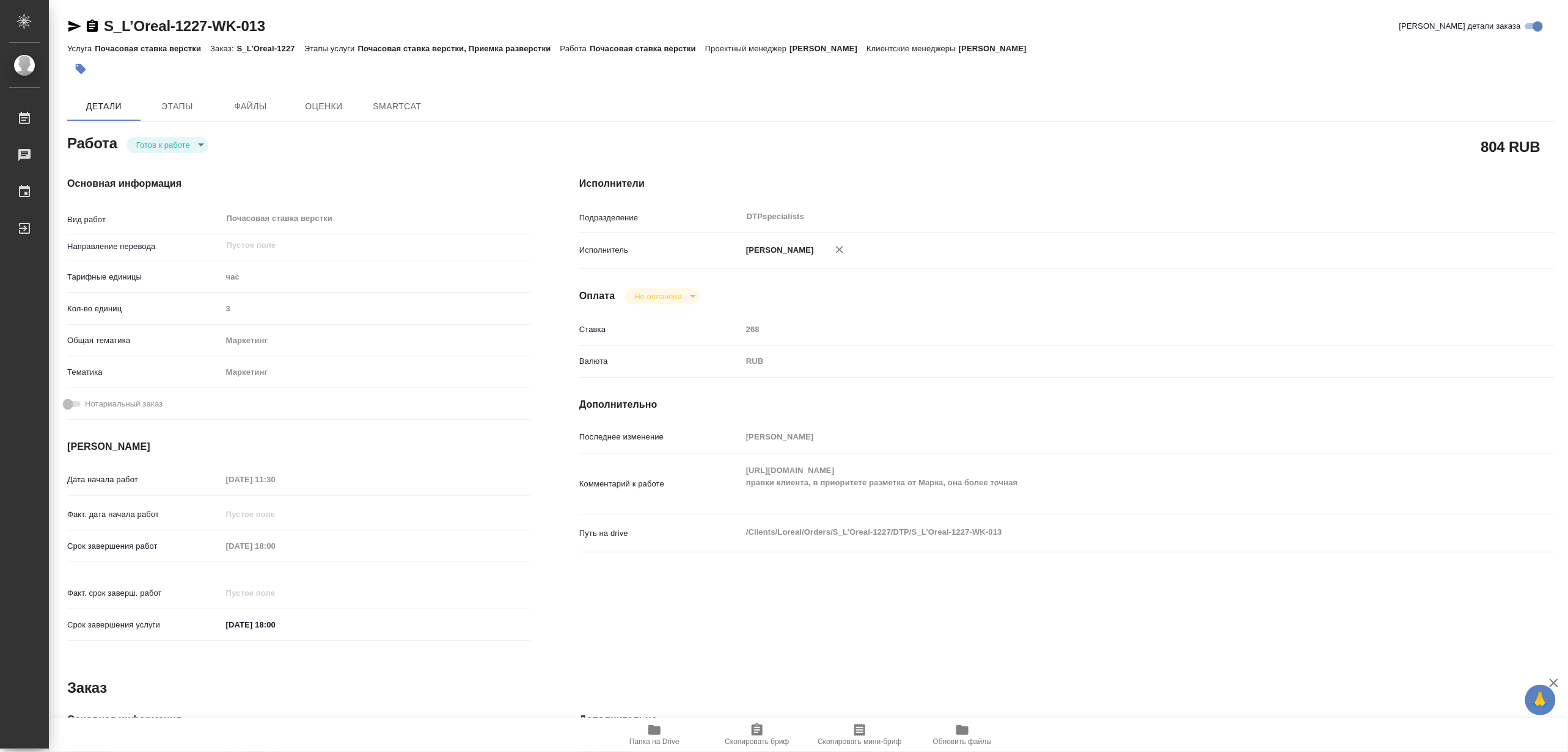
type textarea "x"
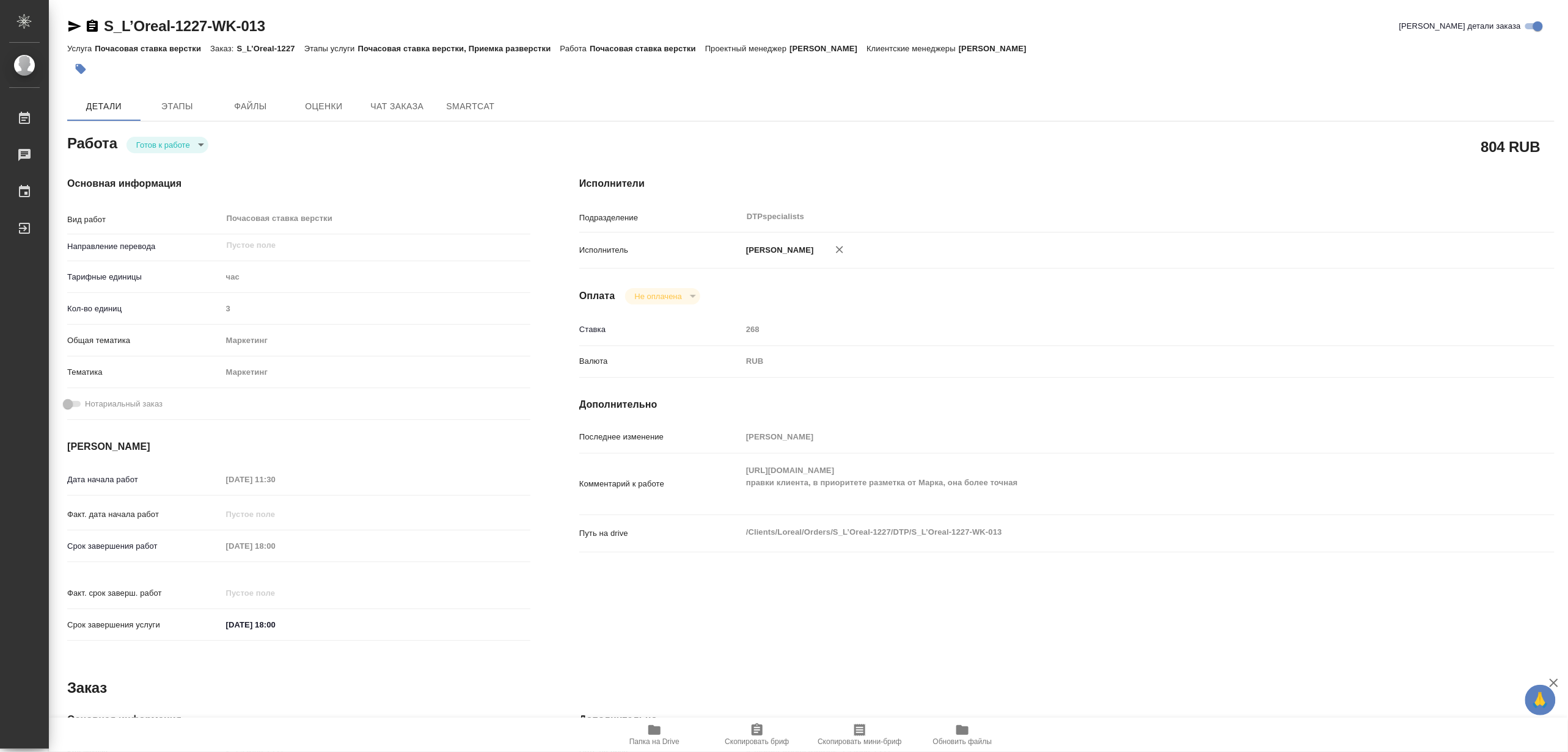
type textarea "x"
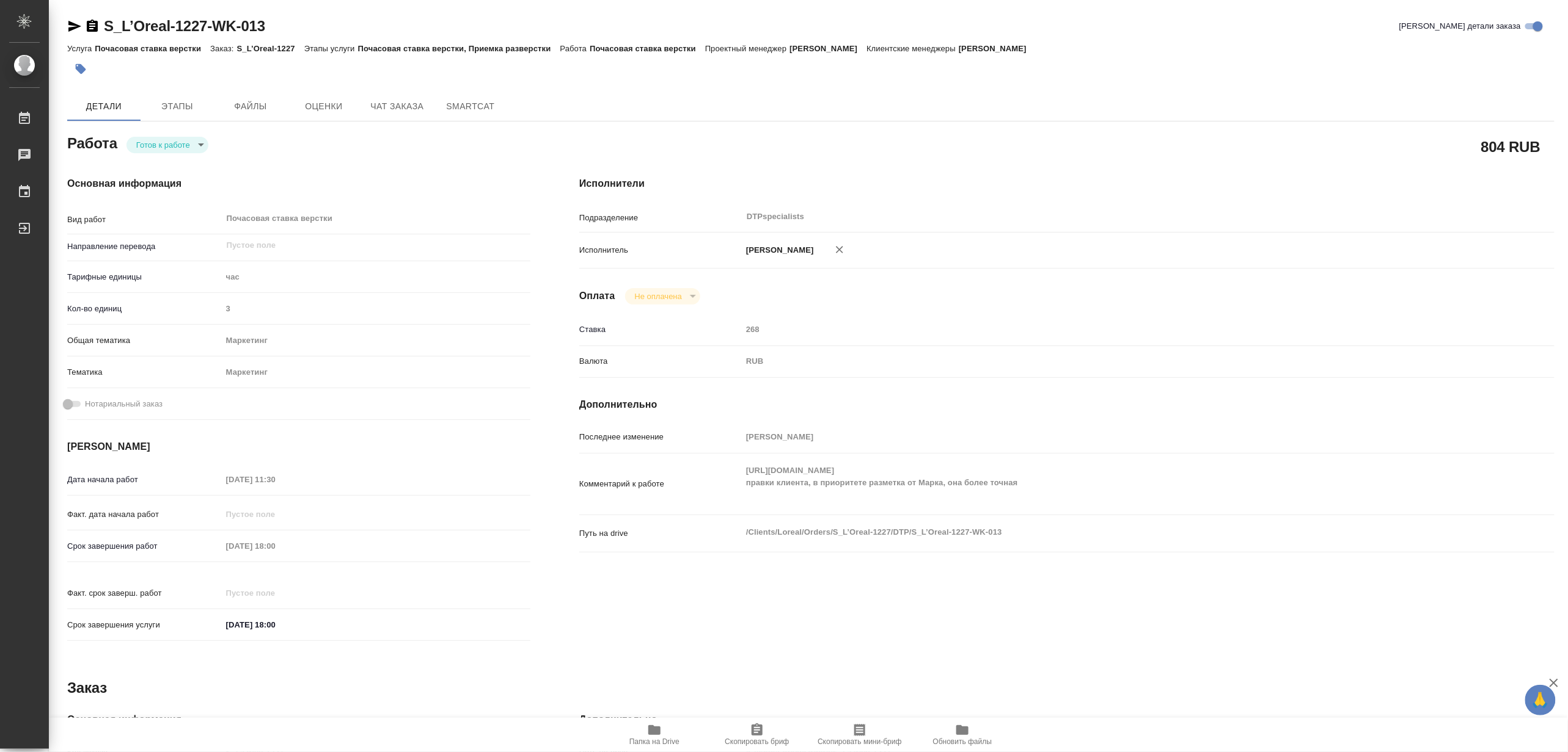
type textarea "x"
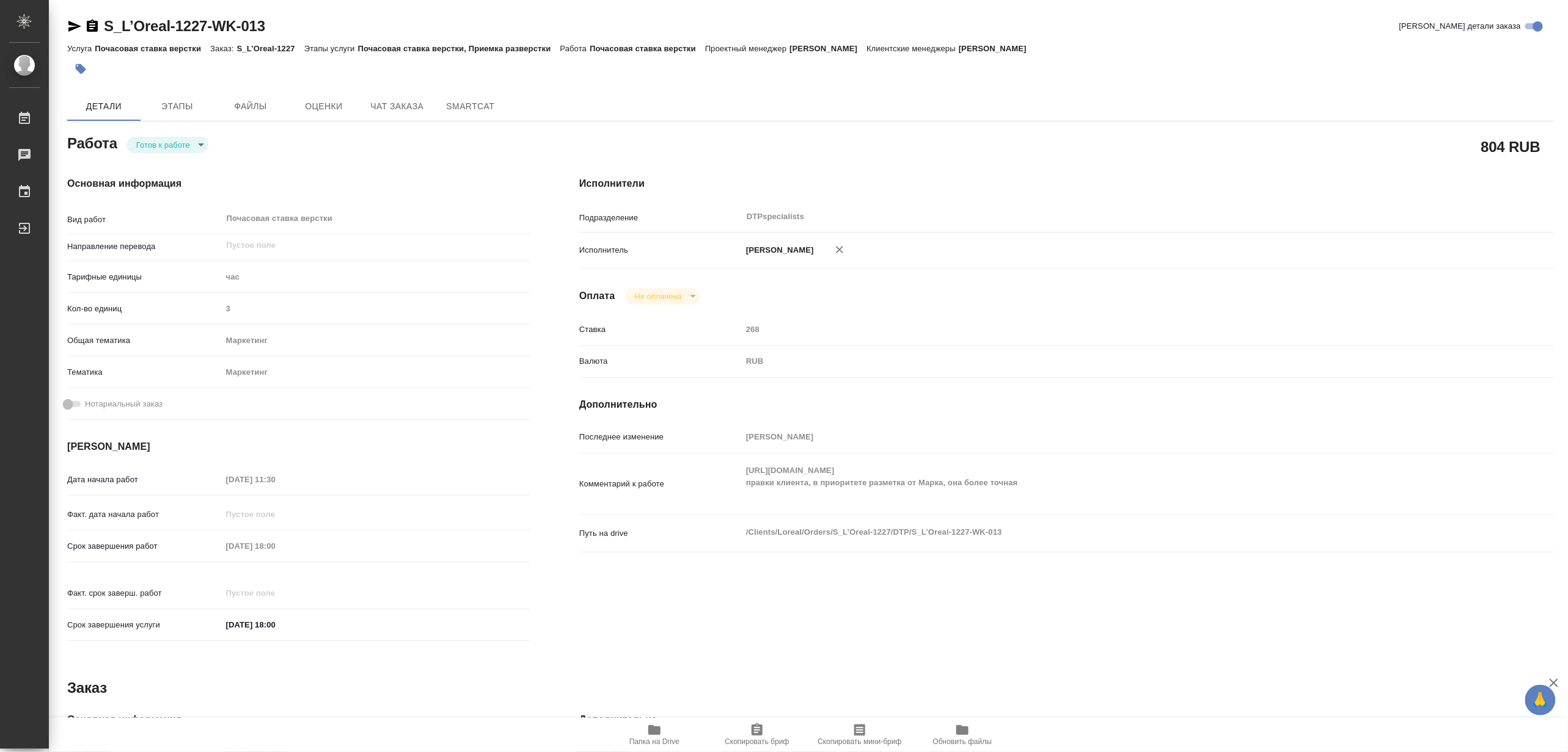
click at [147, 150] on body "🙏 .cls-1 fill:#fff; AWATERA Matveeva Maria Работы 0 Чаты График Выйти S_L’Oreal…" at bounding box center [784, 376] width 1568 height 752
click at [147, 150] on button "В работе" at bounding box center [155, 145] width 40 height 14
type textarea "x"
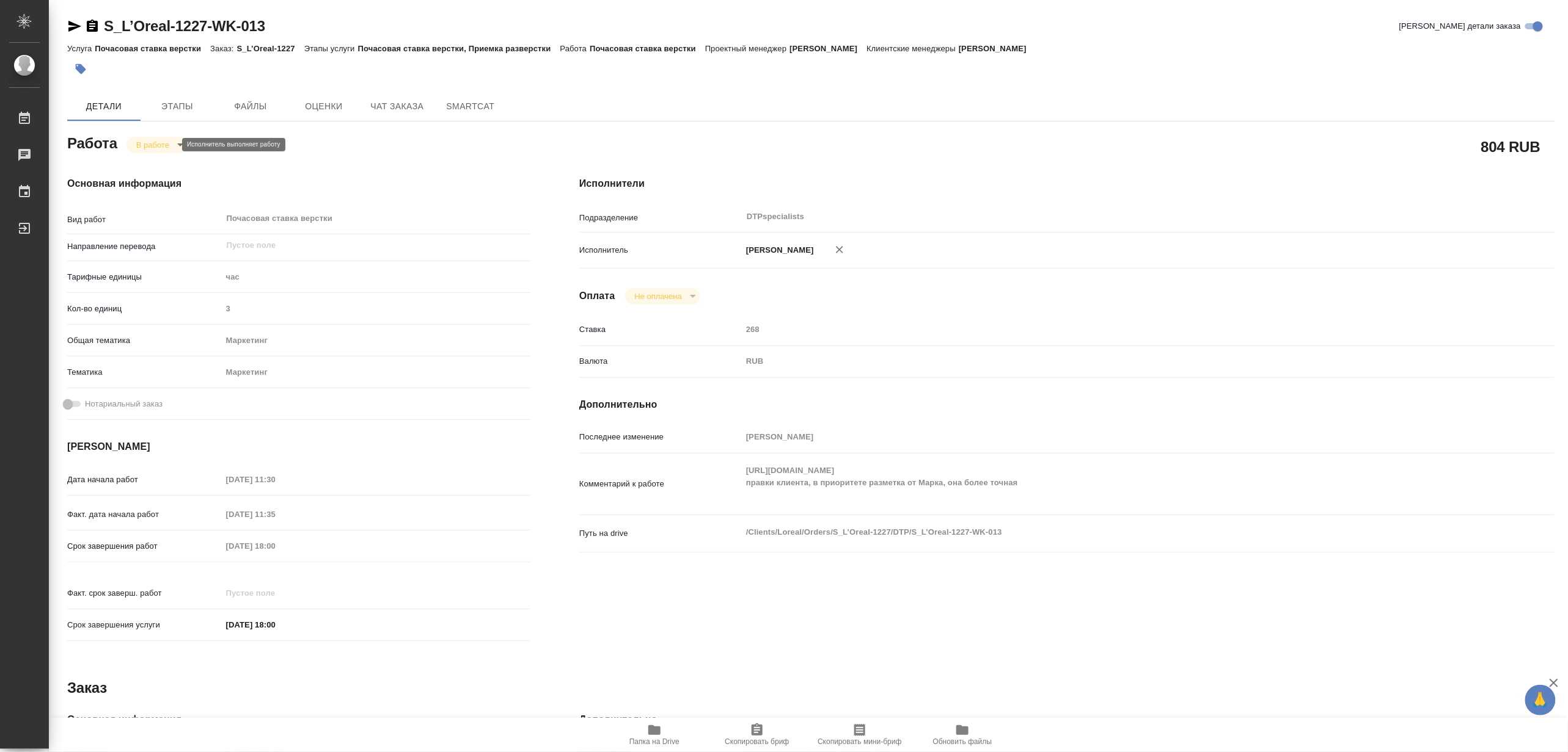
type textarea "x"
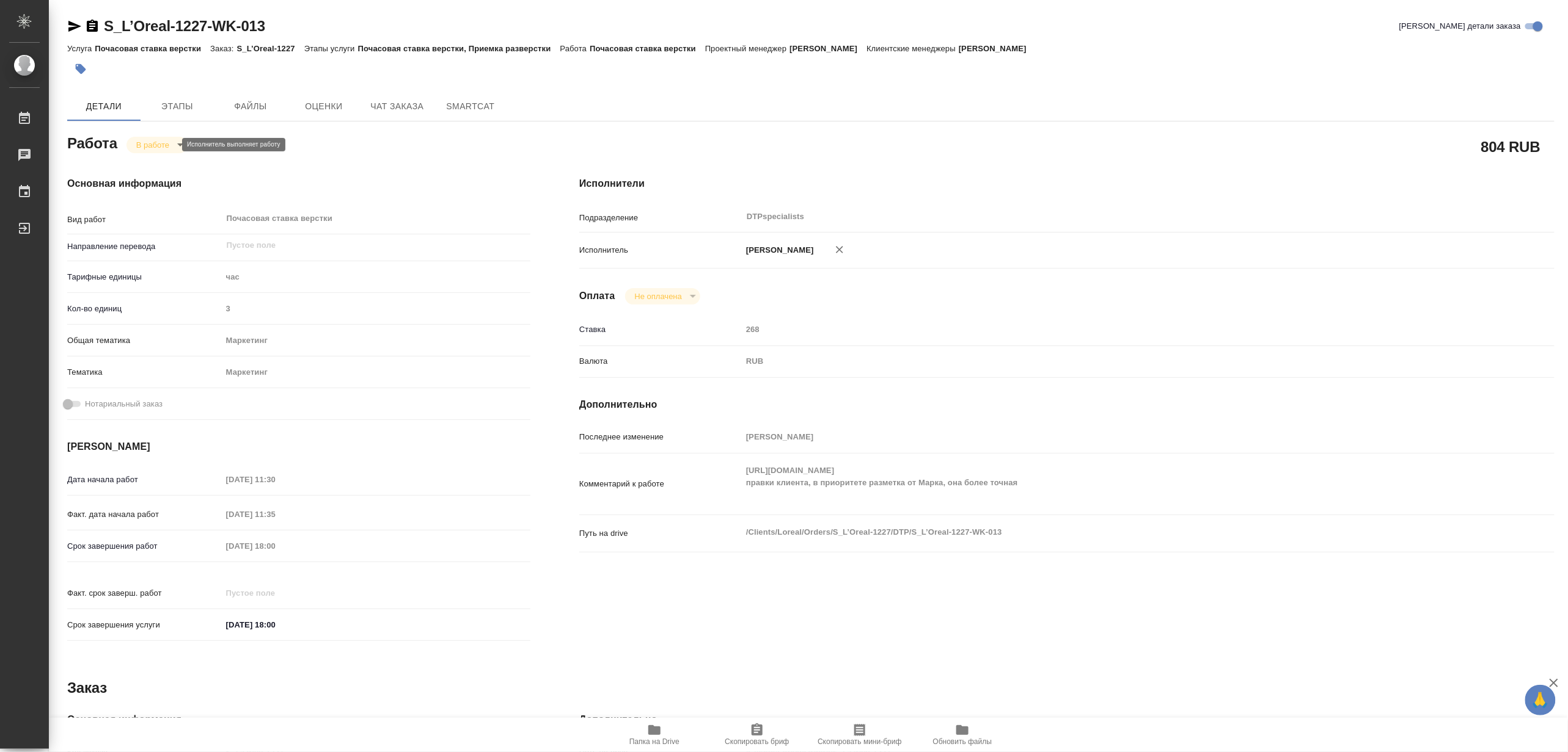
type textarea "x"
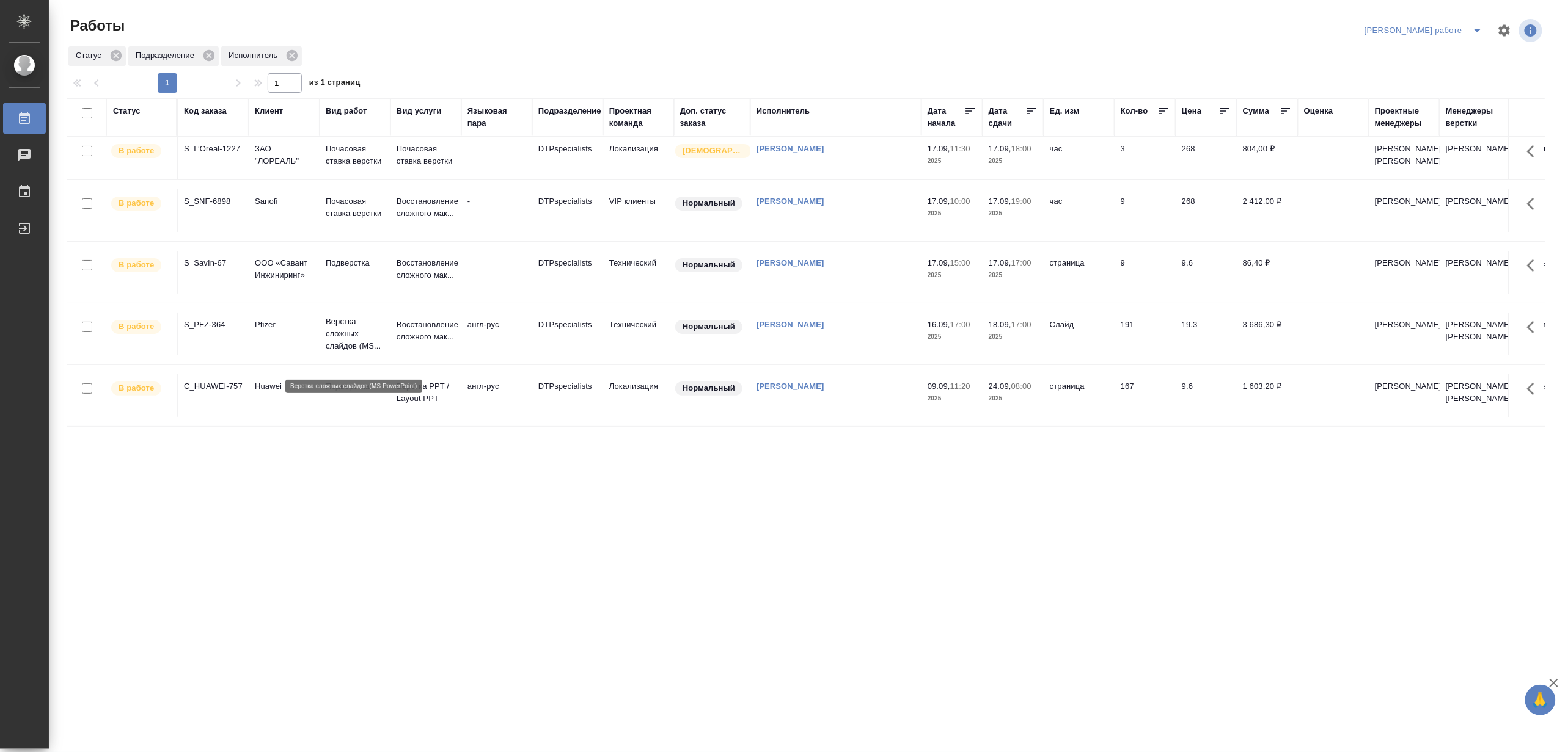
click at [353, 351] on p "Верстка сложных слайдов (MS..." at bounding box center [355, 334] width 59 height 37
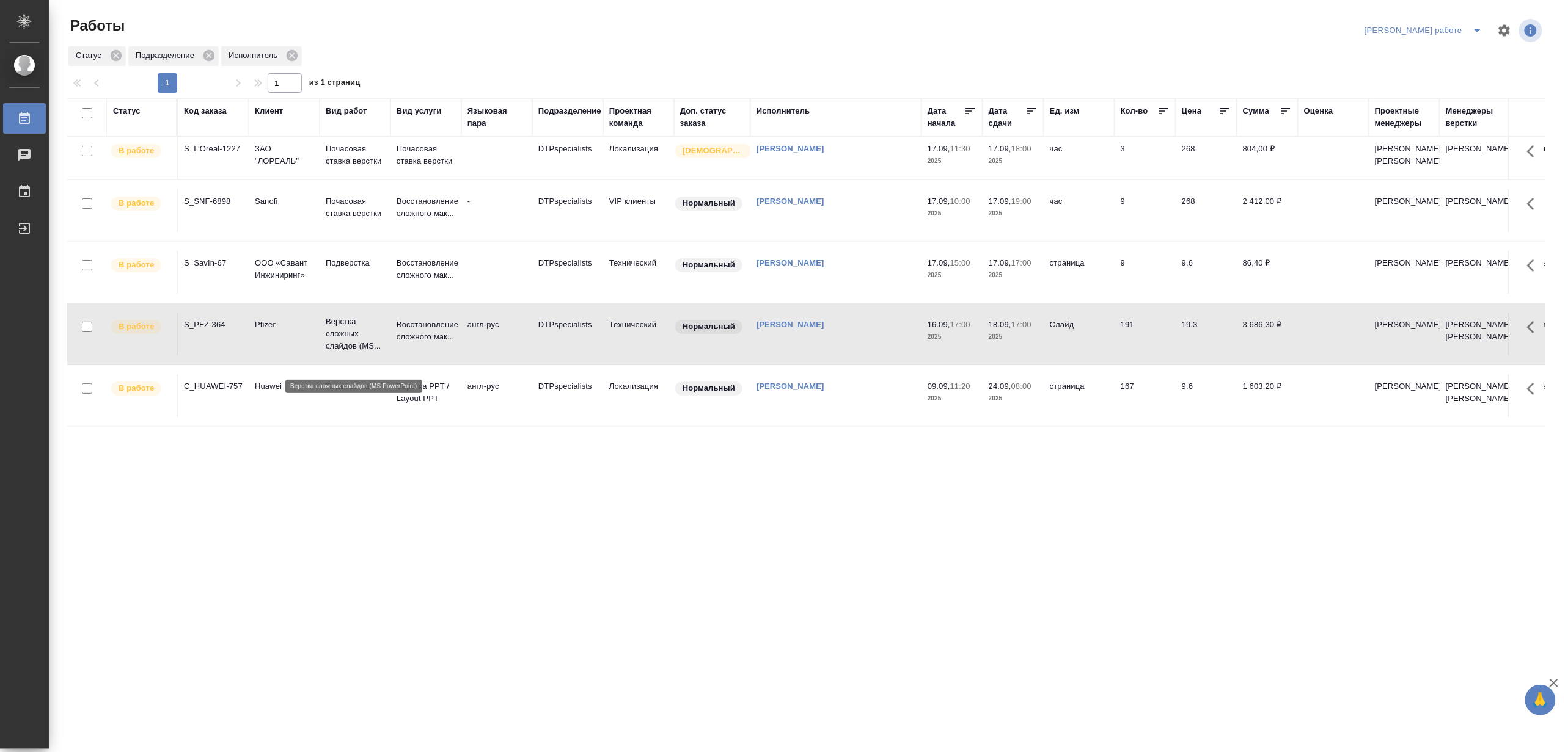
click at [353, 351] on p "Верстка сложных слайдов (MS..." at bounding box center [355, 334] width 59 height 37
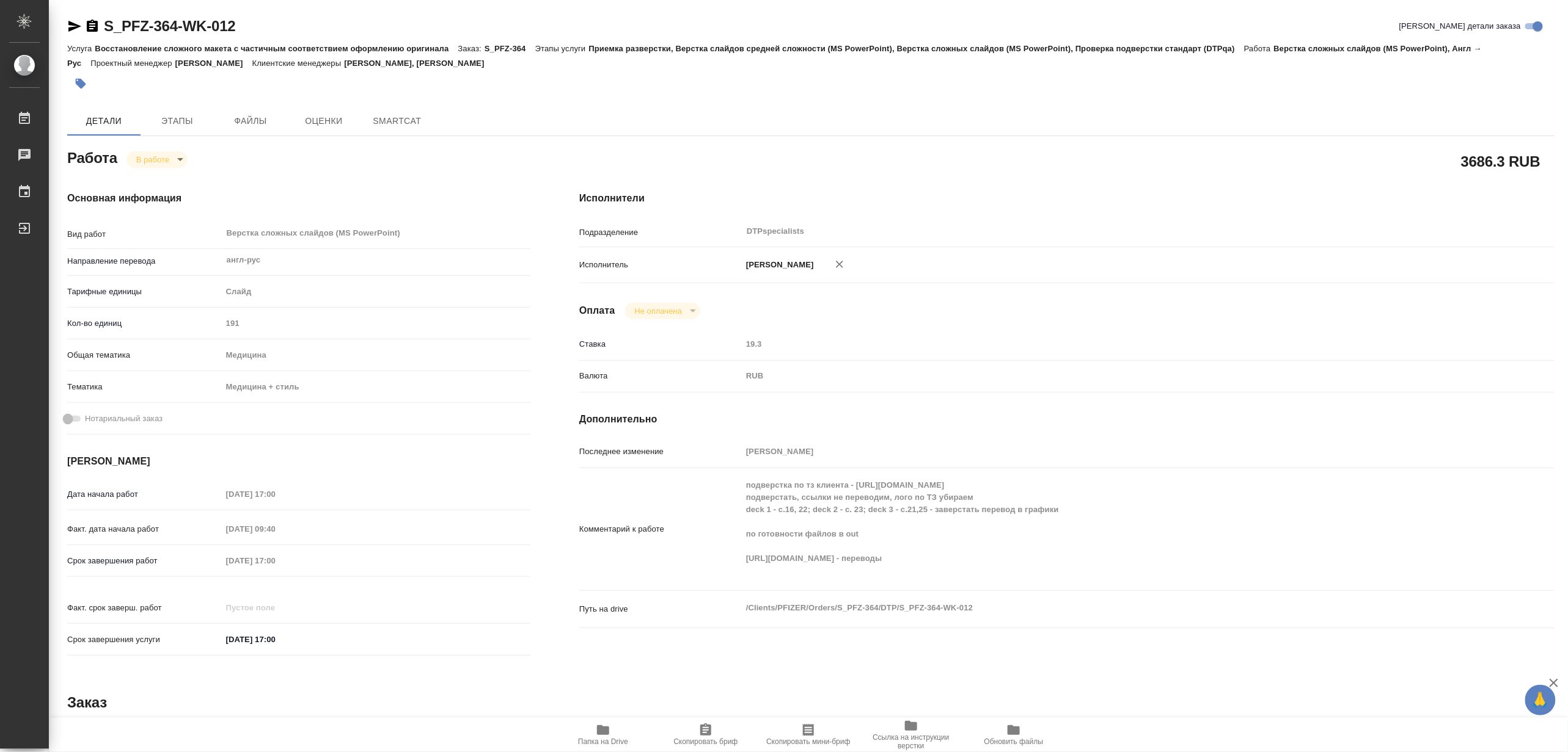
type textarea "x"
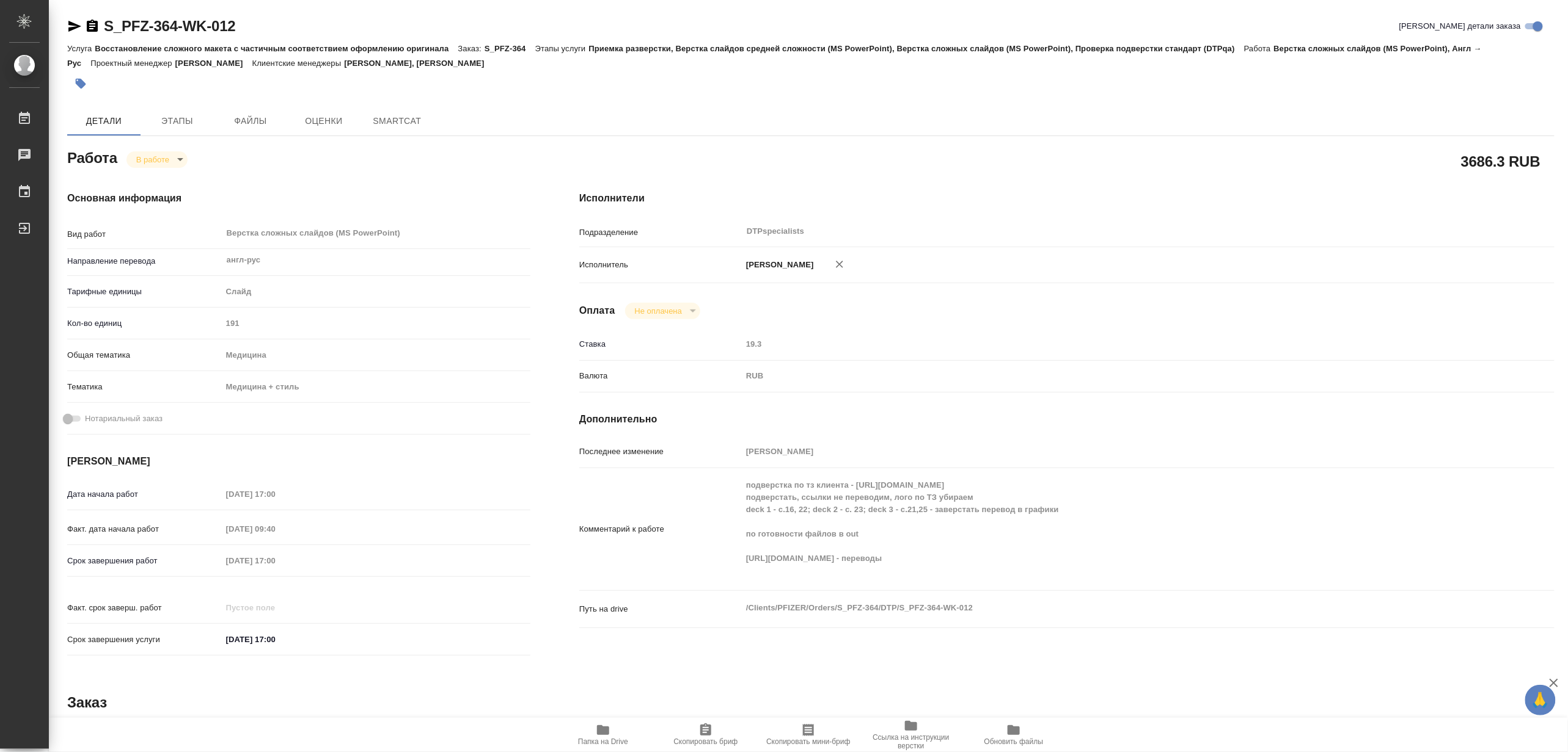
type textarea "x"
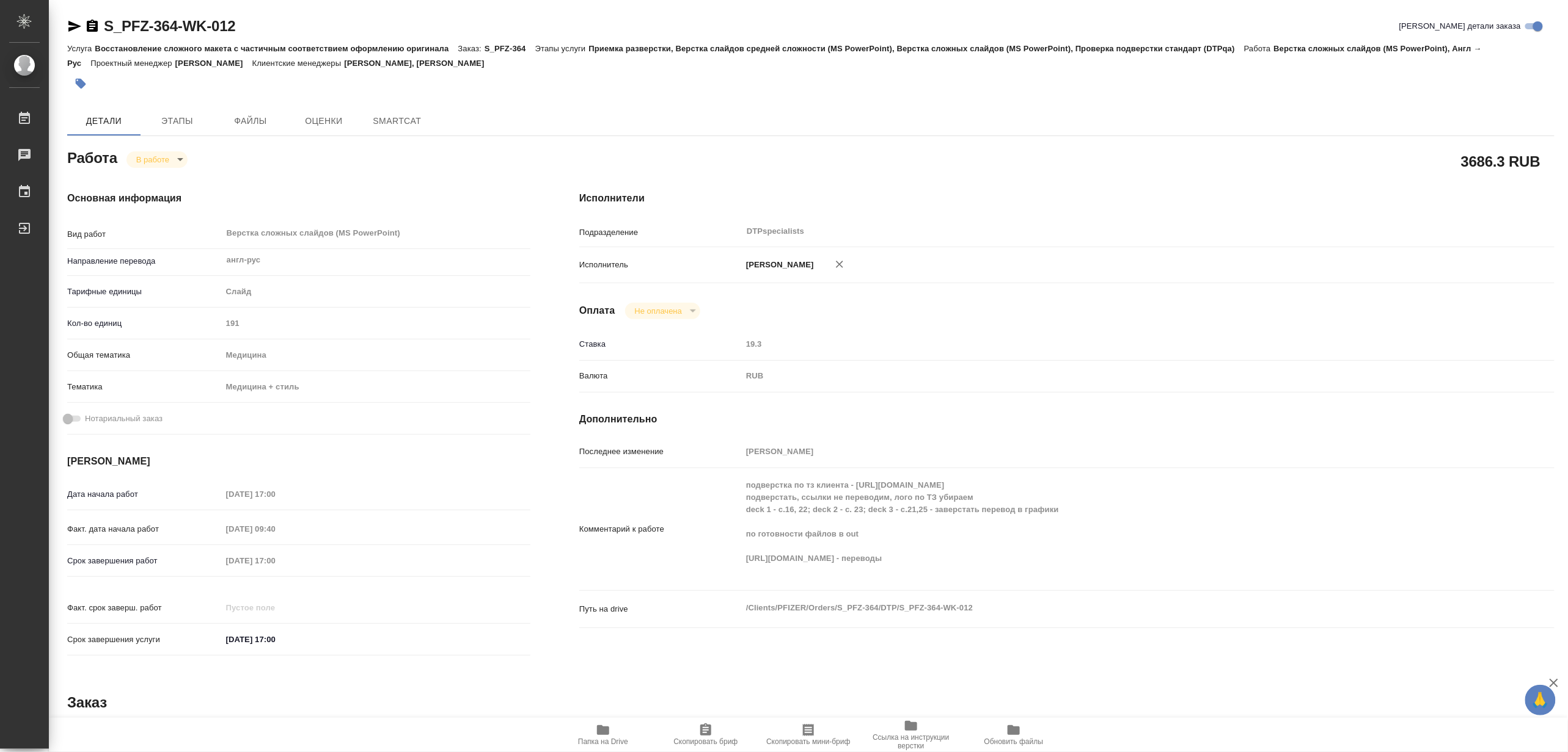
type textarea "x"
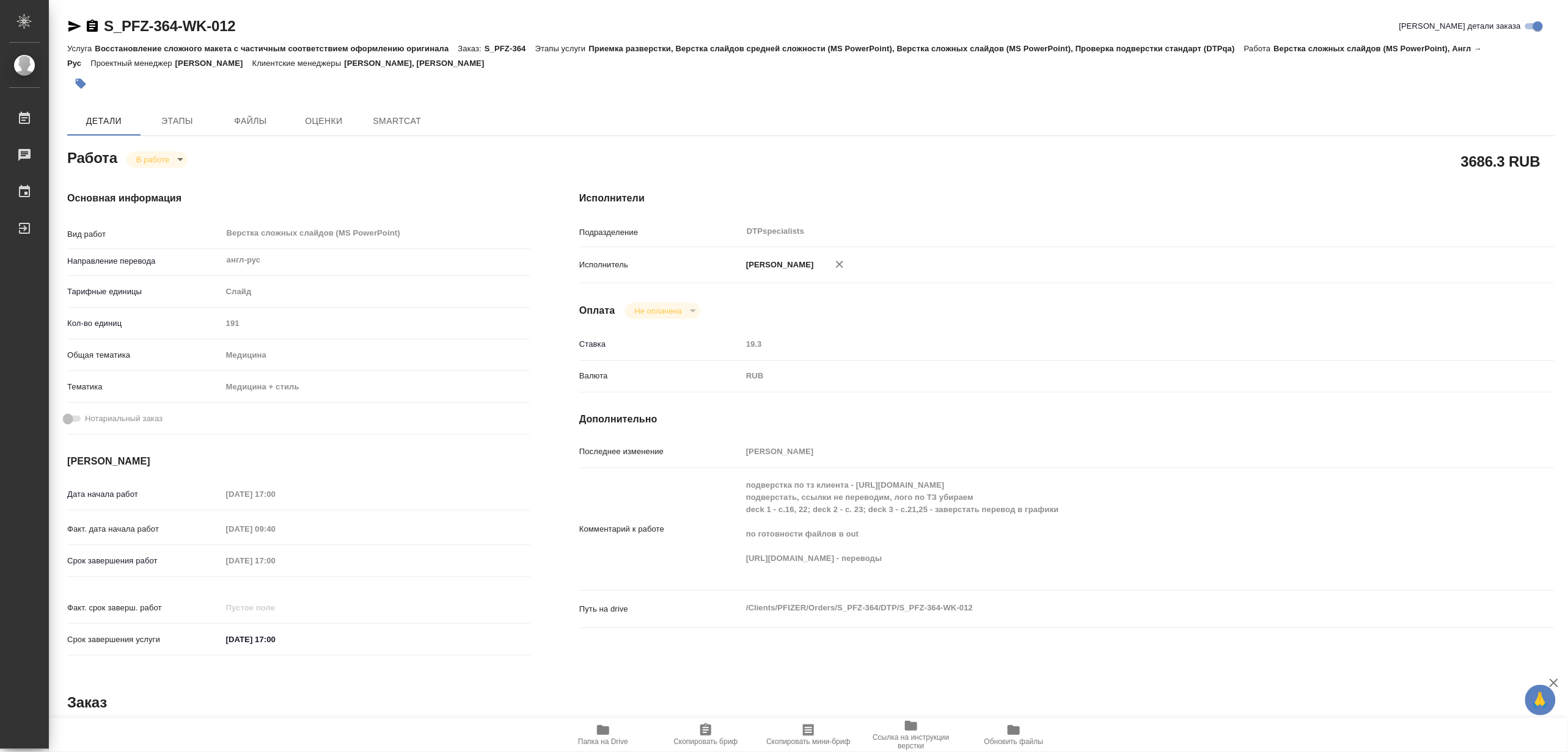
click at [71, 25] on icon "button" at bounding box center [74, 26] width 13 height 11
type textarea "x"
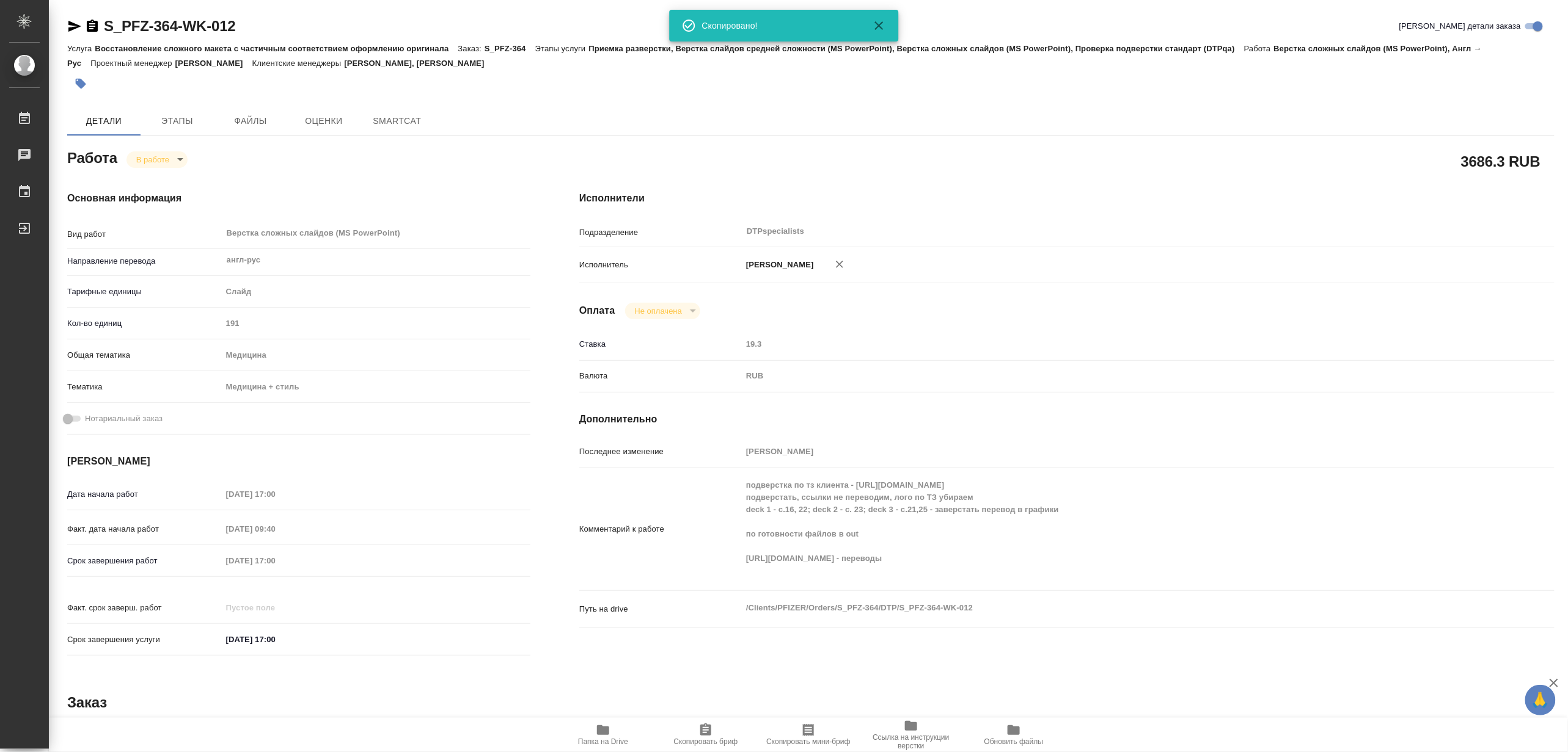
type textarea "x"
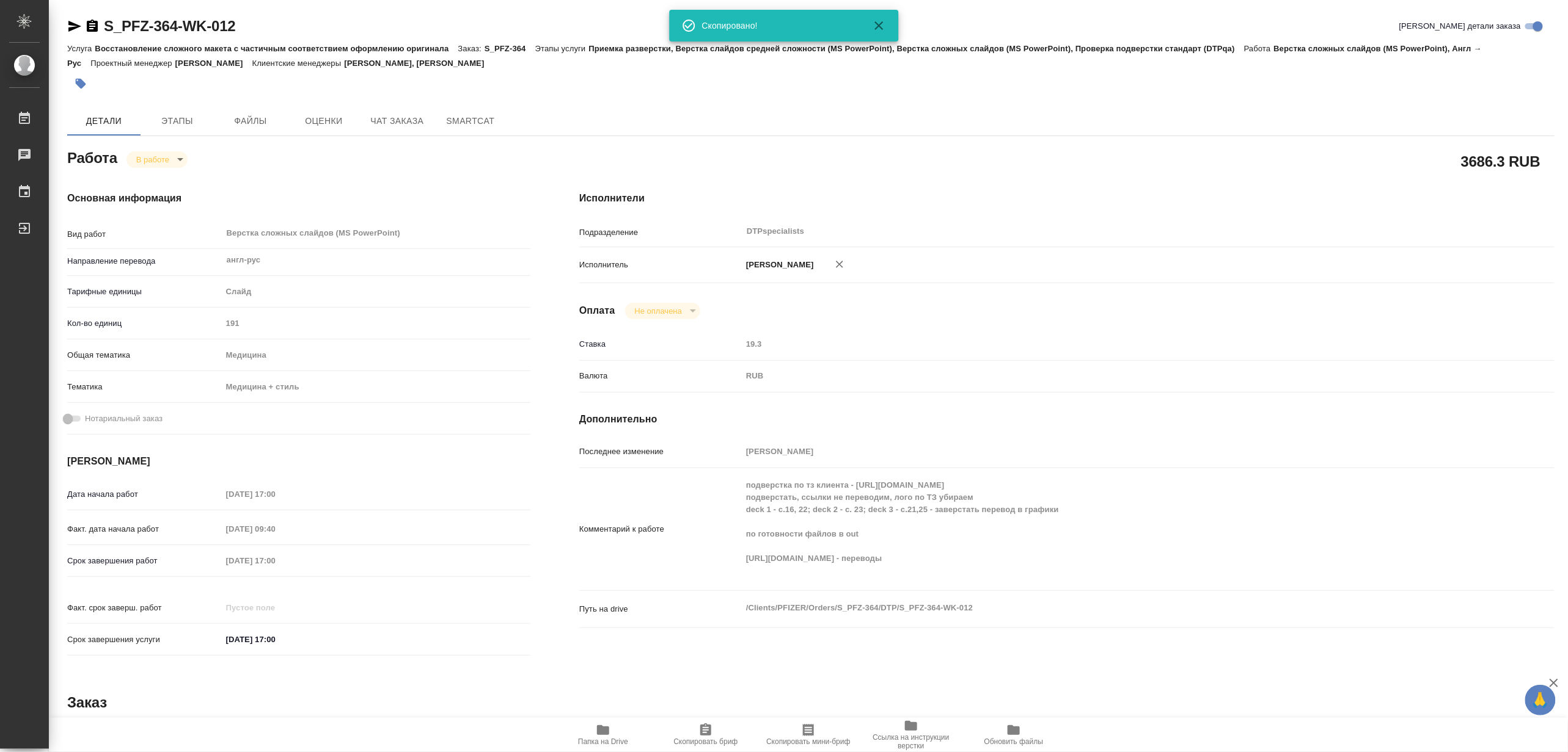
type textarea "x"
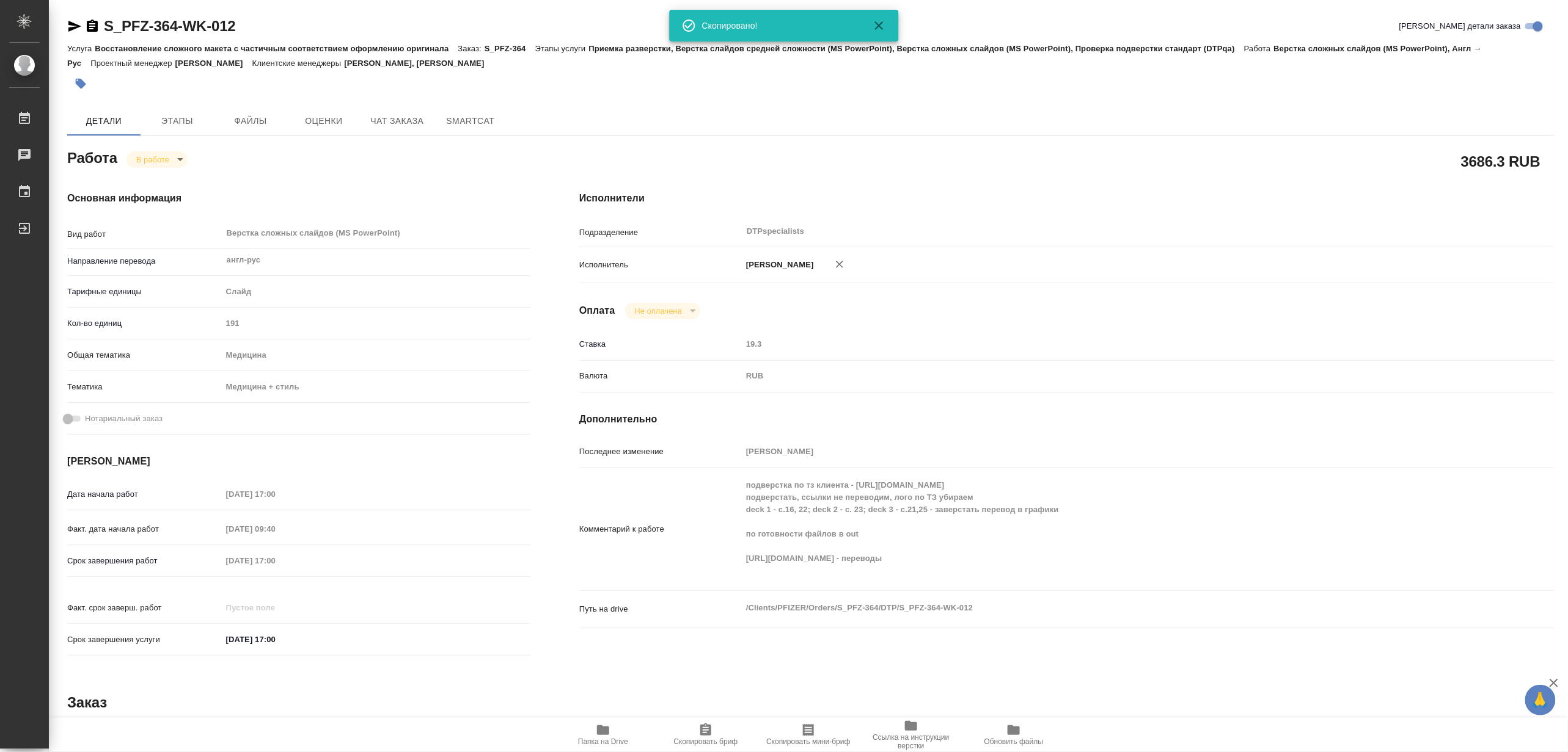
type textarea "x"
